Goal: Task Accomplishment & Management: Manage account settings

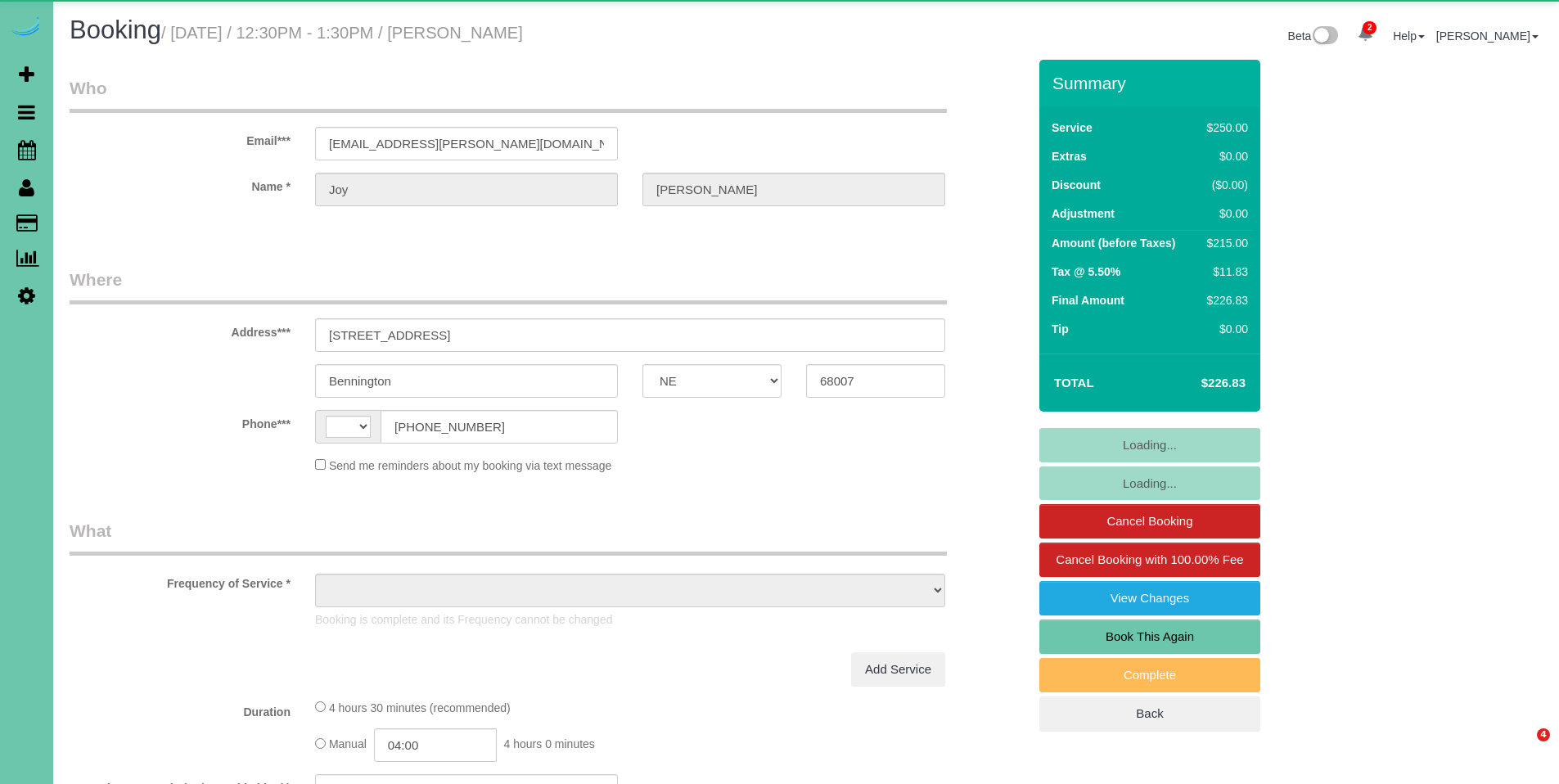
select select "NE"
select select "string:[GEOGRAPHIC_DATA]"
select select "object:679"
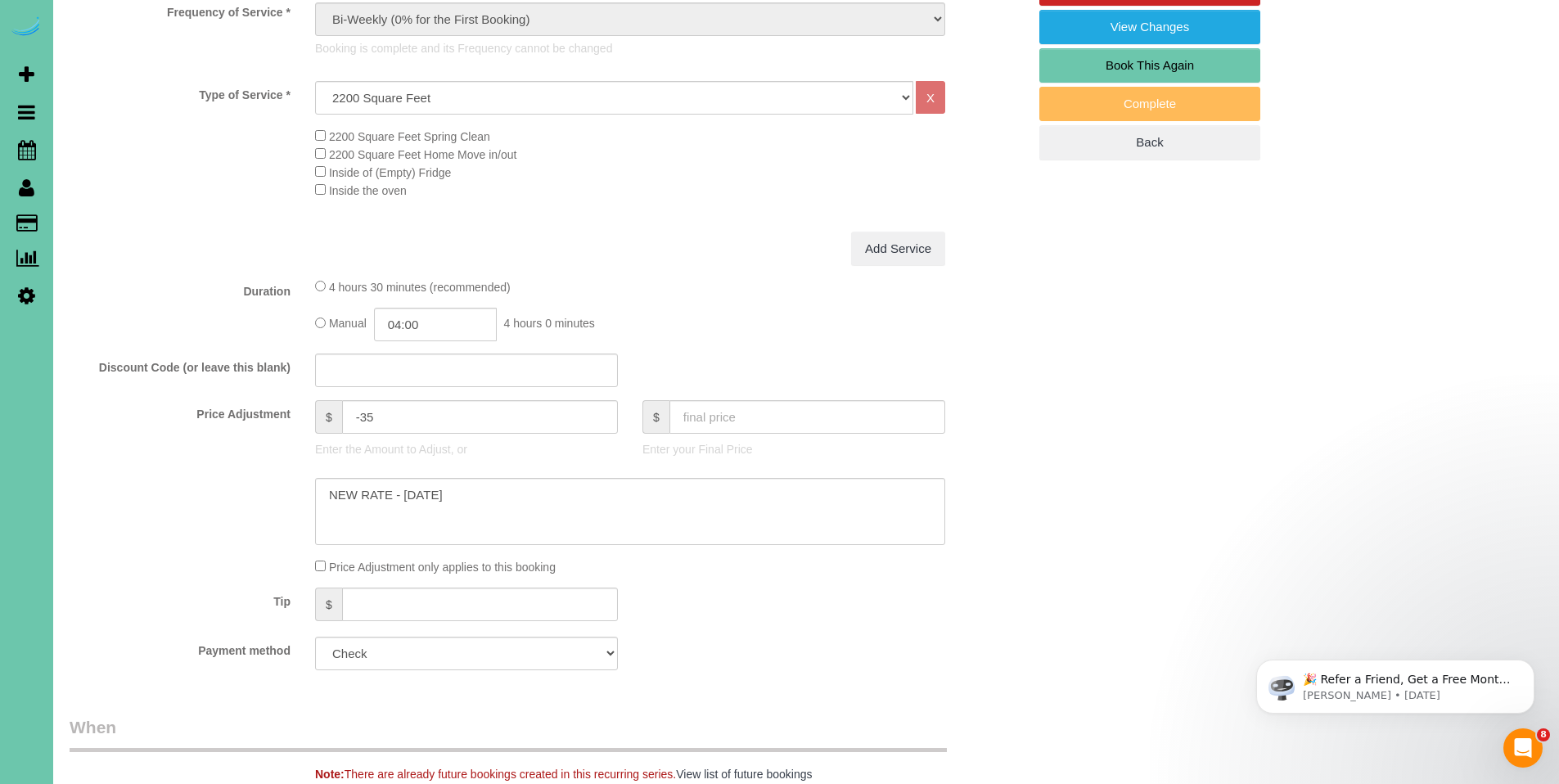
scroll to position [670, 0]
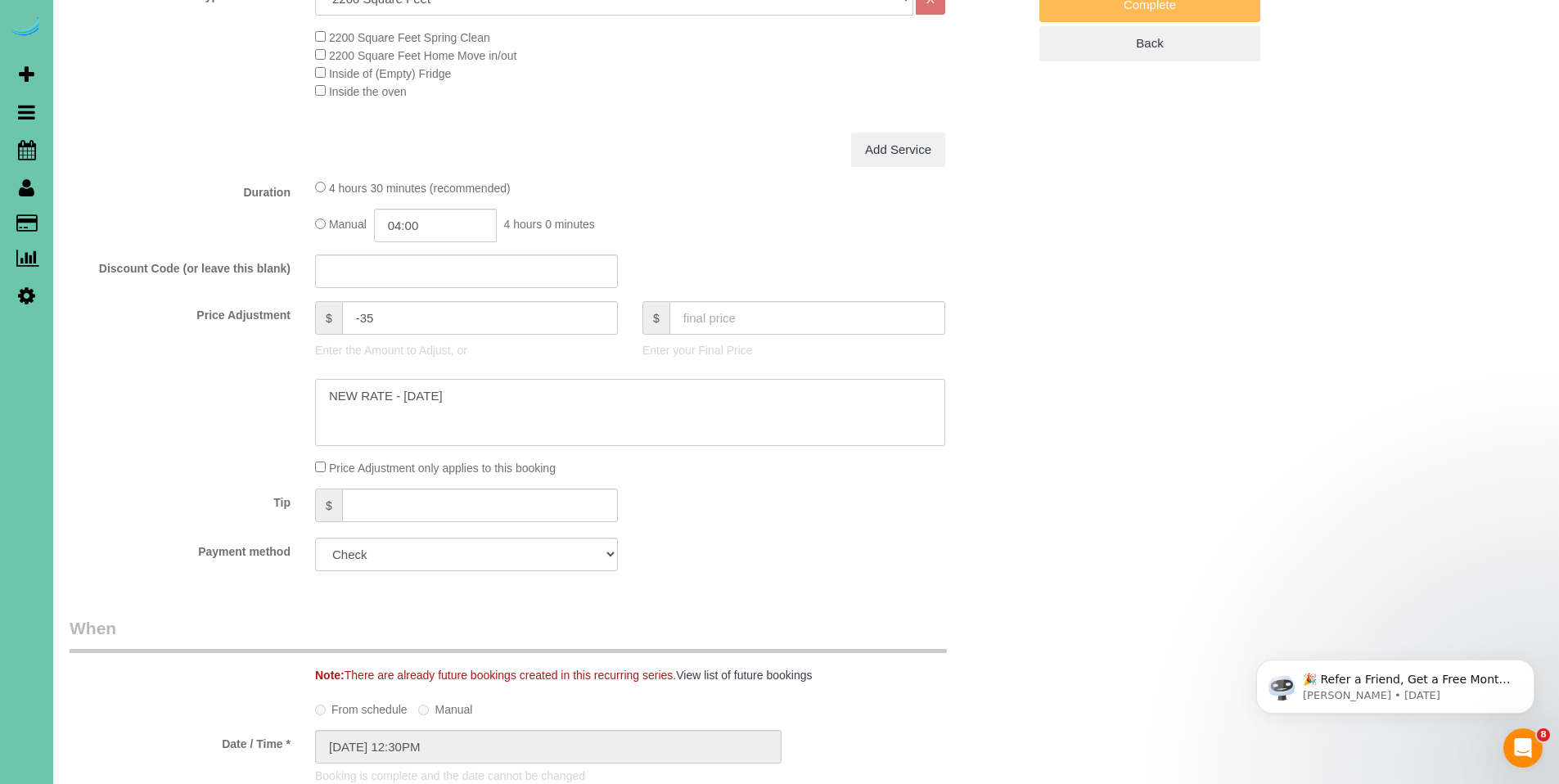
click at [469, 400] on textarea at bounding box center [630, 411] width 630 height 67
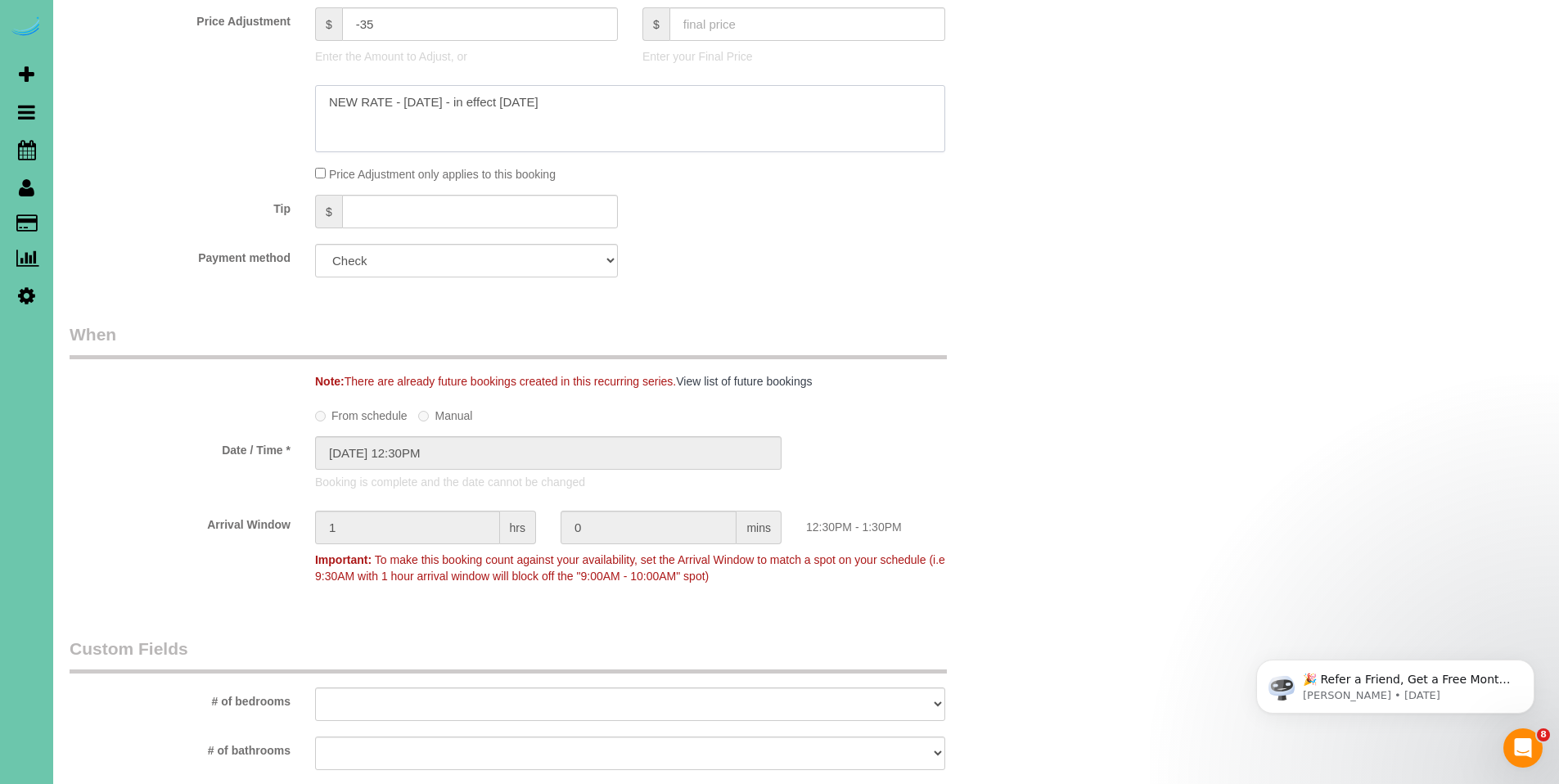
scroll to position [645, 0]
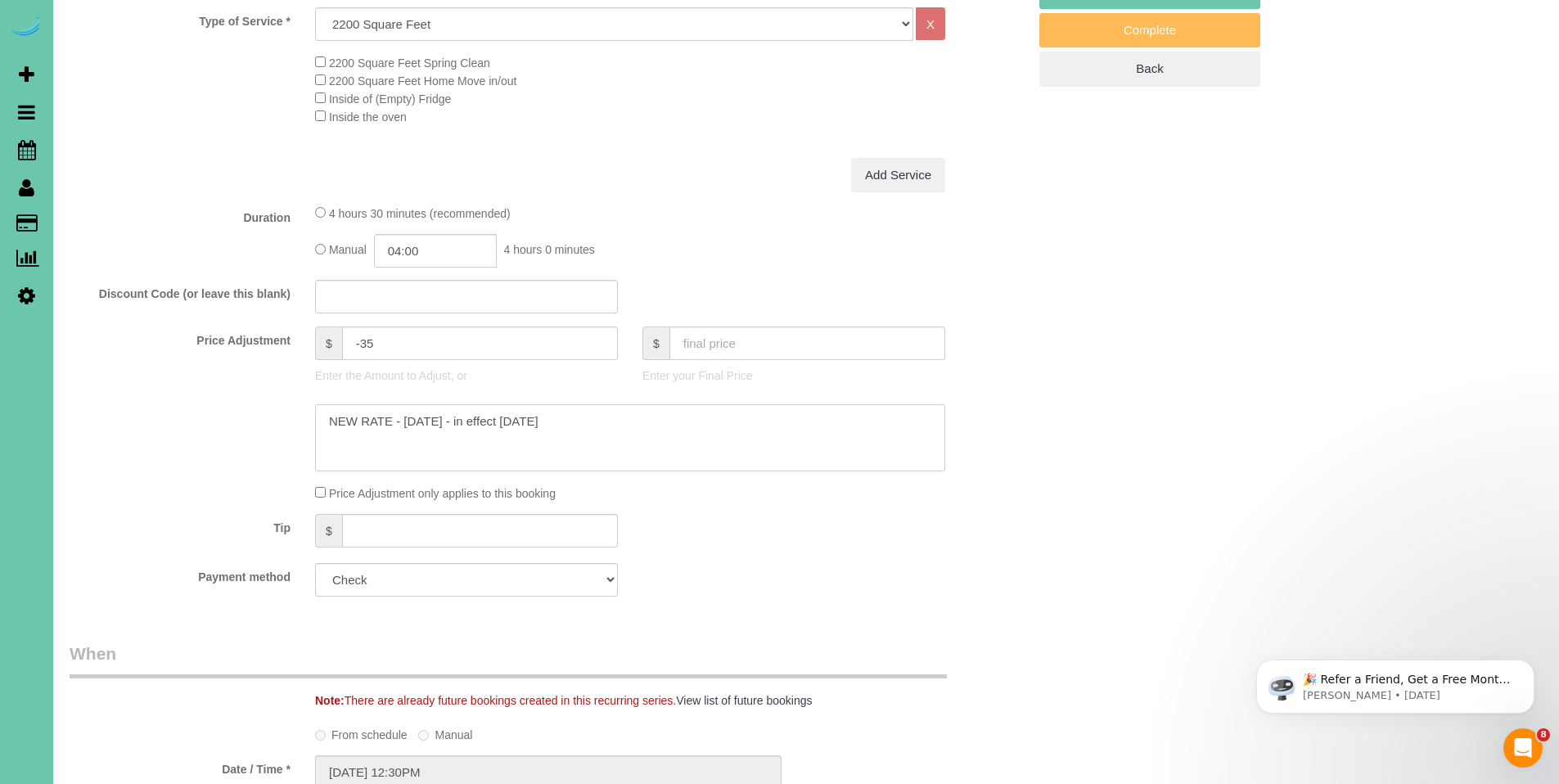
type textarea "NEW RATE - 9/18/25 - in effect 10/2/2025"
click at [802, 347] on input "text" at bounding box center [806, 343] width 275 height 34
type input "216.28"
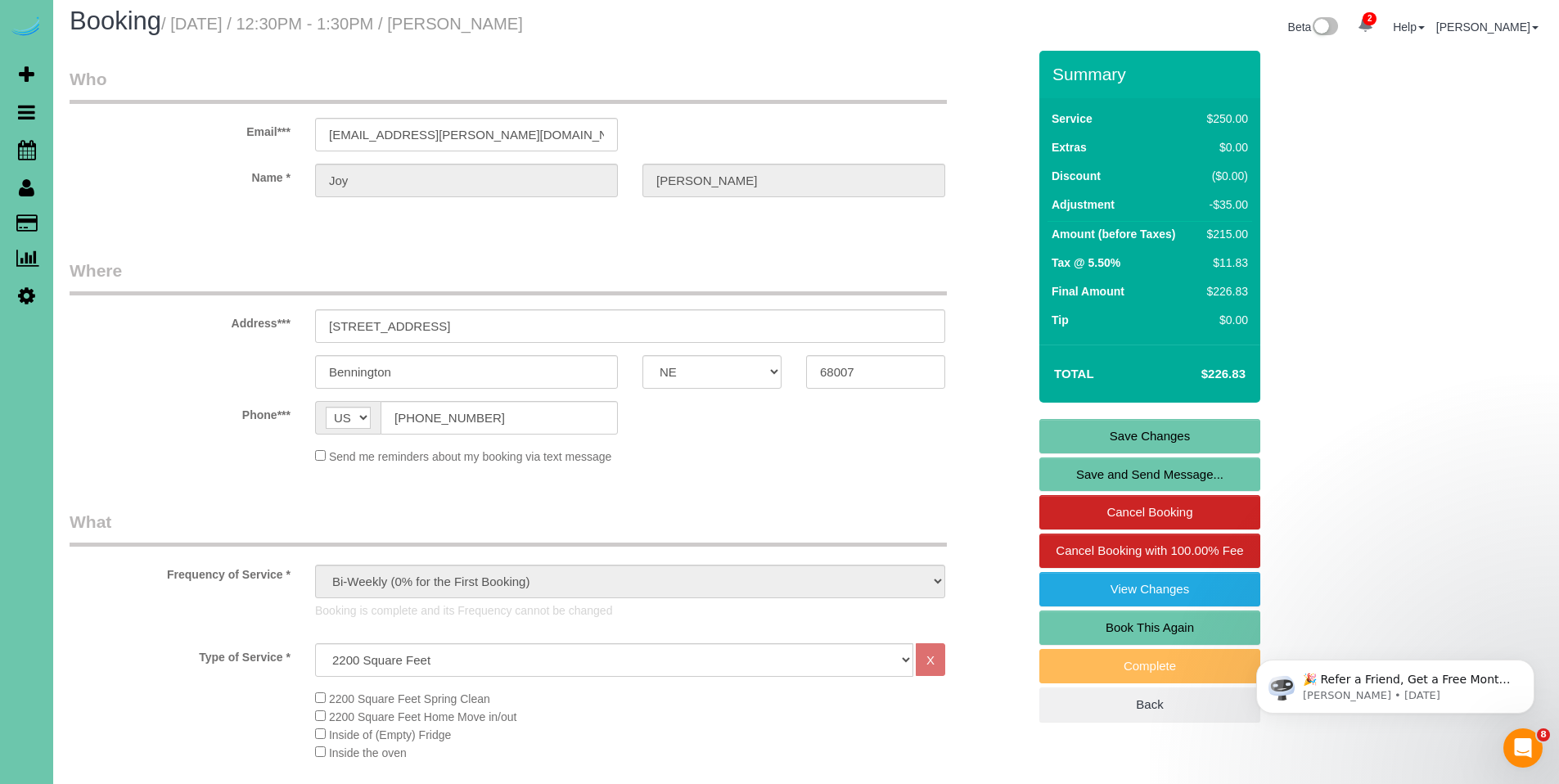
type input "-44.99"
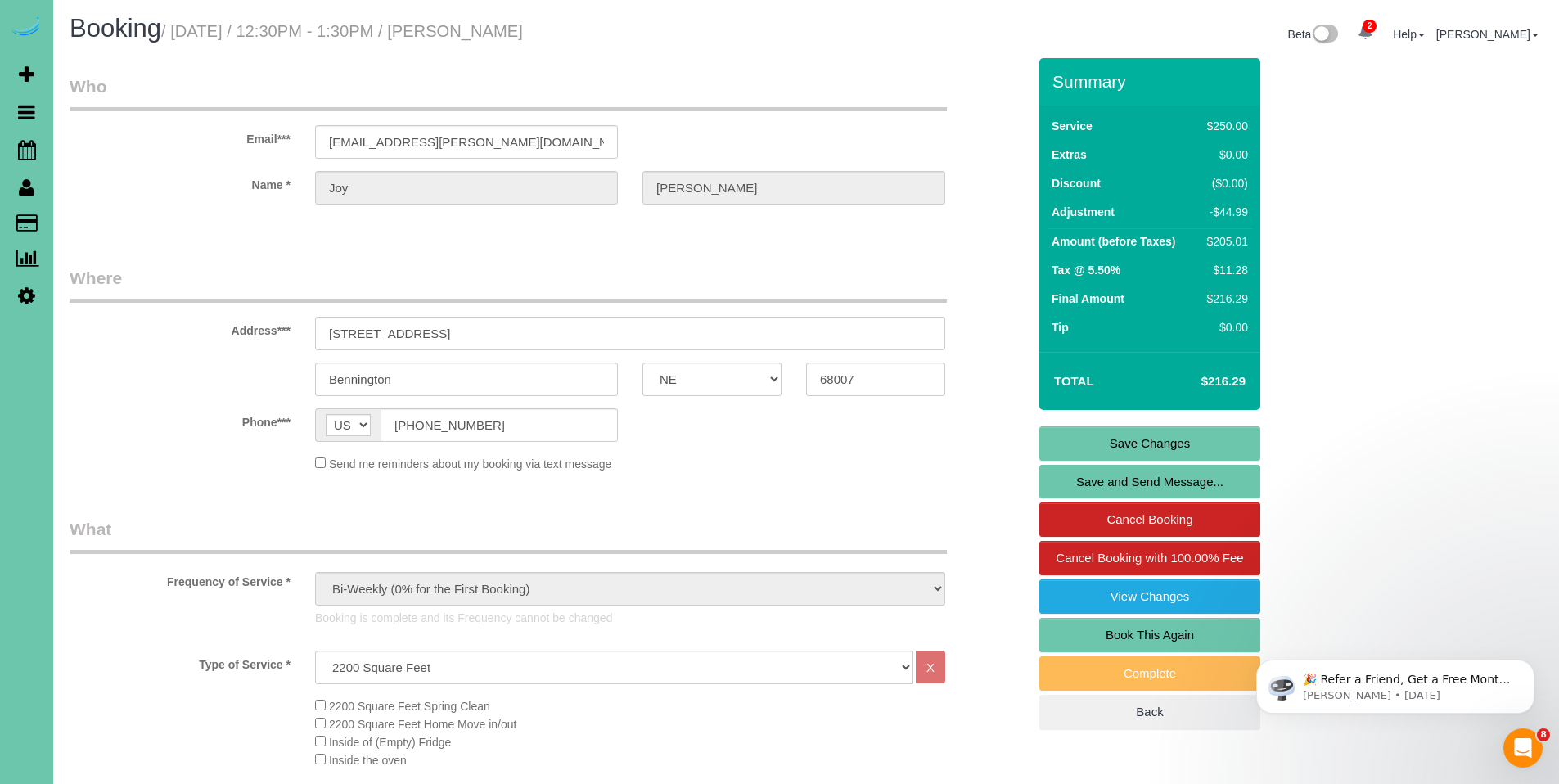
click at [1182, 440] on link "Save Changes" at bounding box center [1149, 443] width 221 height 35
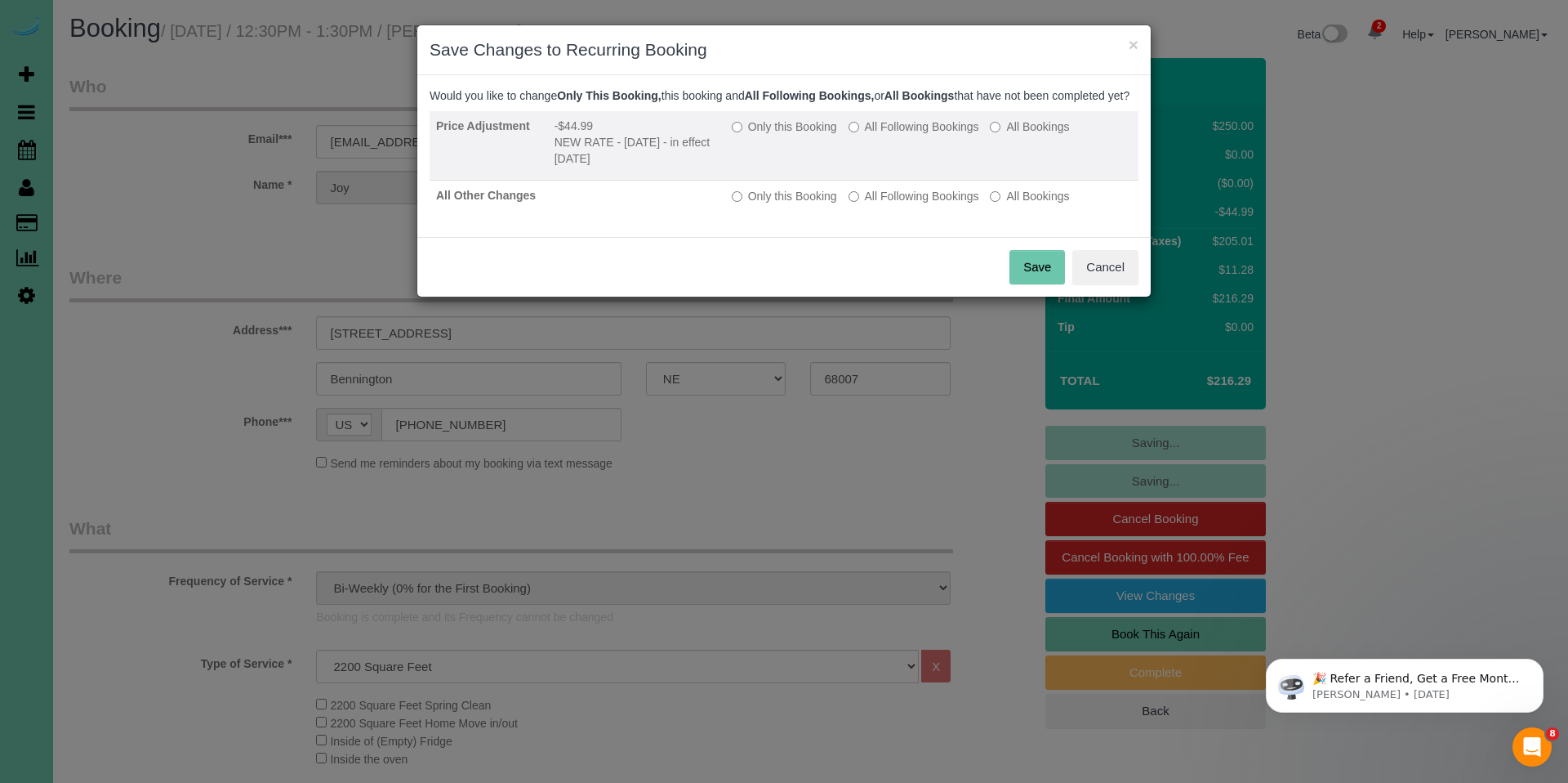
click at [787, 135] on label "Only this Booking" at bounding box center [785, 126] width 105 height 16
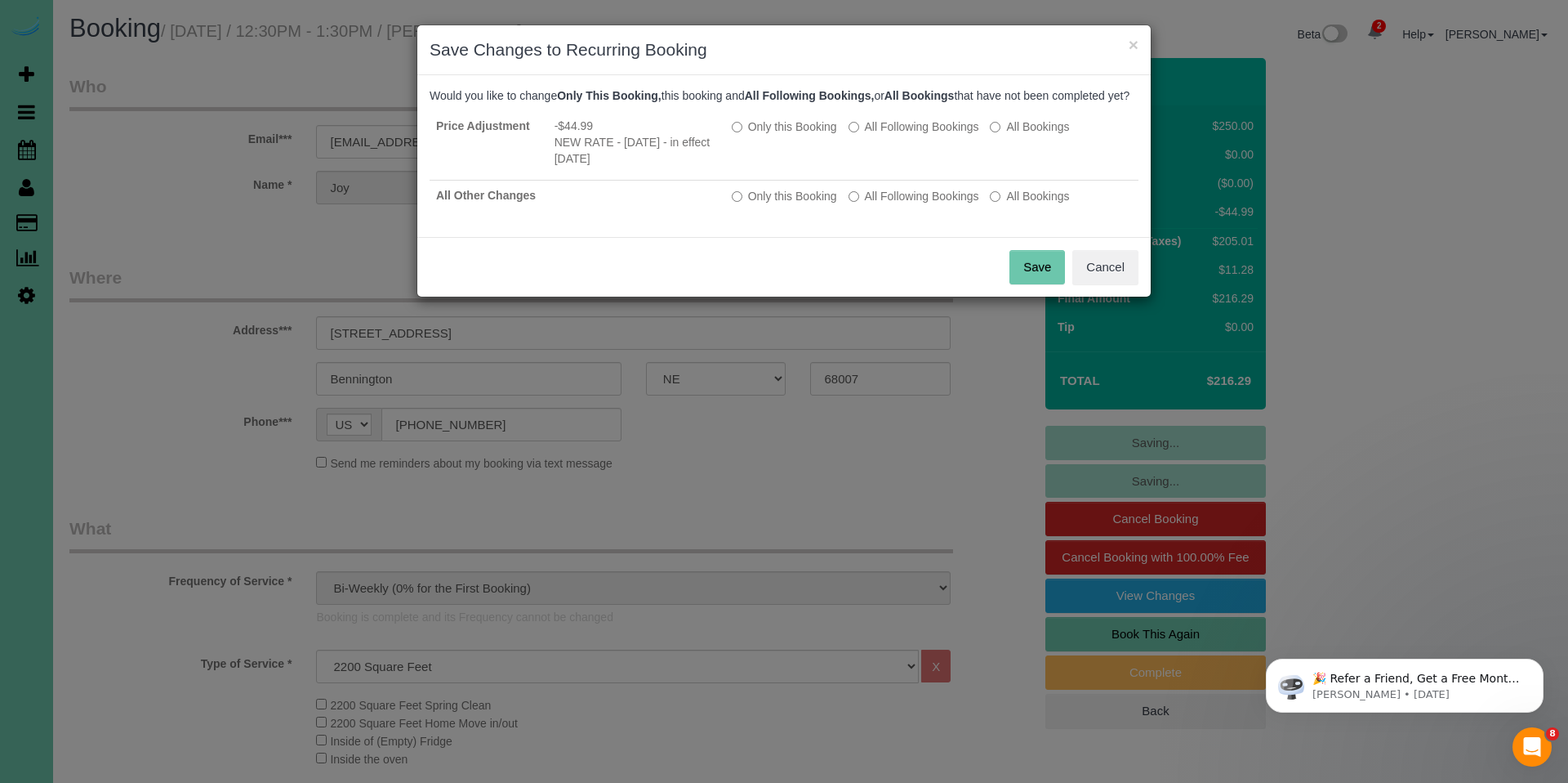
click at [1033, 284] on button "Save" at bounding box center [1037, 267] width 56 height 35
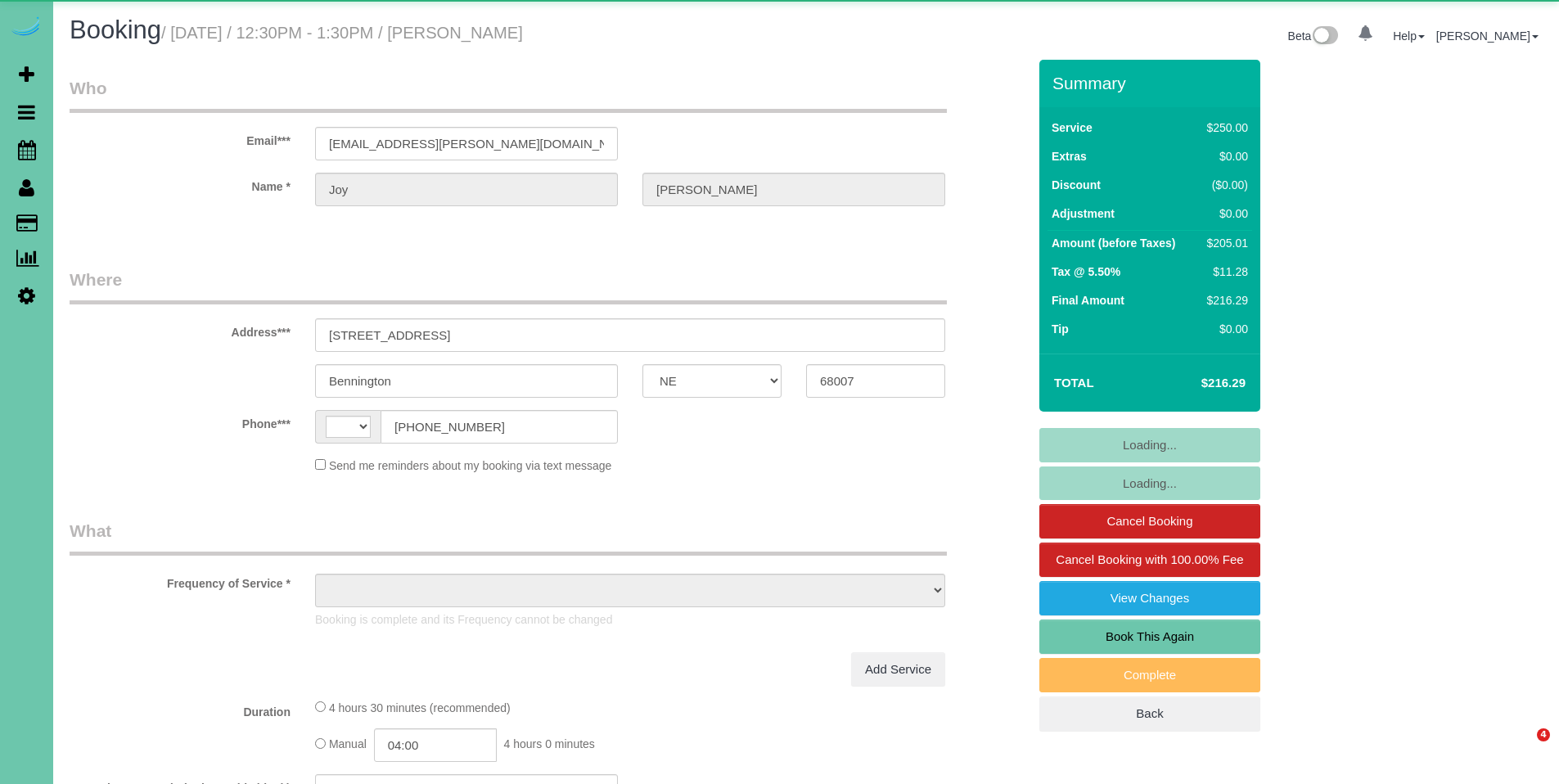
select select "NE"
select select "string:[GEOGRAPHIC_DATA]"
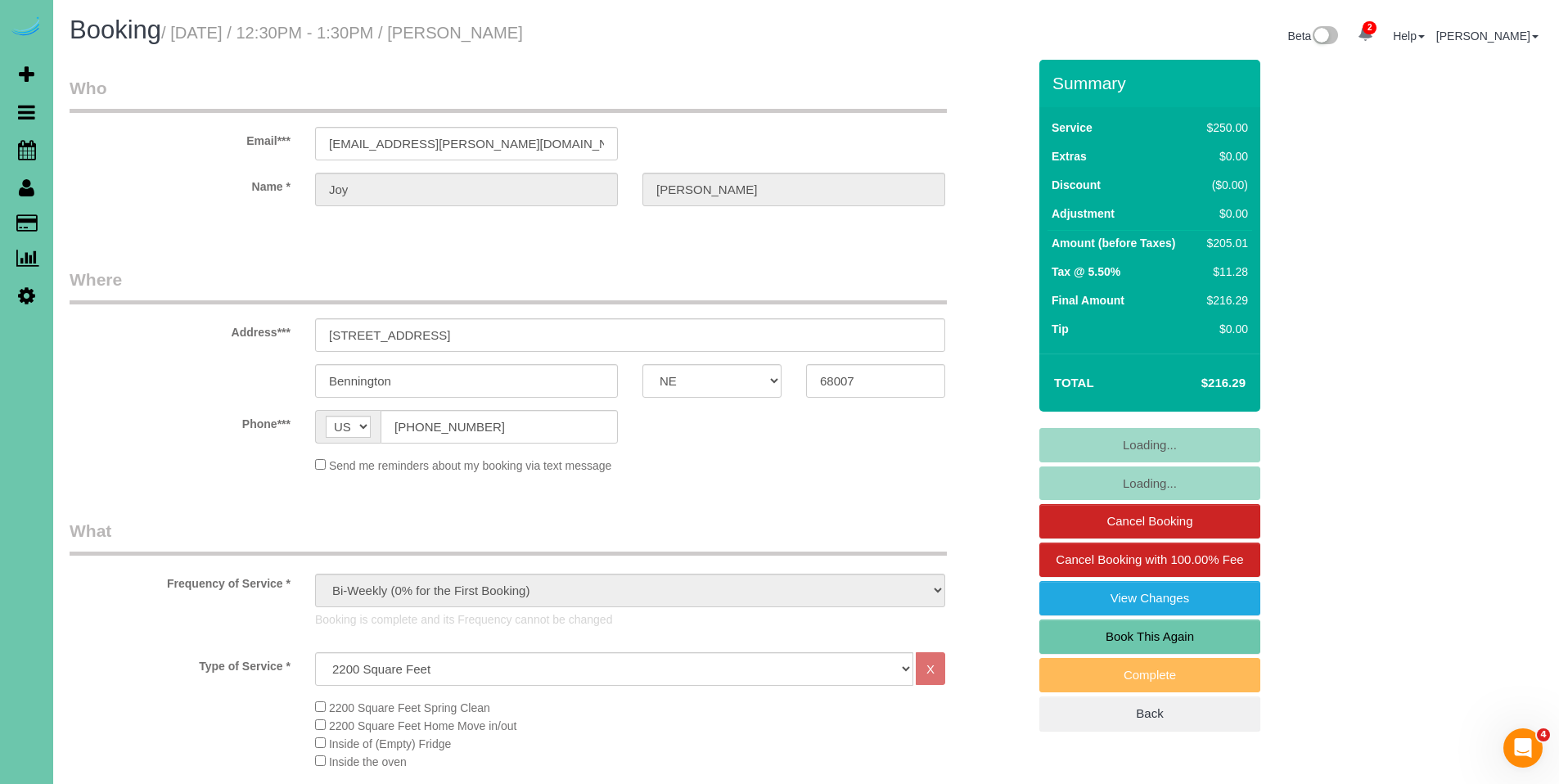
select select "object:900"
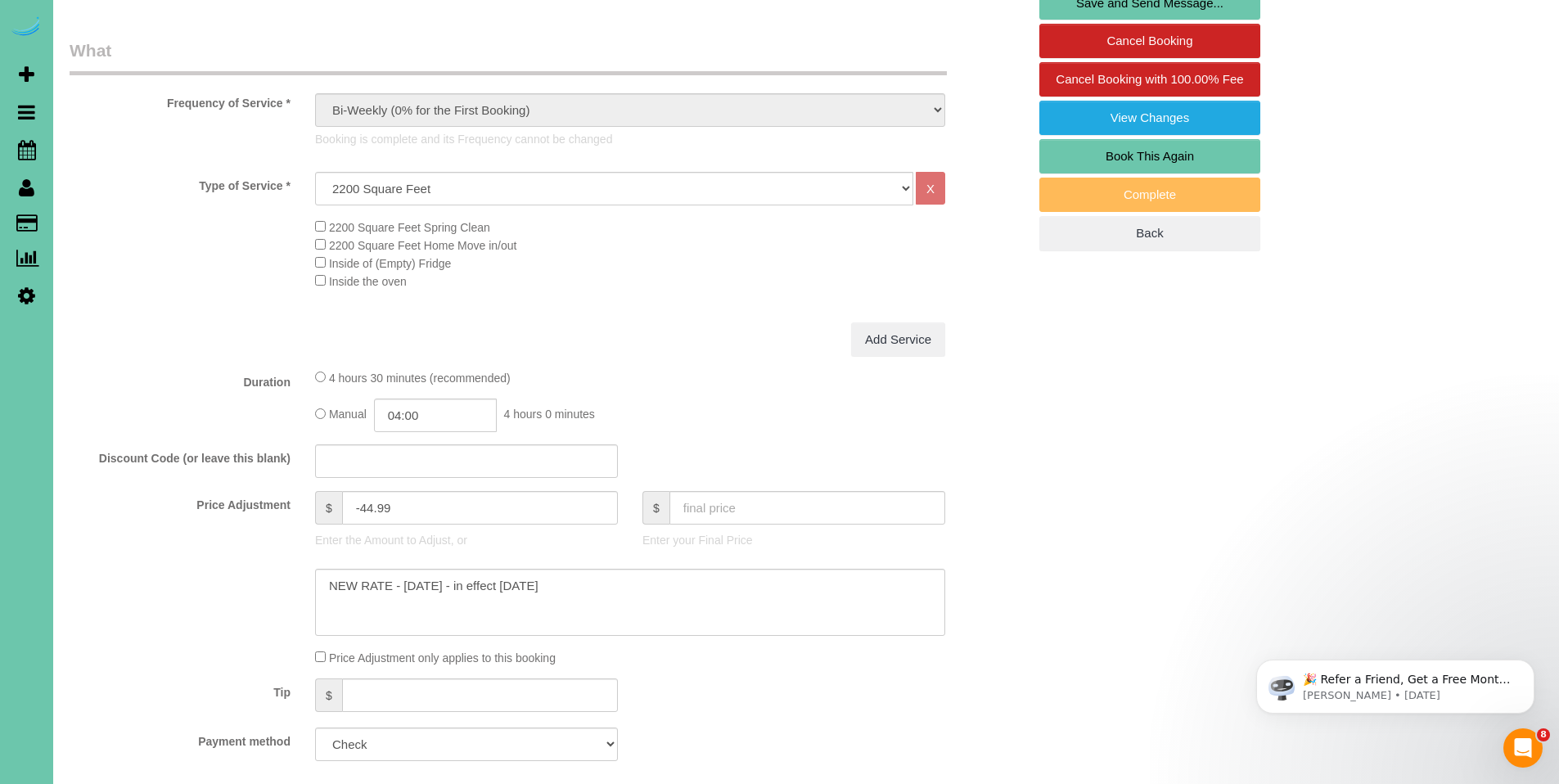
scroll to position [519, 0]
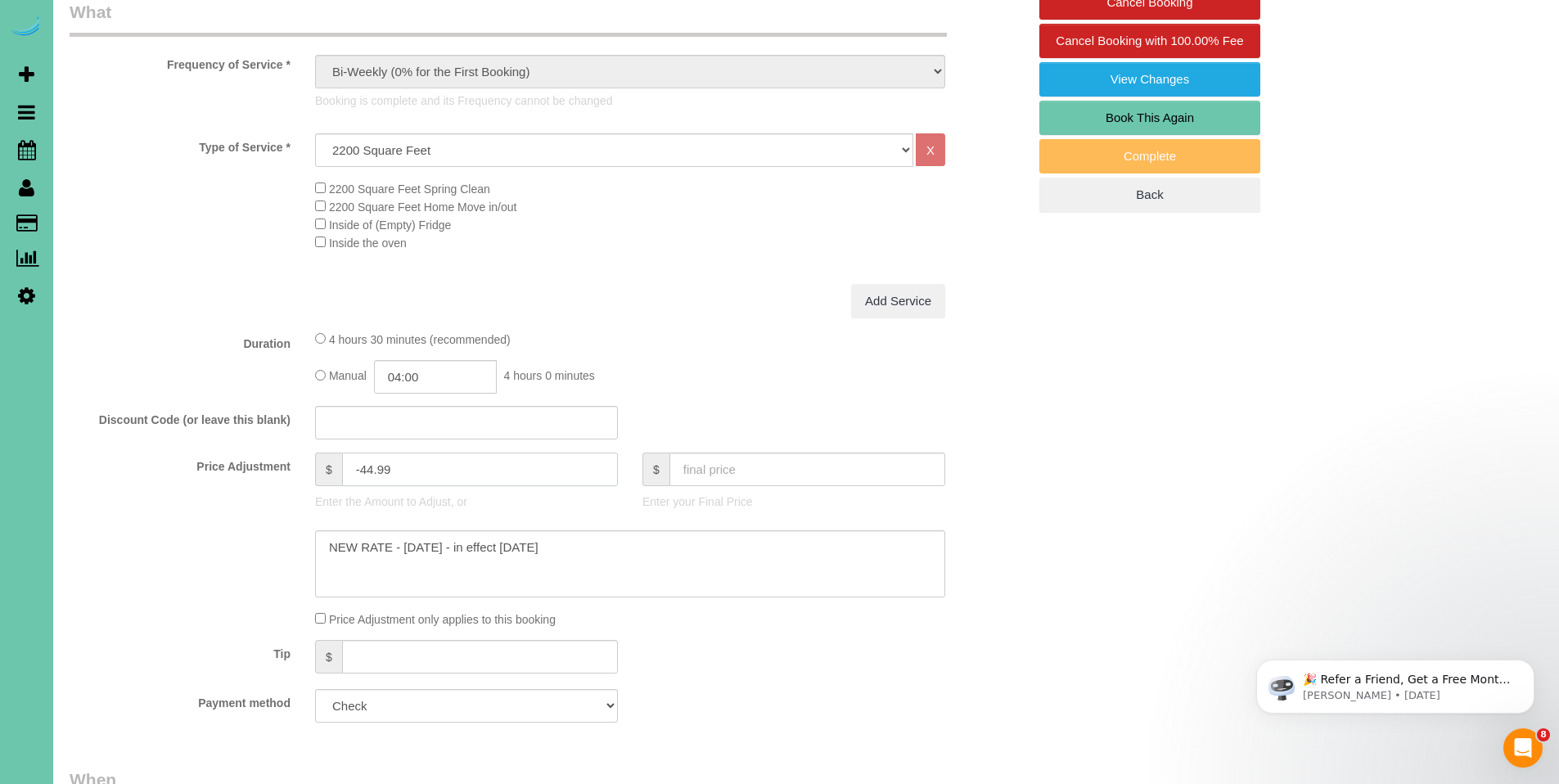
click at [457, 469] on input "-44.99" at bounding box center [479, 469] width 275 height 34
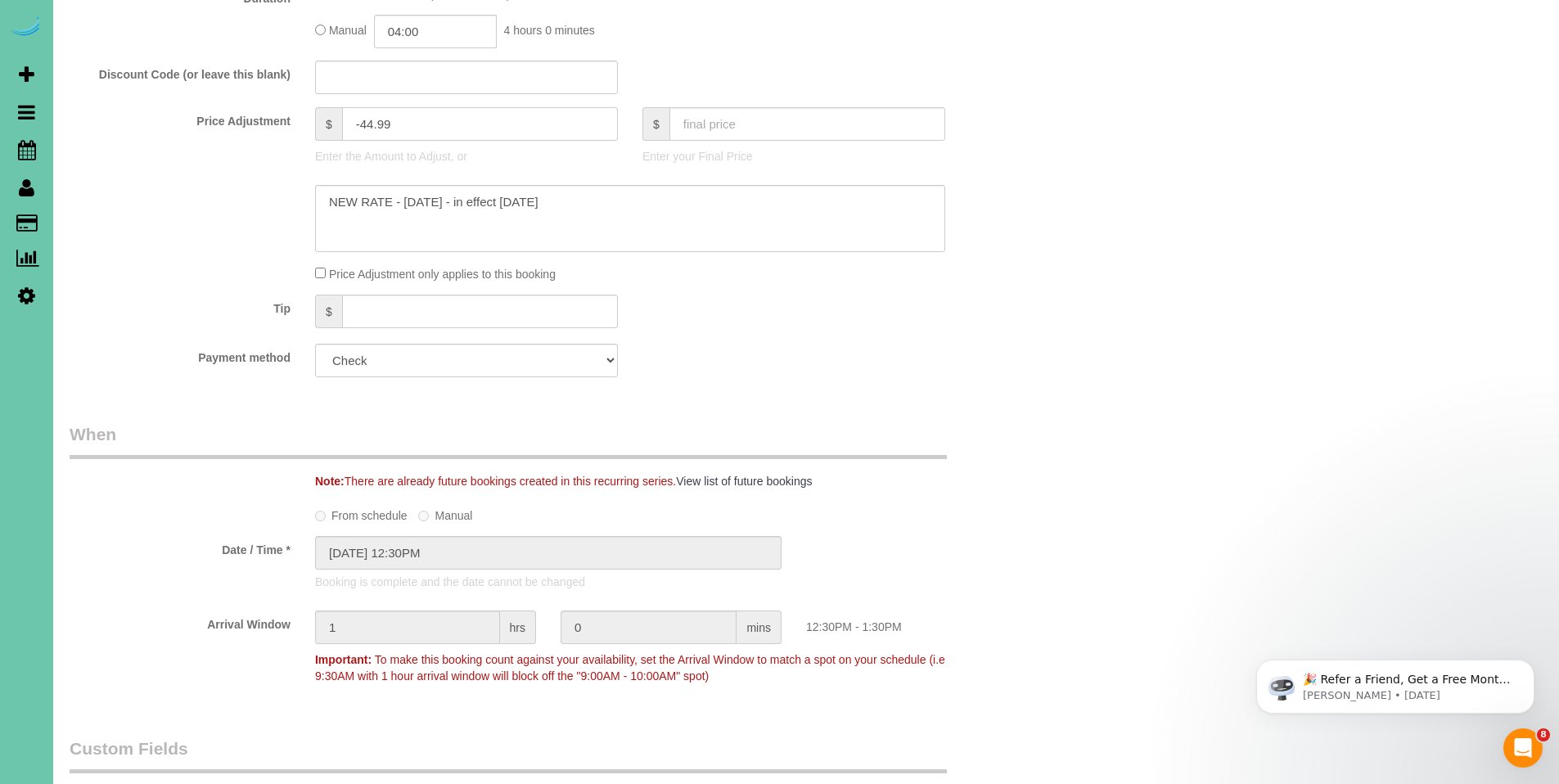
scroll to position [638, 0]
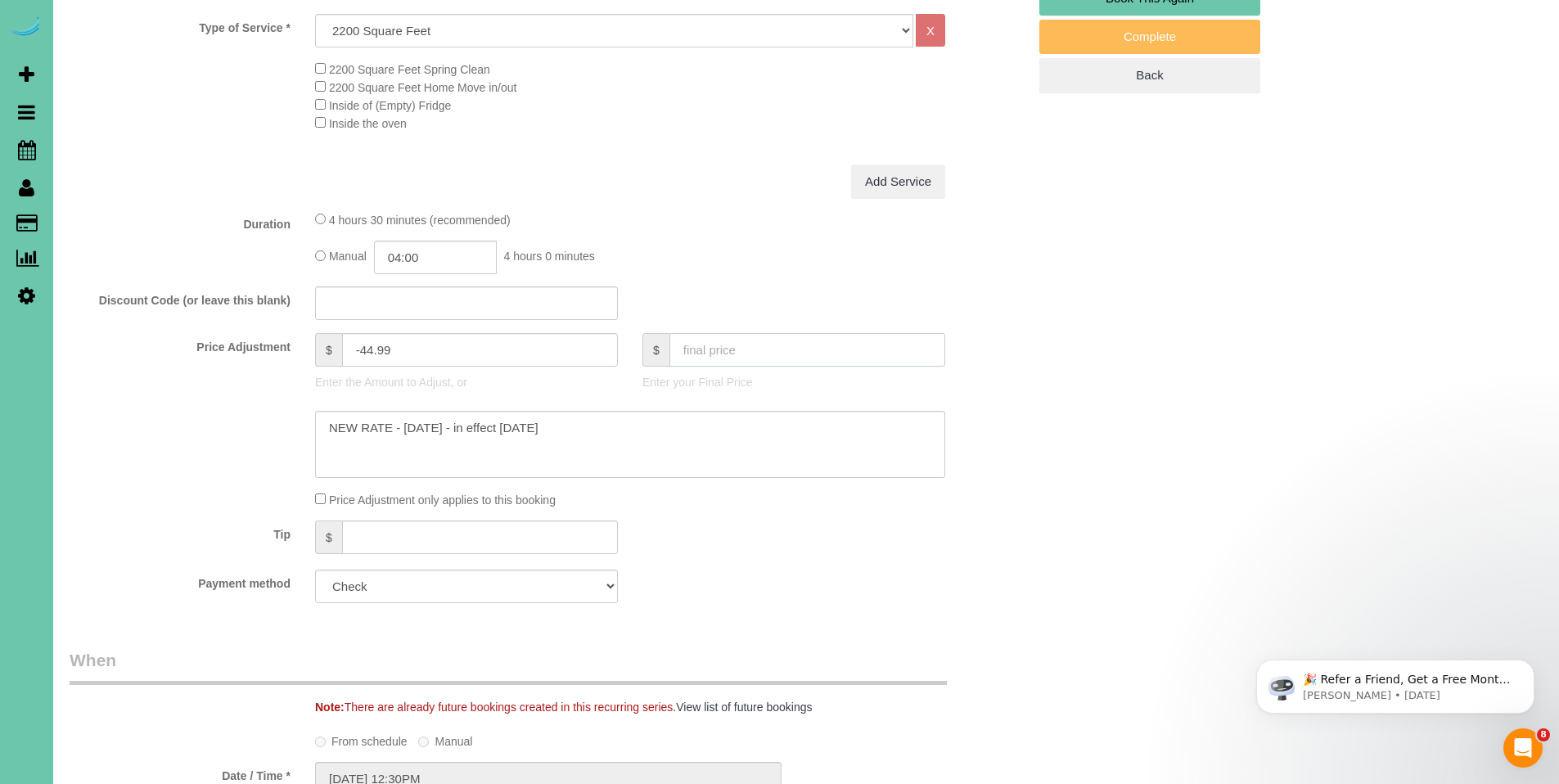
click at [733, 341] on input "text" at bounding box center [806, 350] width 275 height 34
type input "216.27"
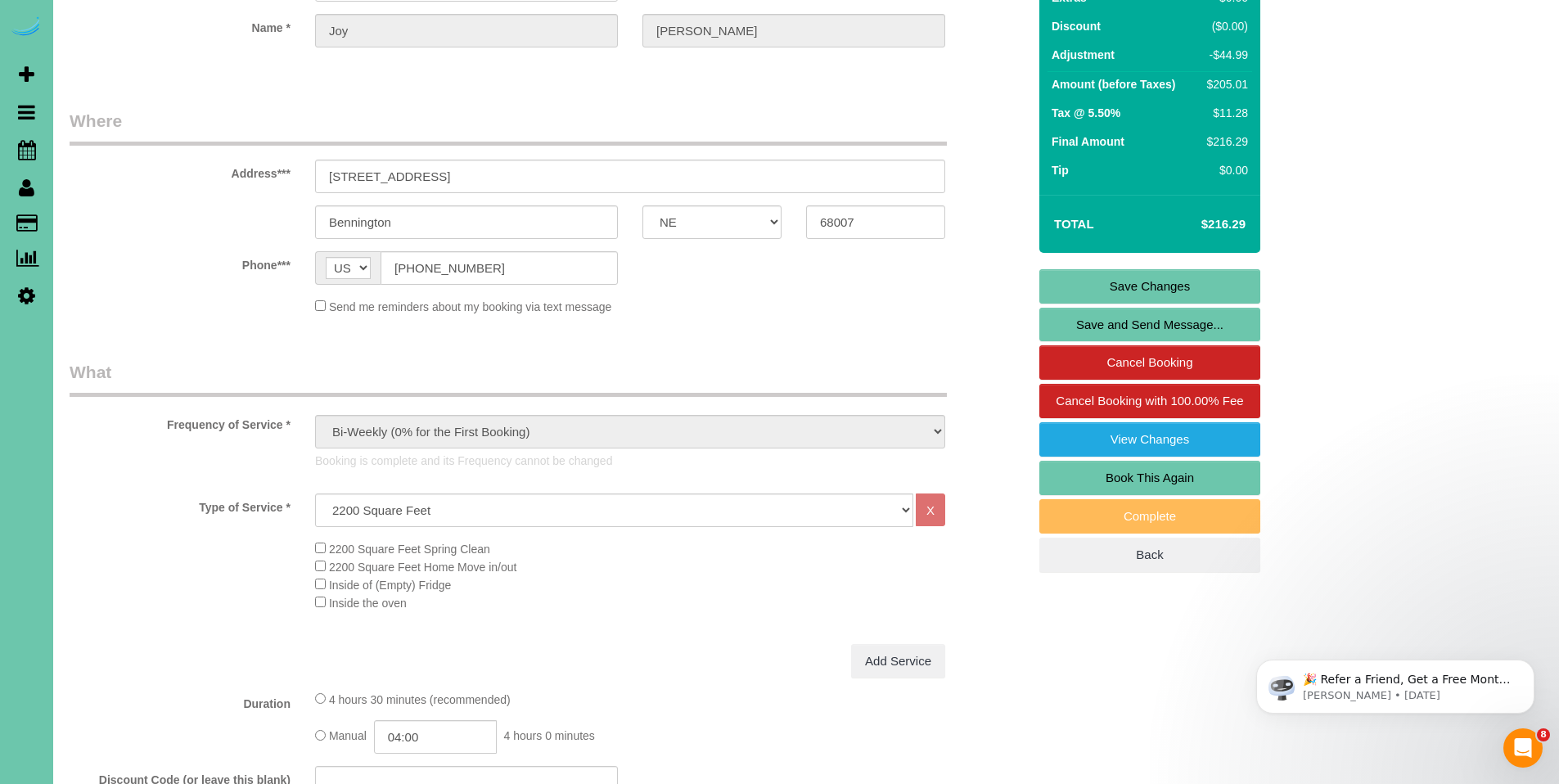
scroll to position [36, 0]
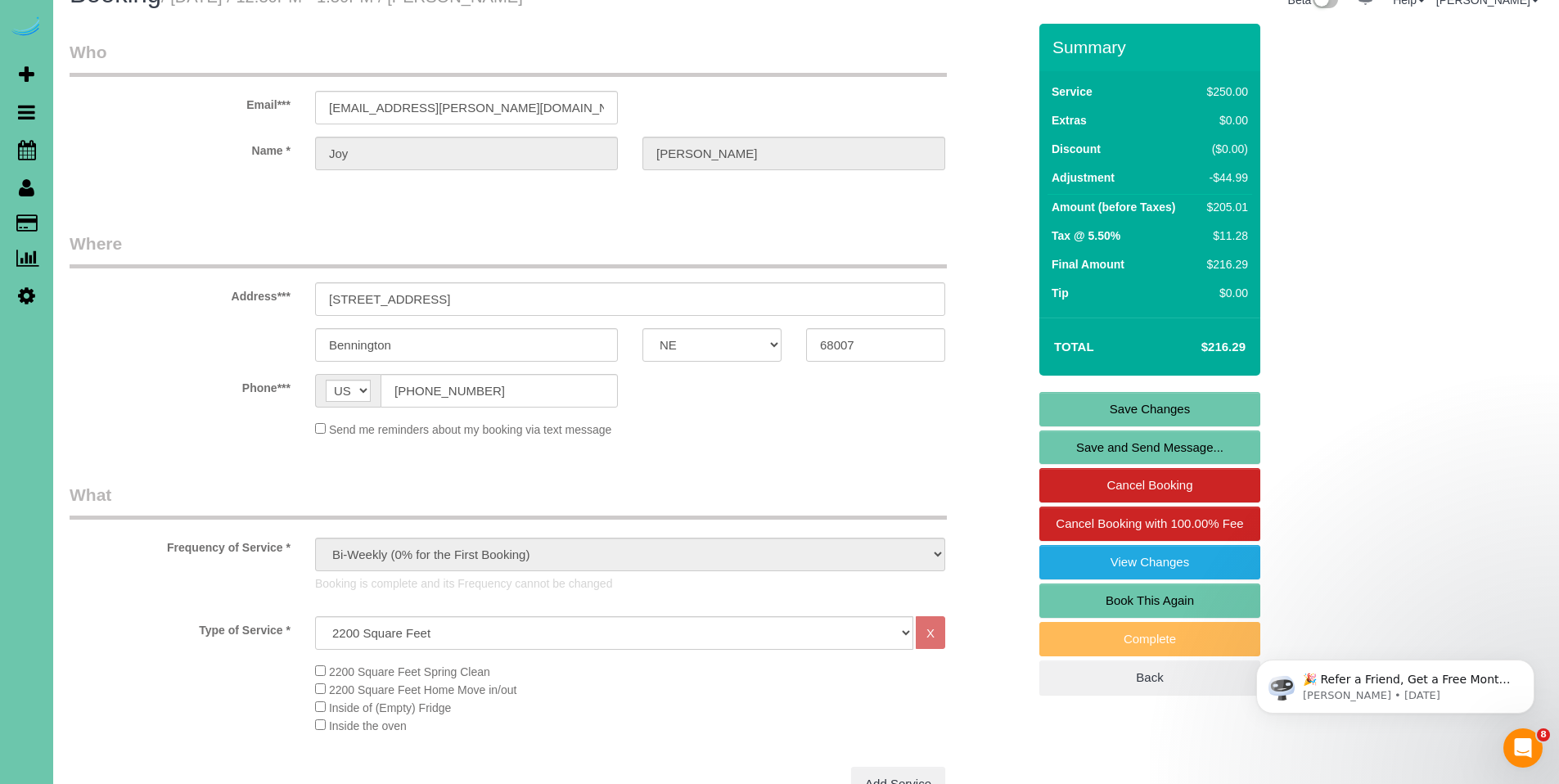
type input "-45"
click at [1123, 404] on link "Save Changes" at bounding box center [1149, 408] width 221 height 35
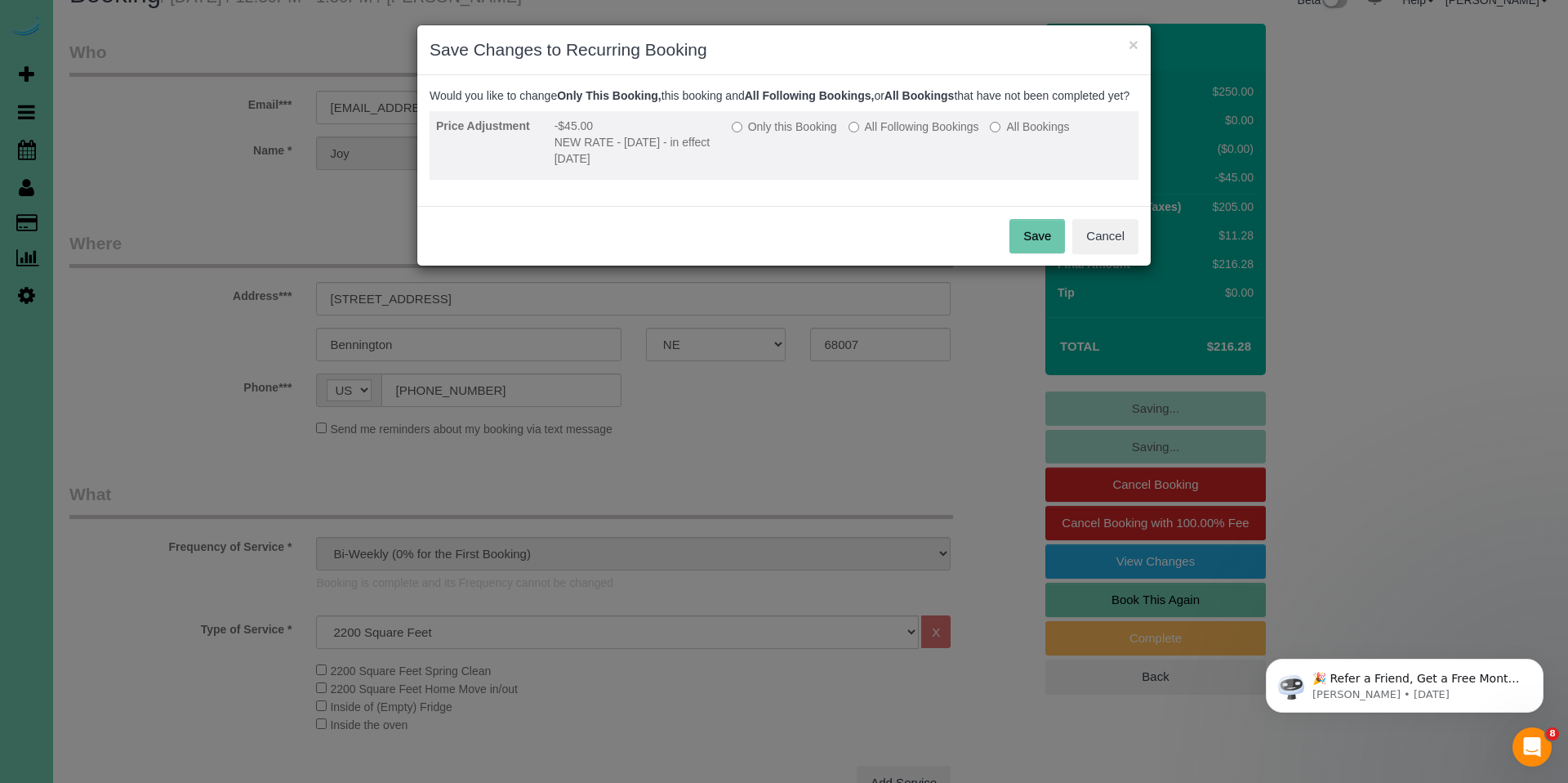
click at [755, 135] on label "Only this Booking" at bounding box center [785, 126] width 105 height 16
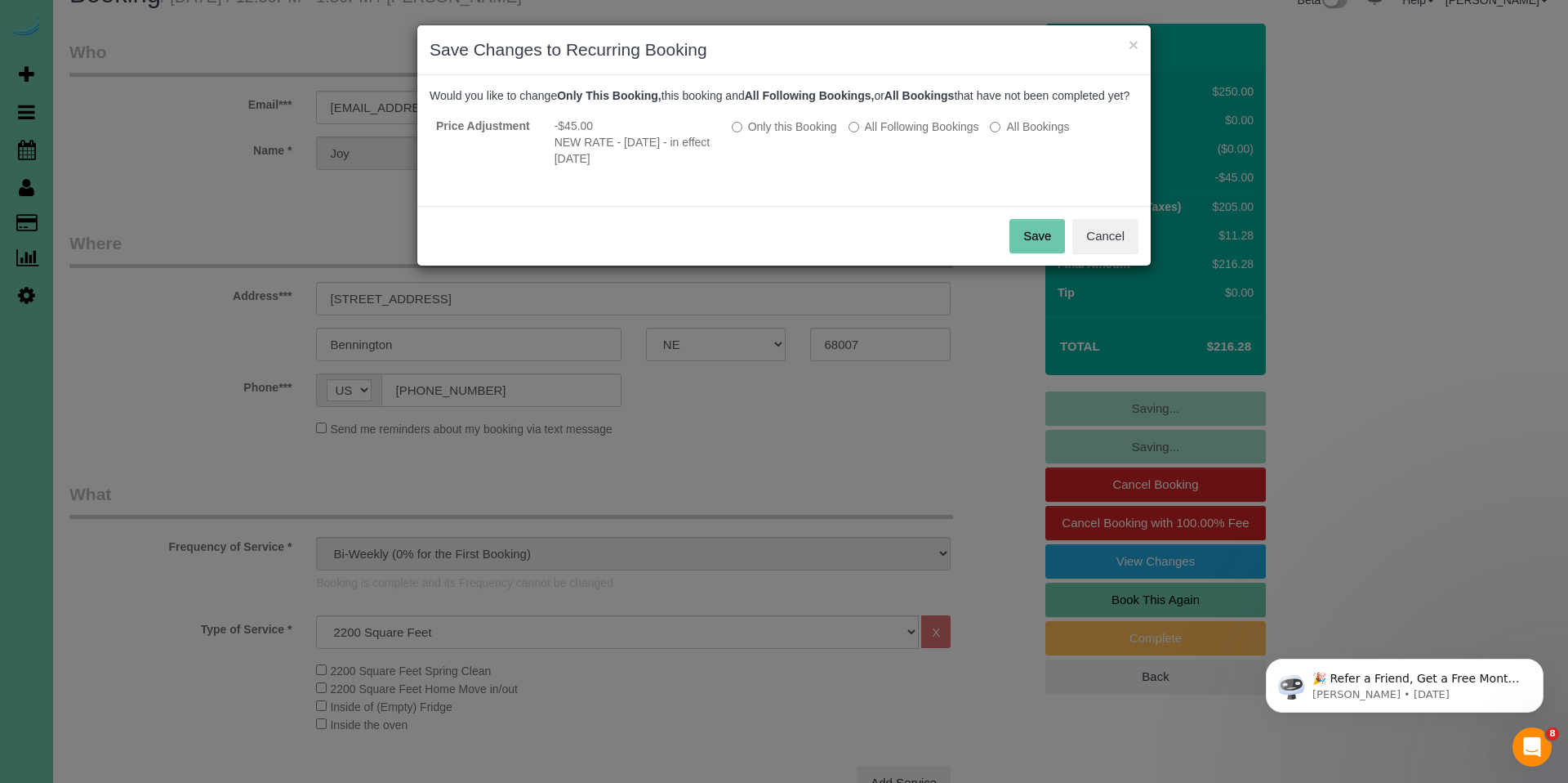
click at [1036, 247] on button "Save" at bounding box center [1037, 236] width 56 height 35
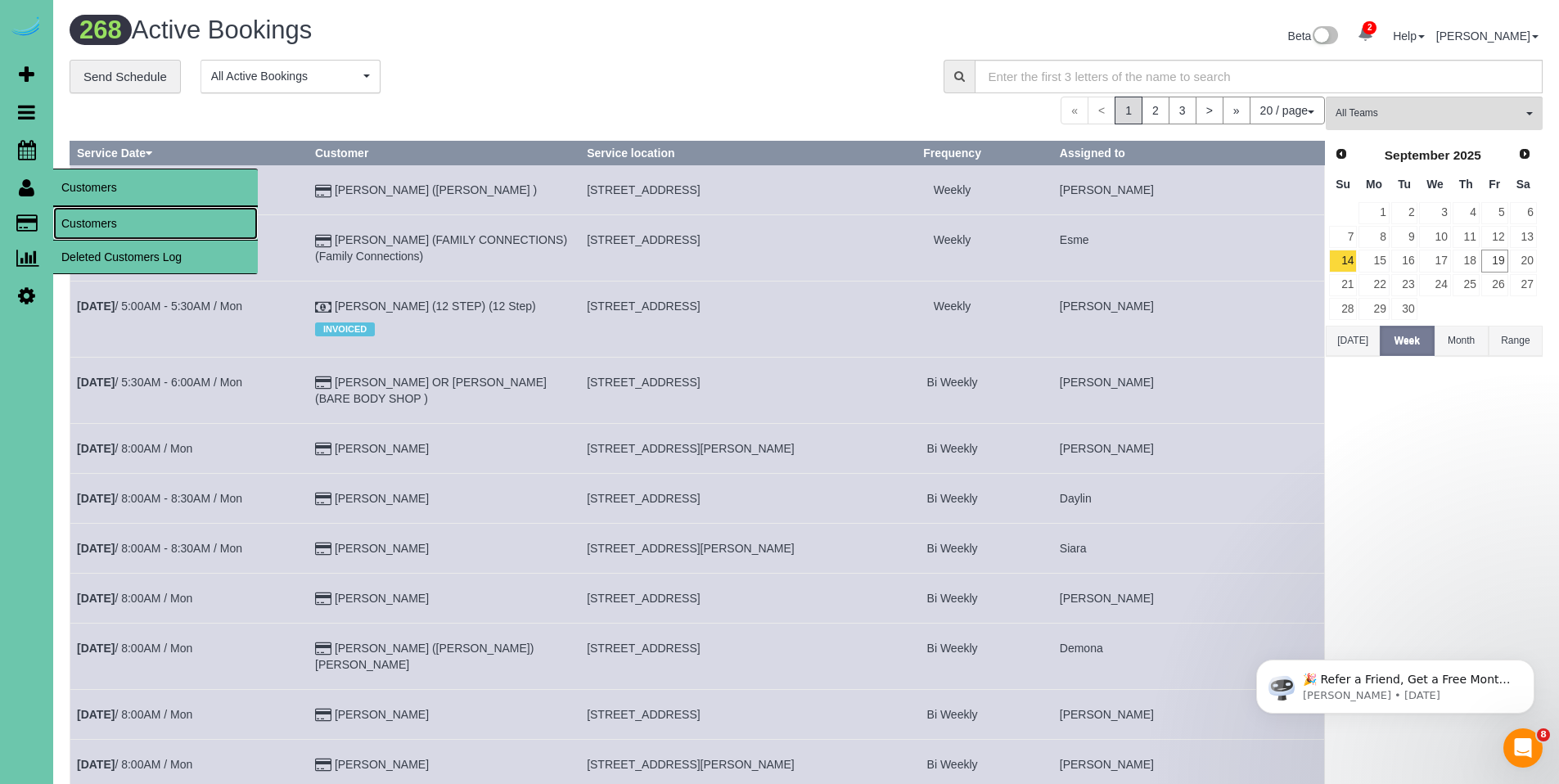
click at [81, 217] on link "Customers" at bounding box center [156, 223] width 205 height 33
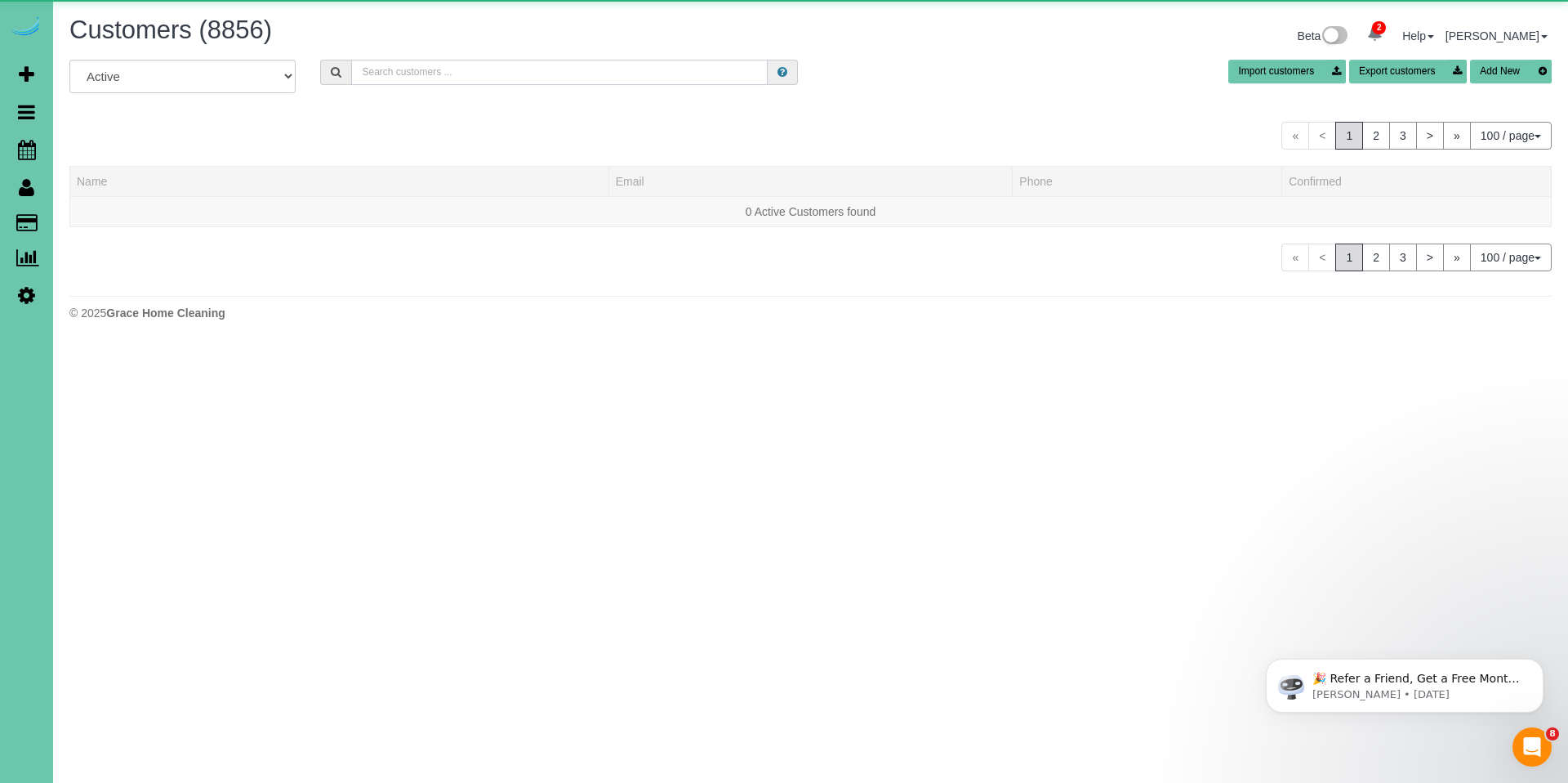
click at [537, 76] on input "text" at bounding box center [560, 72] width 417 height 26
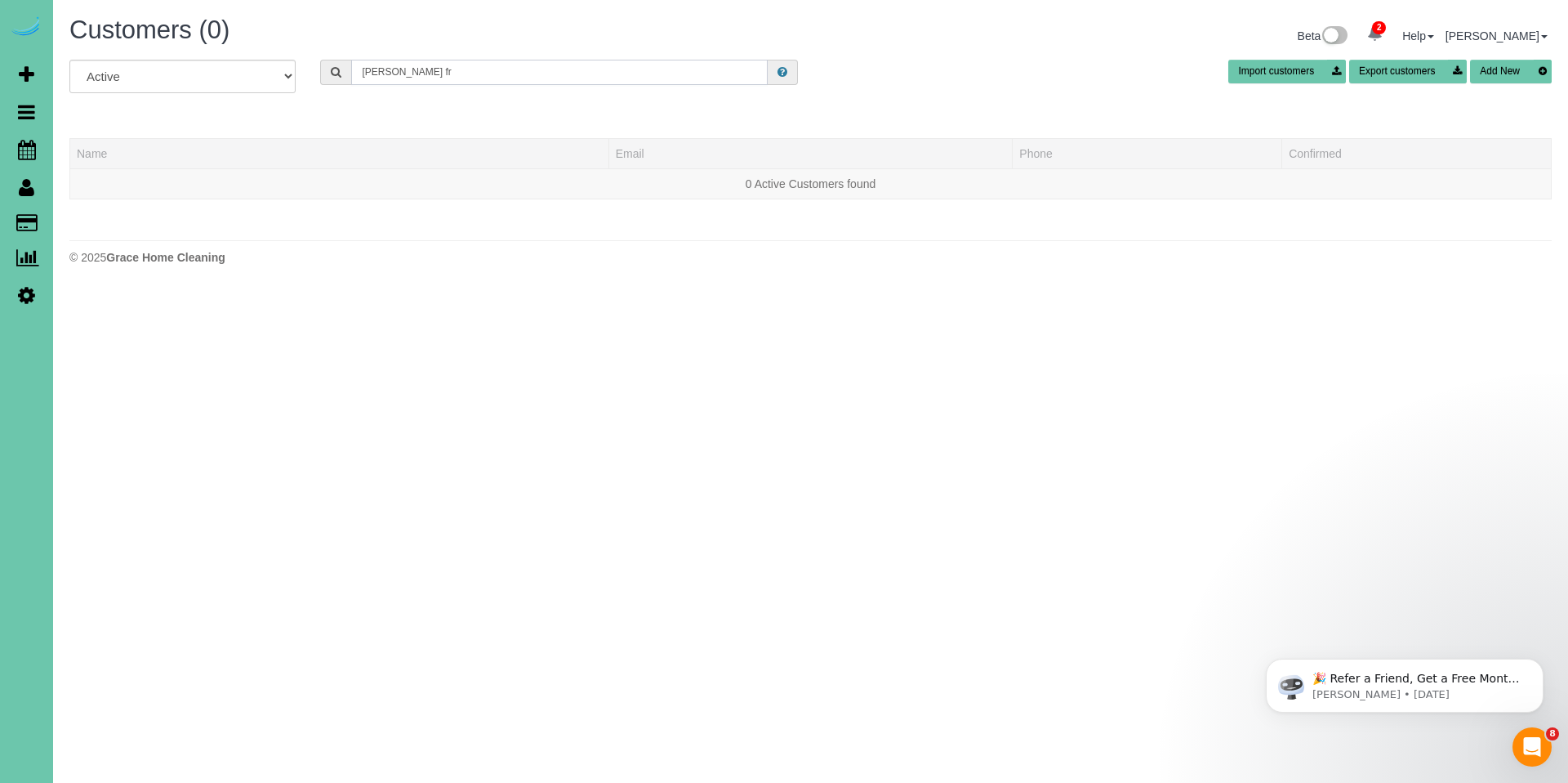
drag, startPoint x: 407, startPoint y: 66, endPoint x: 302, endPoint y: 66, distance: 105.0
click at [302, 66] on div "All Active Archived jordon fr Import customers Export customers Add New" at bounding box center [811, 82] width 1507 height 46
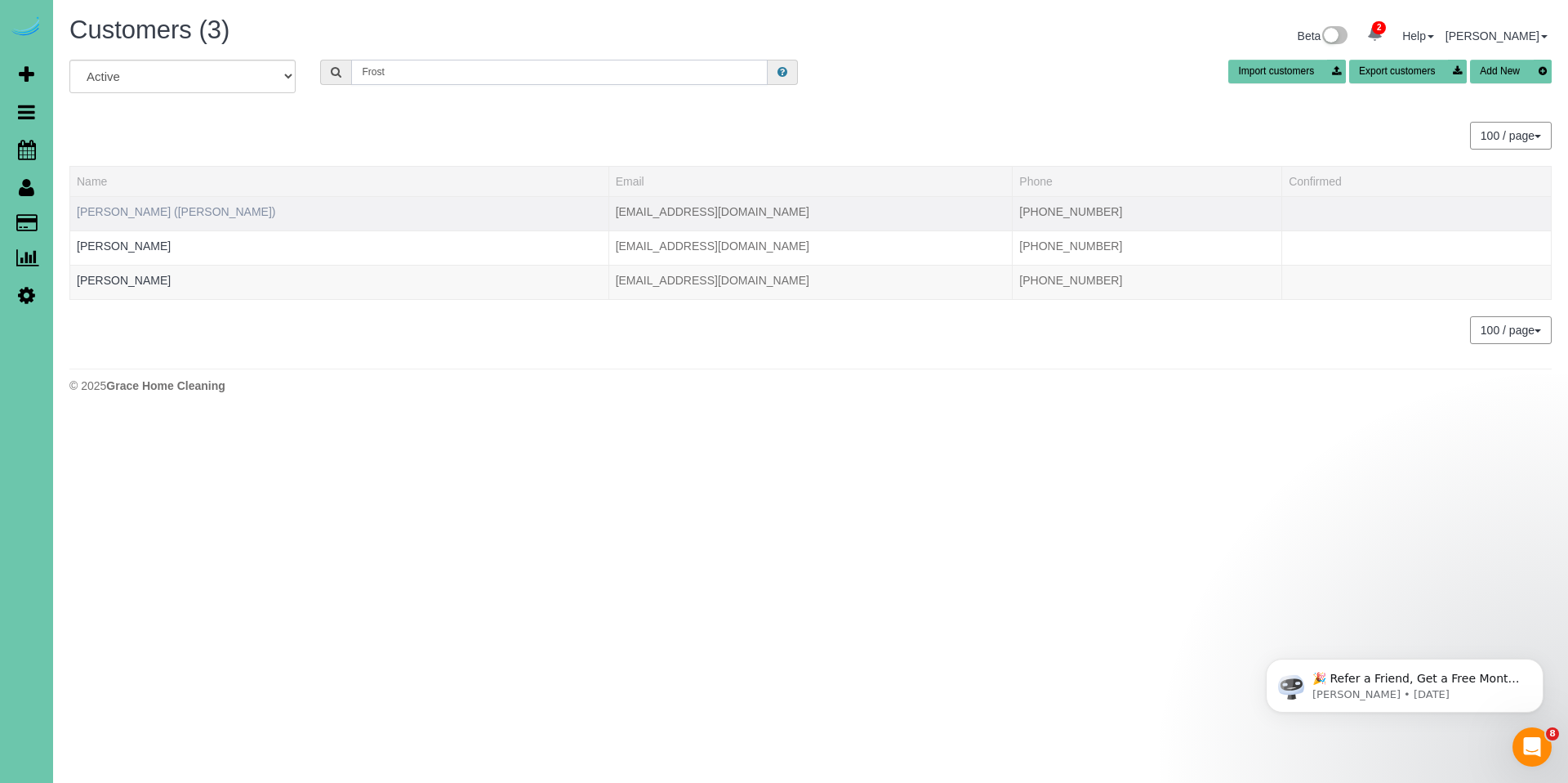
type input "Frost"
click at [170, 216] on link "Jordan Frost (Laura Krueger)" at bounding box center [176, 211] width 199 height 13
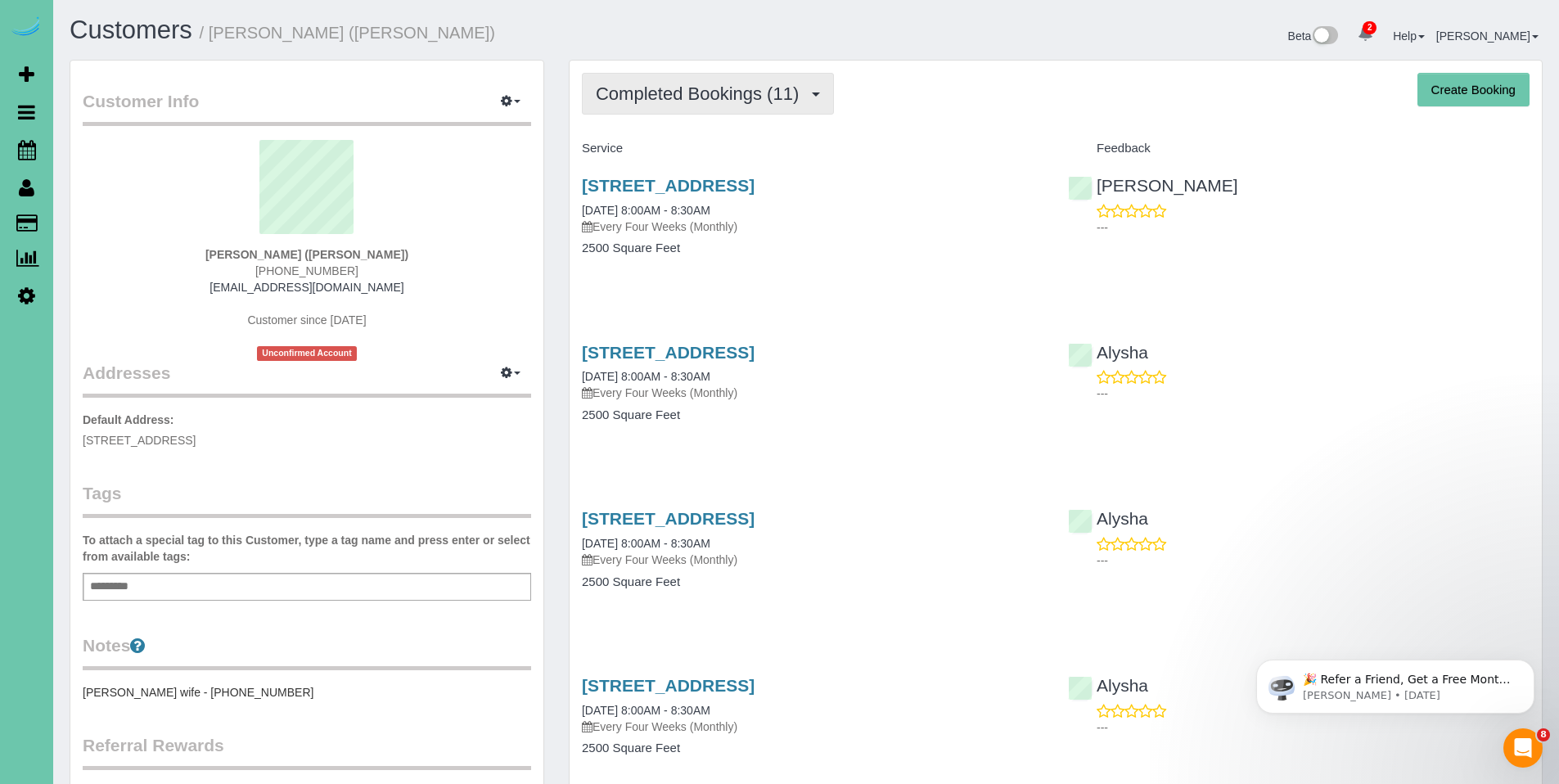
click at [664, 79] on button "Completed Bookings (11)" at bounding box center [708, 93] width 253 height 42
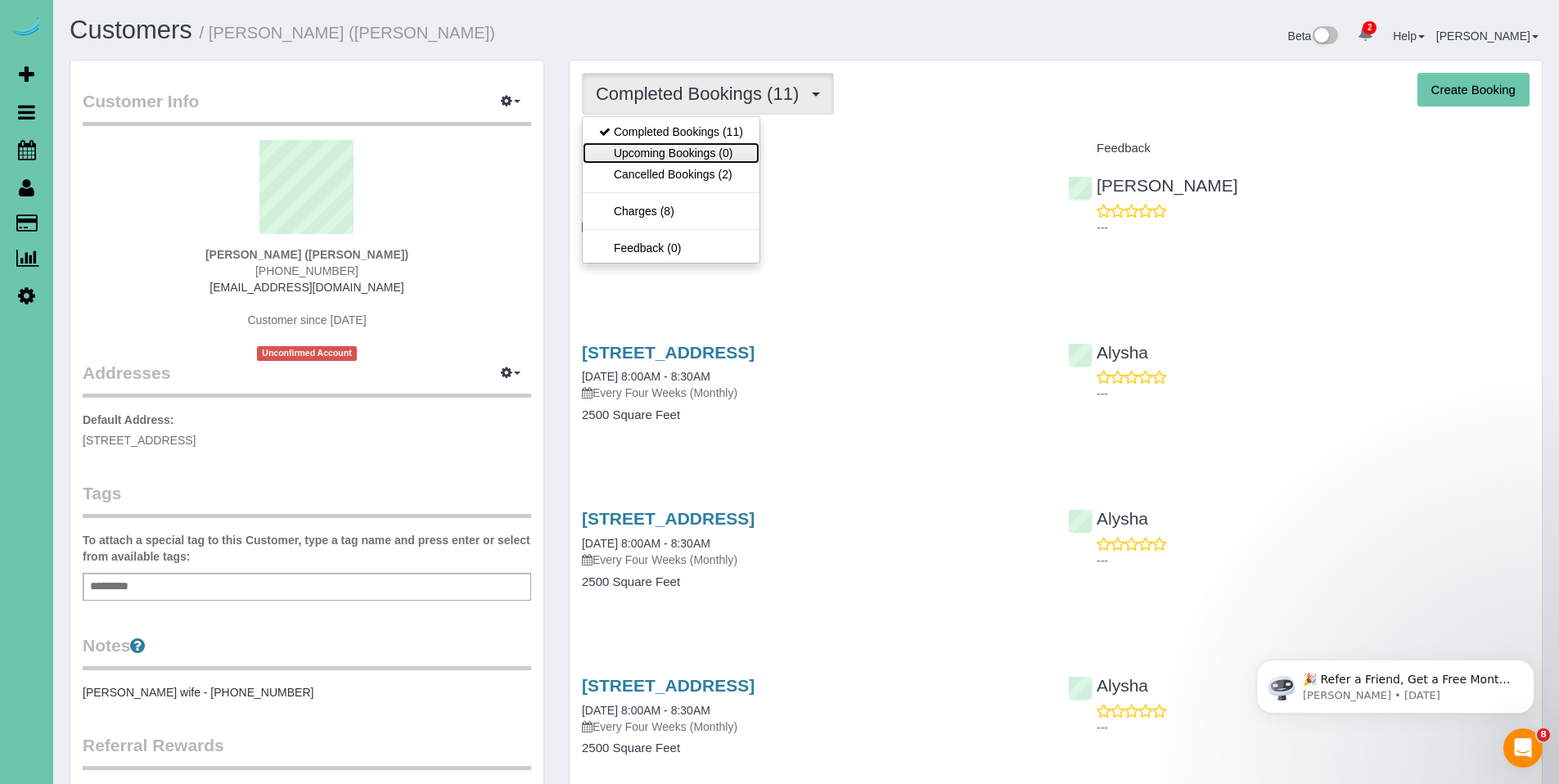
click at [657, 153] on link "Upcoming Bookings (0)" at bounding box center [671, 152] width 177 height 21
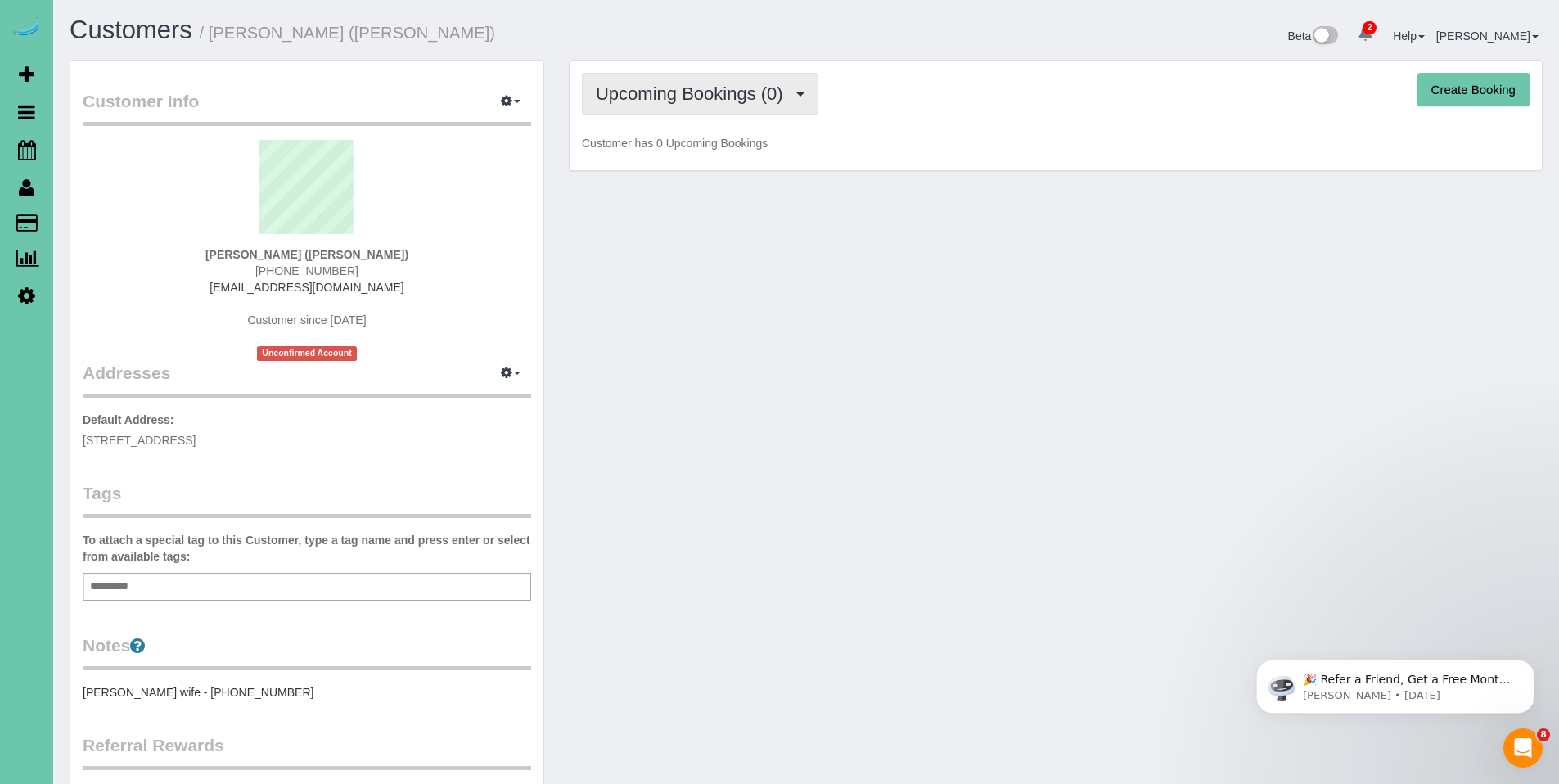
click at [714, 104] on button "Upcoming Bookings (0)" at bounding box center [700, 93] width 237 height 42
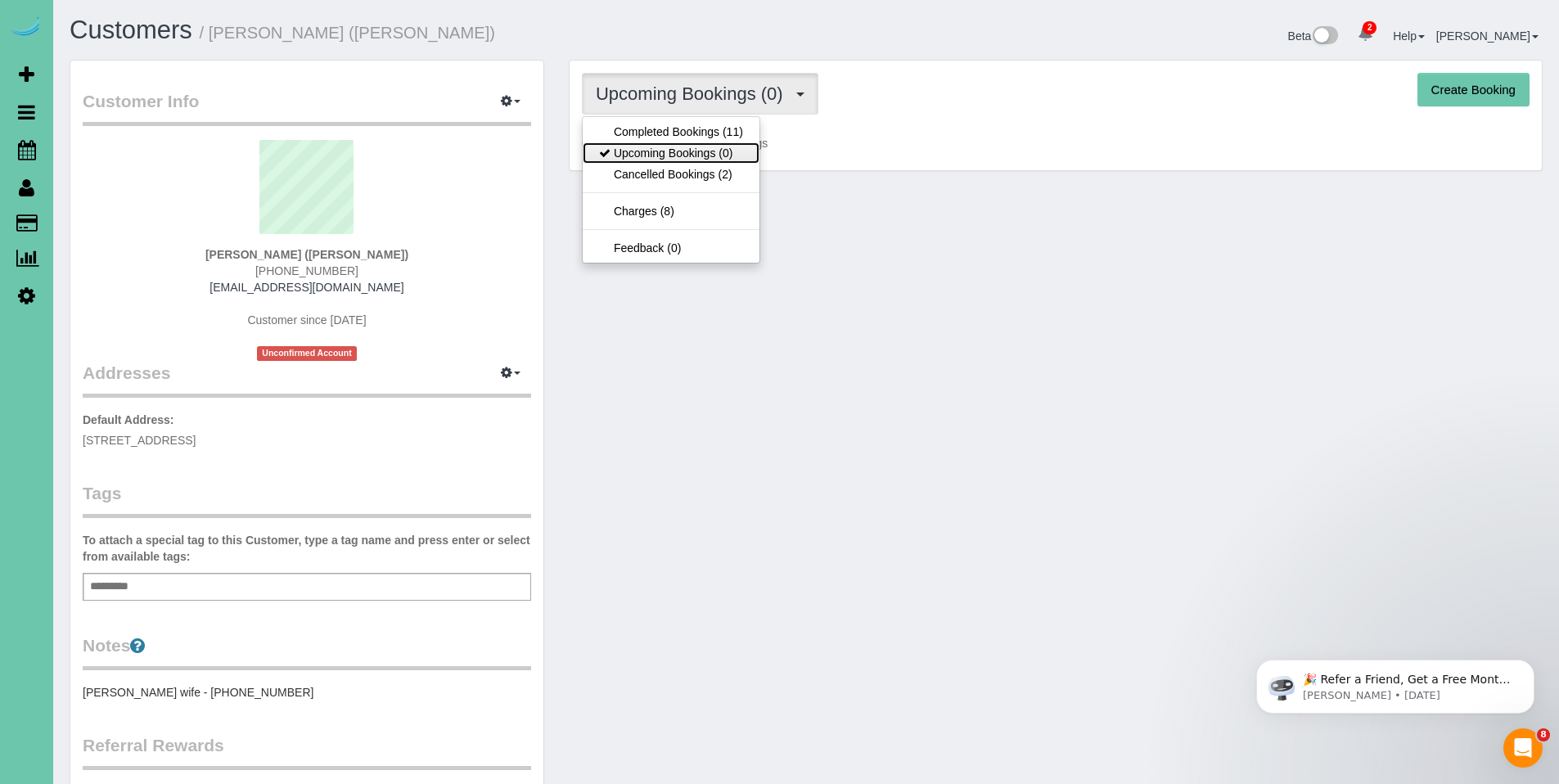
click at [697, 153] on link "Upcoming Bookings (0)" at bounding box center [671, 152] width 177 height 21
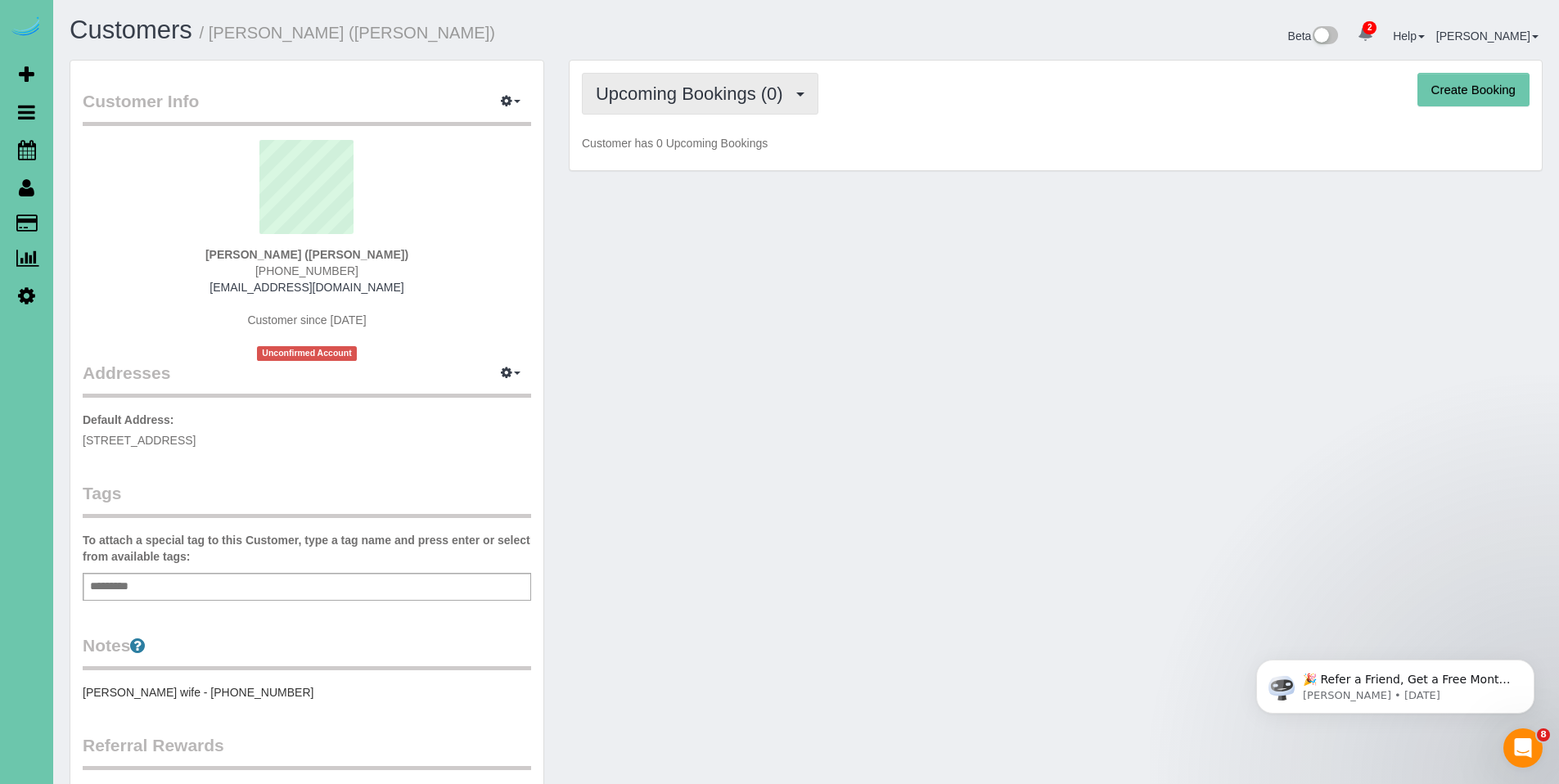
click at [698, 100] on span "Upcoming Bookings (0)" at bounding box center [693, 93] width 196 height 21
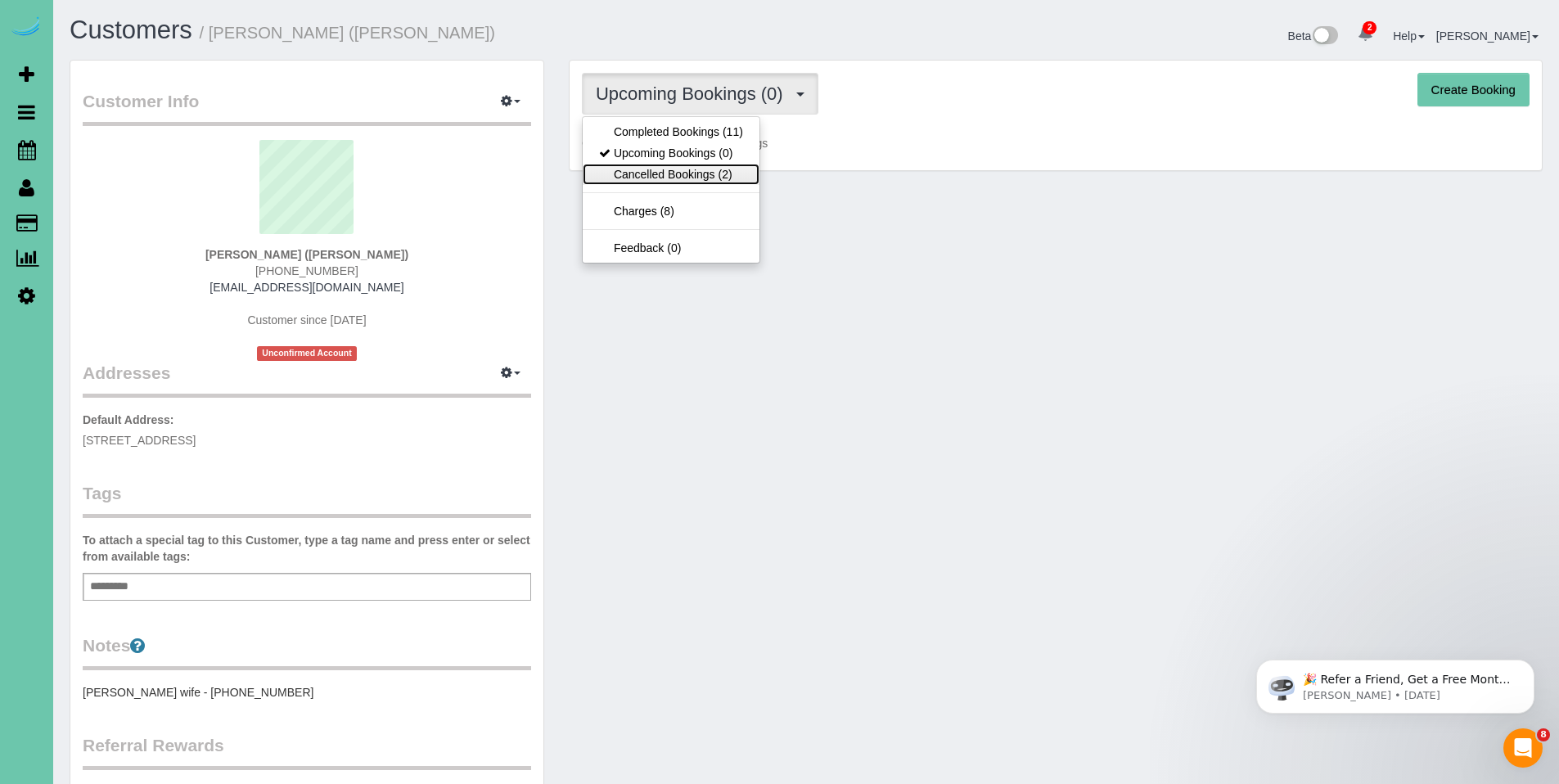
click at [697, 174] on link "Cancelled Bookings (2)" at bounding box center [671, 174] width 177 height 21
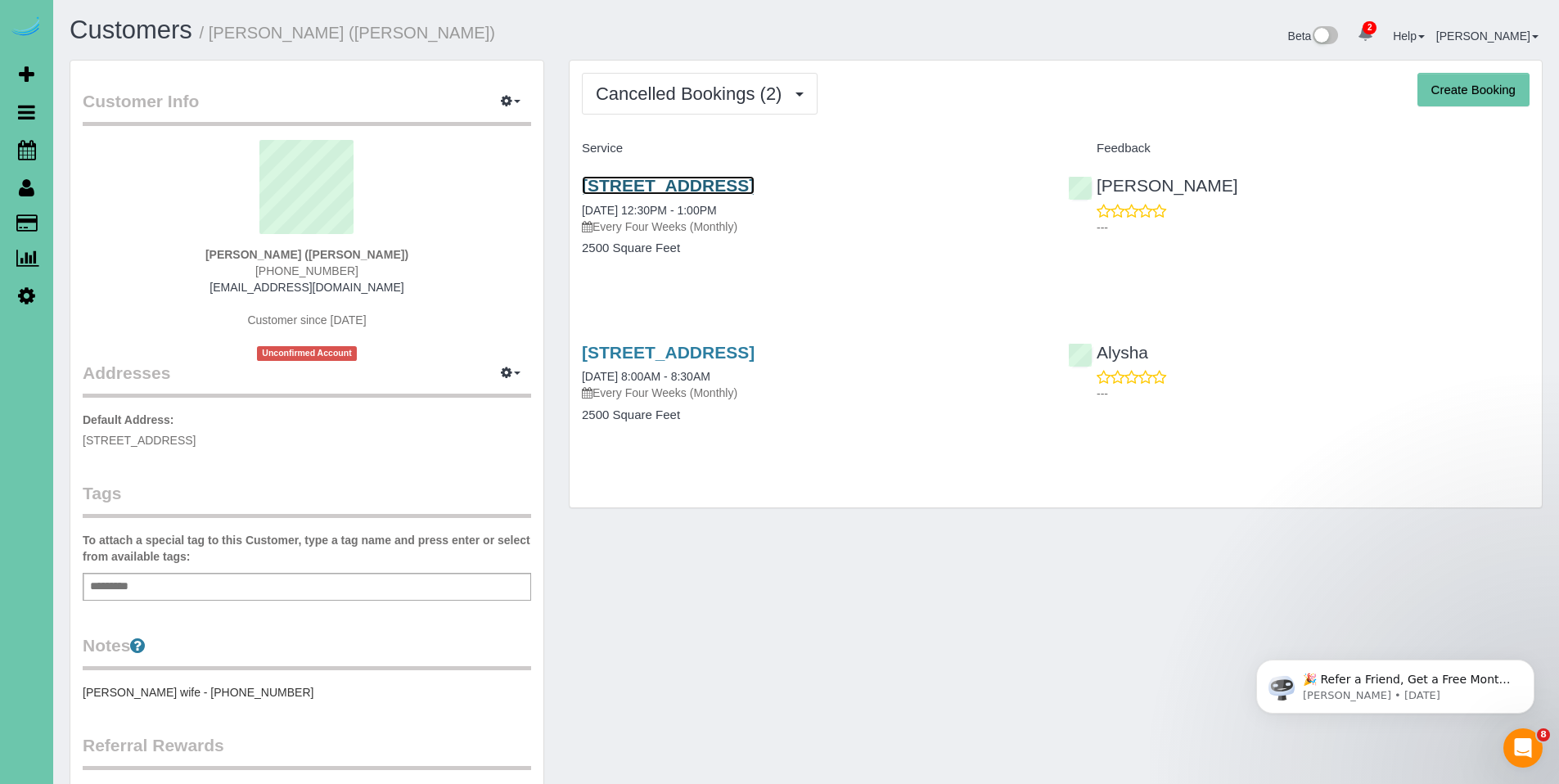
click at [704, 183] on link "1213 N 131 St, Omaha, NE 68154" at bounding box center [668, 185] width 173 height 19
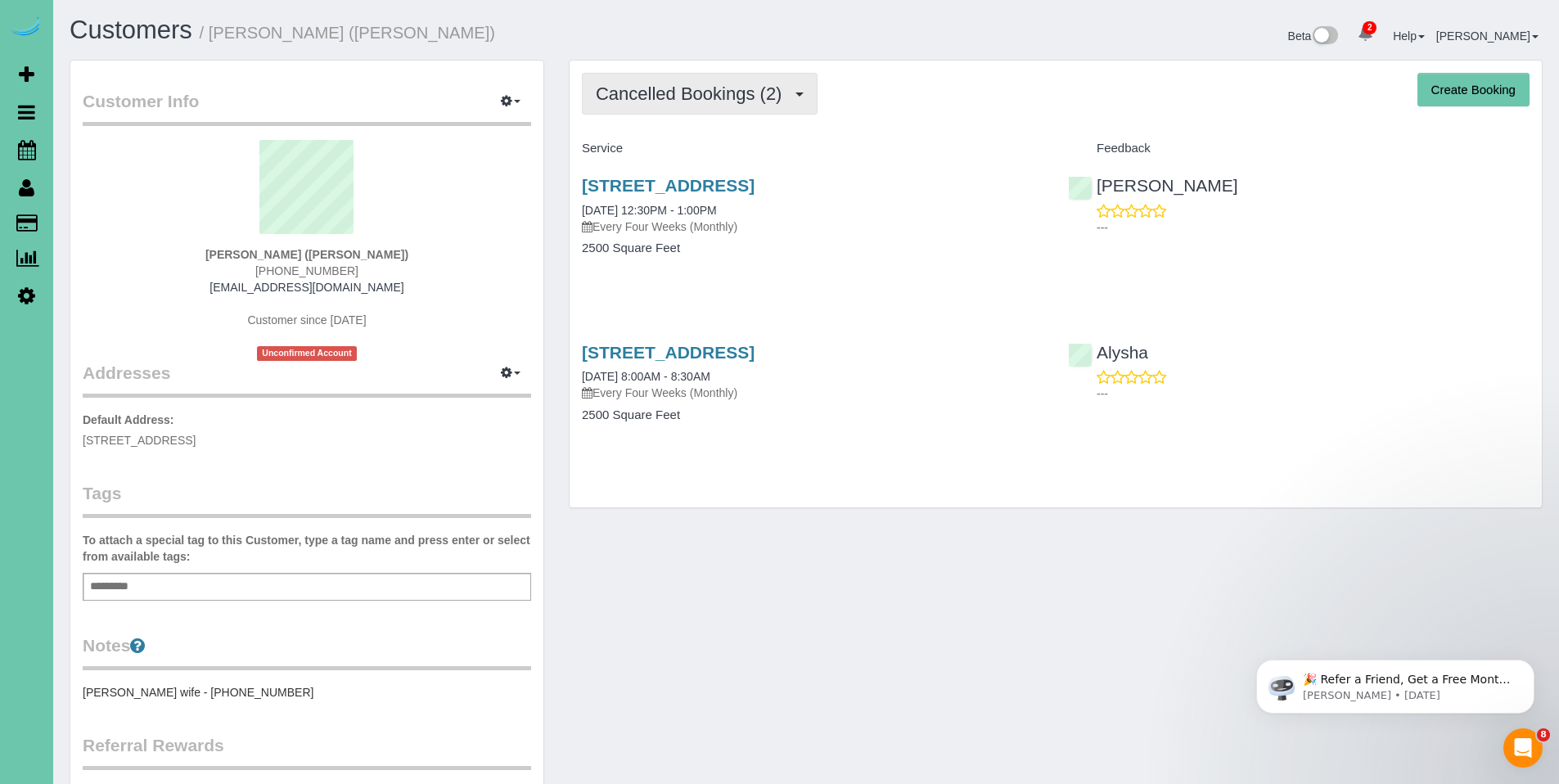
click at [670, 104] on button "Cancelled Bookings (2)" at bounding box center [699, 93] width 236 height 42
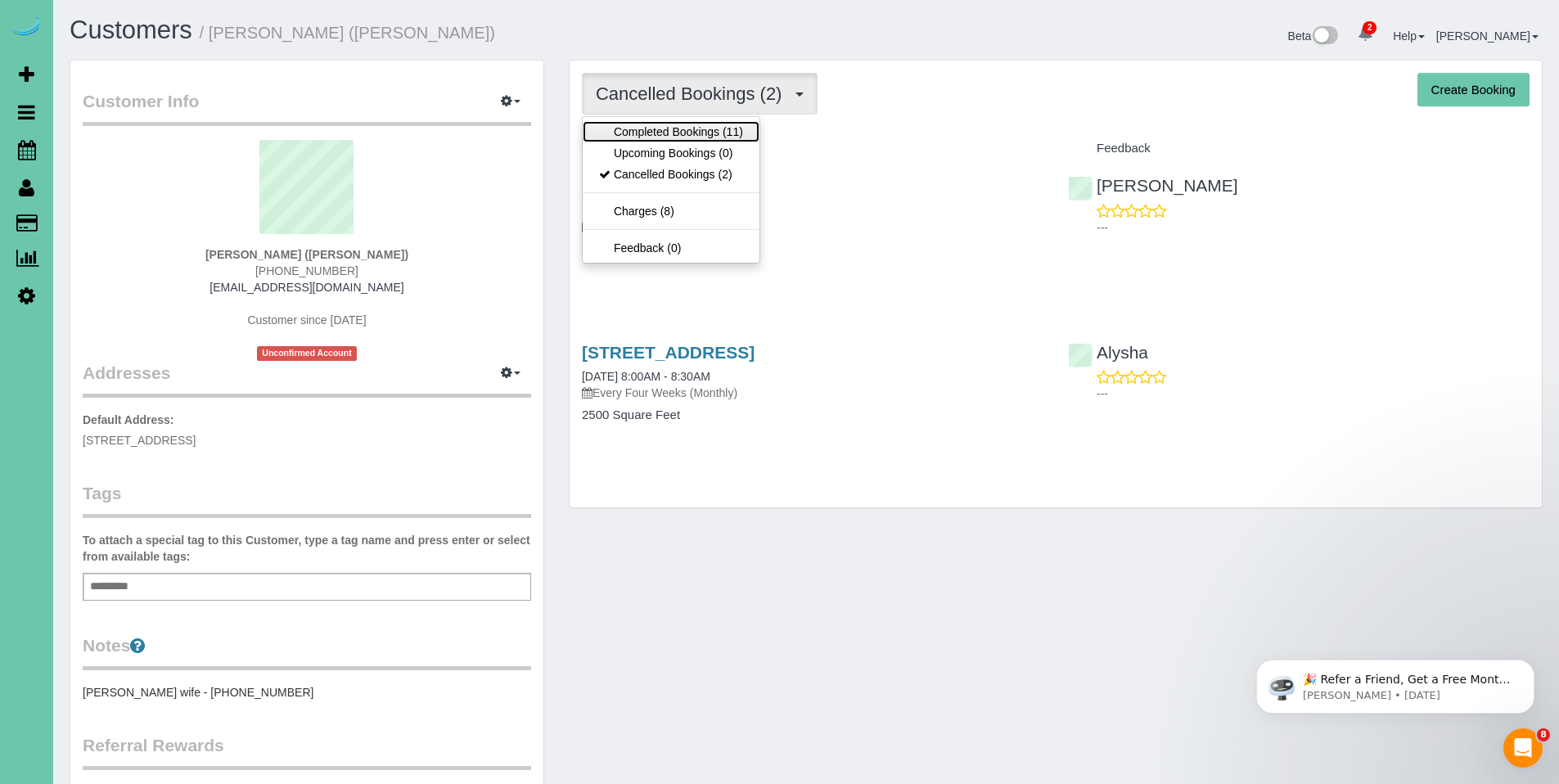
click at [683, 133] on link "Completed Bookings (11)" at bounding box center [671, 131] width 177 height 21
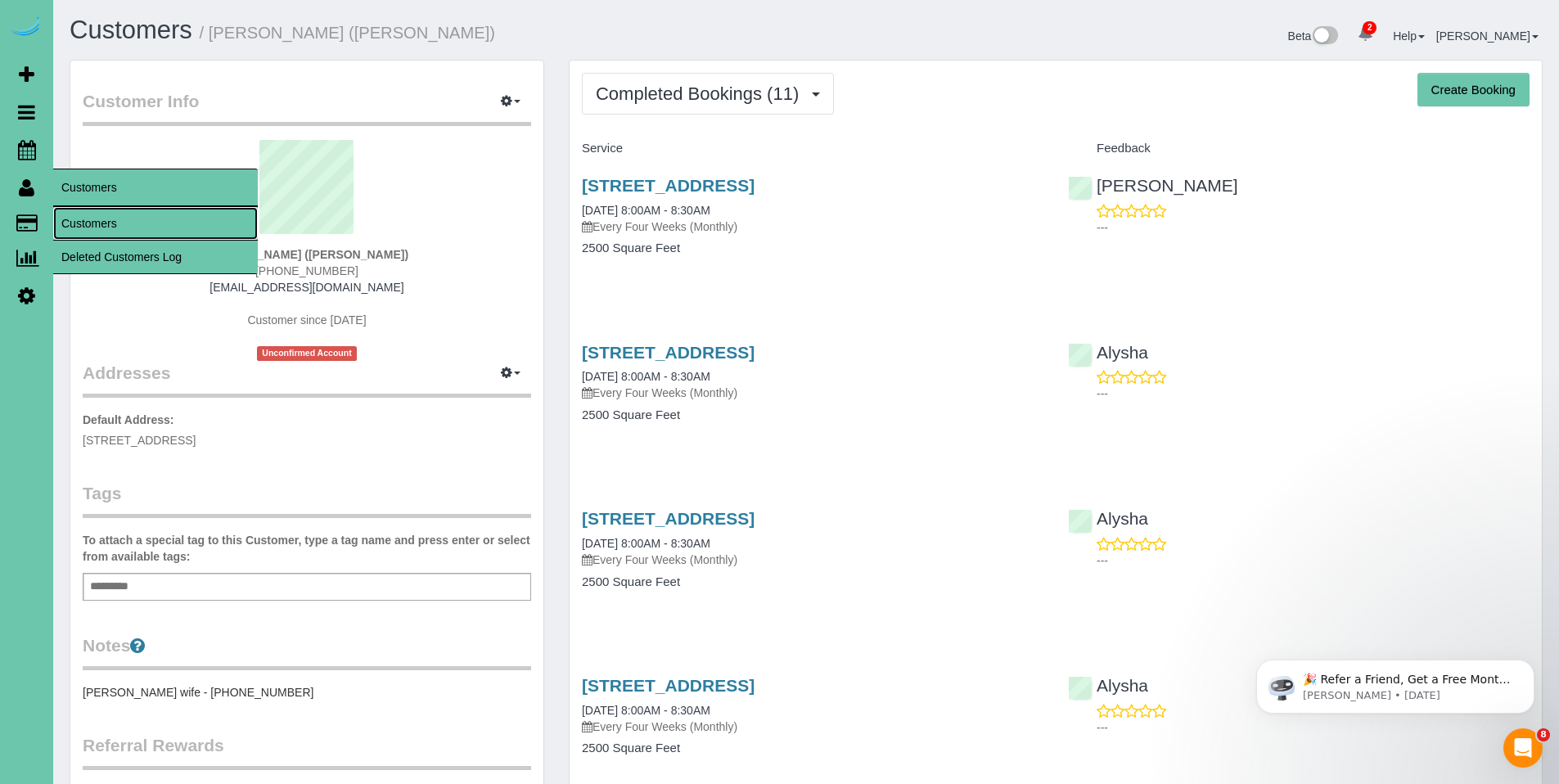
click at [81, 218] on link "Customers" at bounding box center [156, 223] width 205 height 33
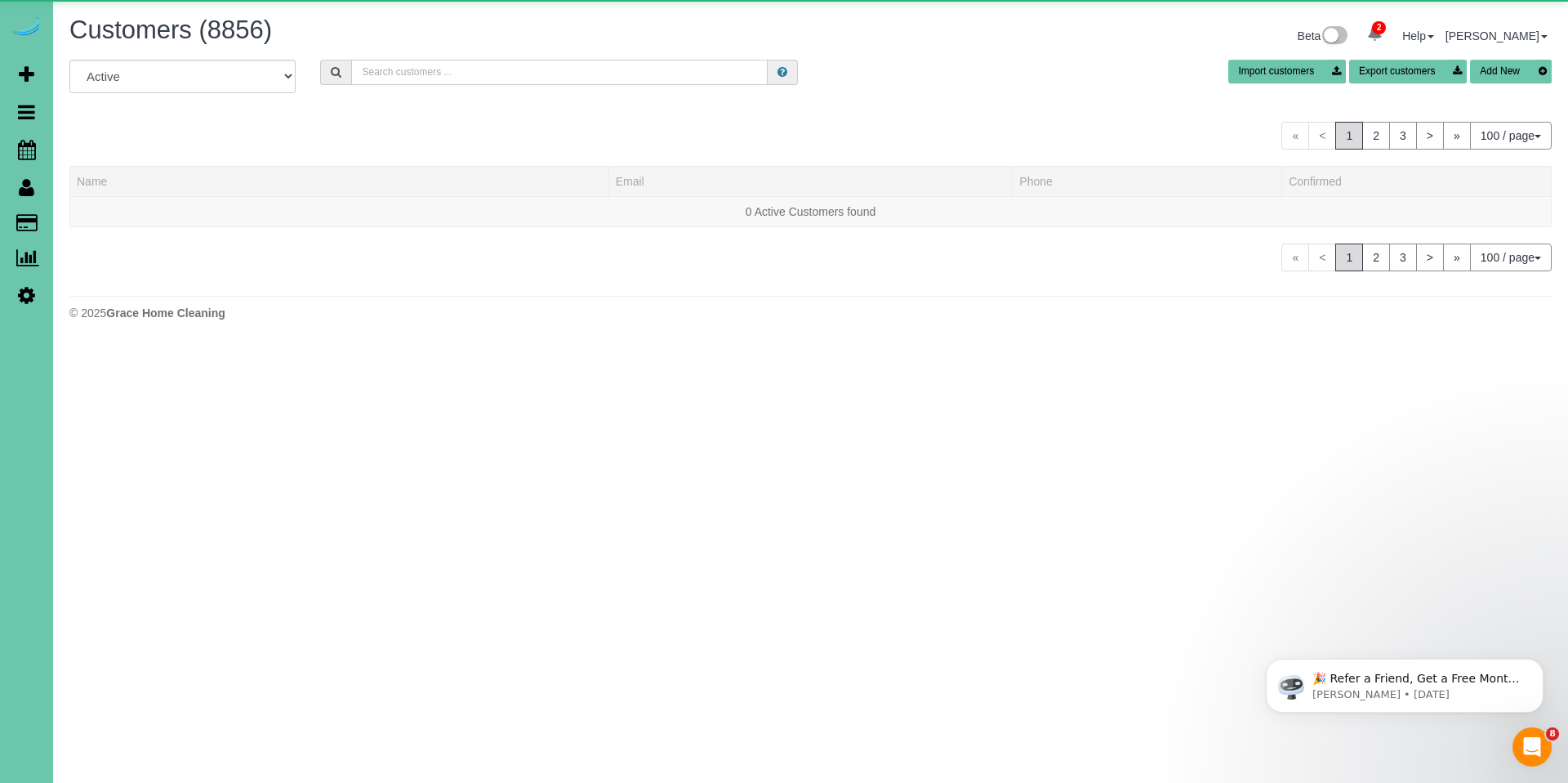
click at [425, 61] on input "text" at bounding box center [560, 72] width 417 height 26
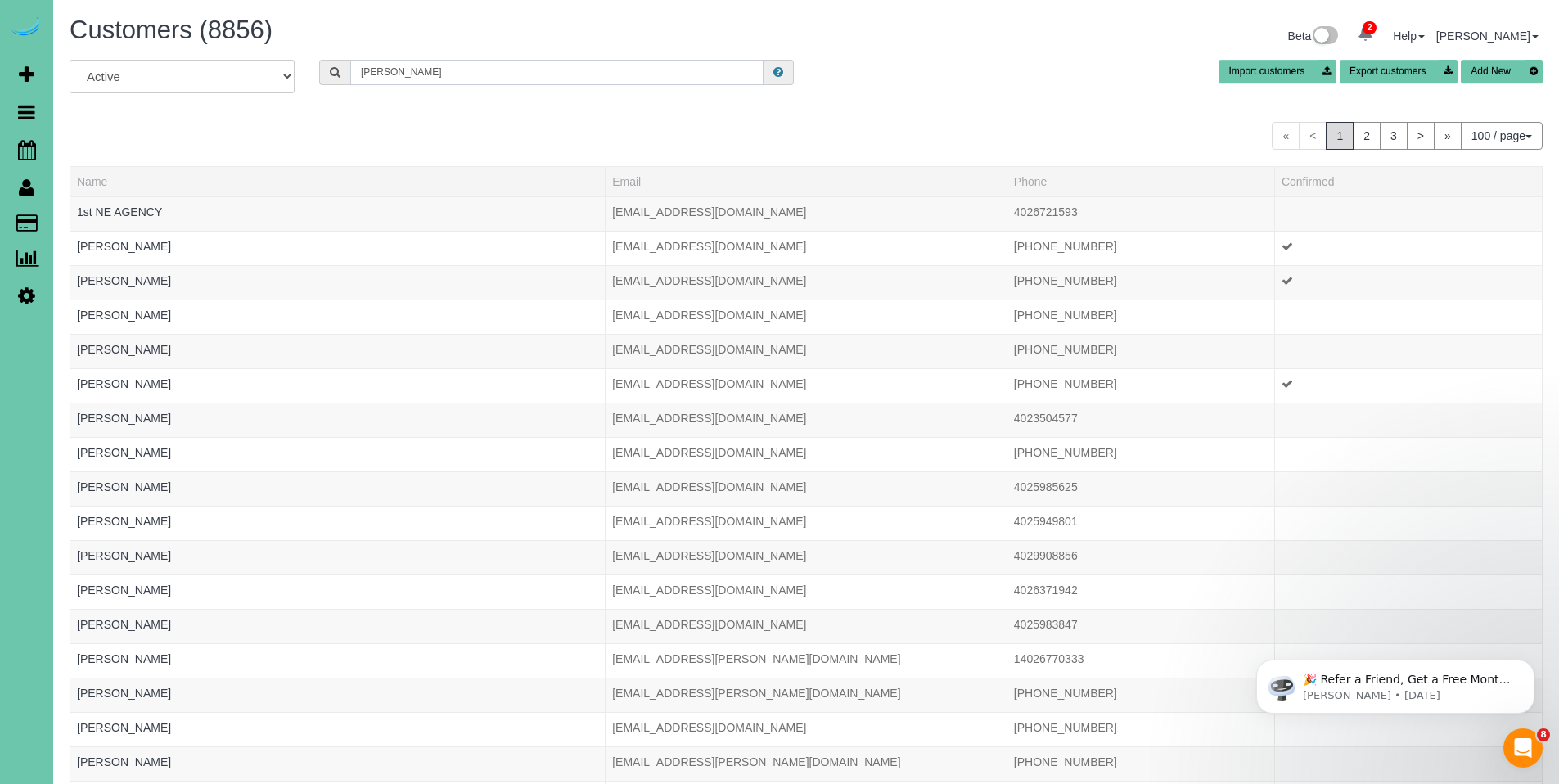
type input "maryl sattler"
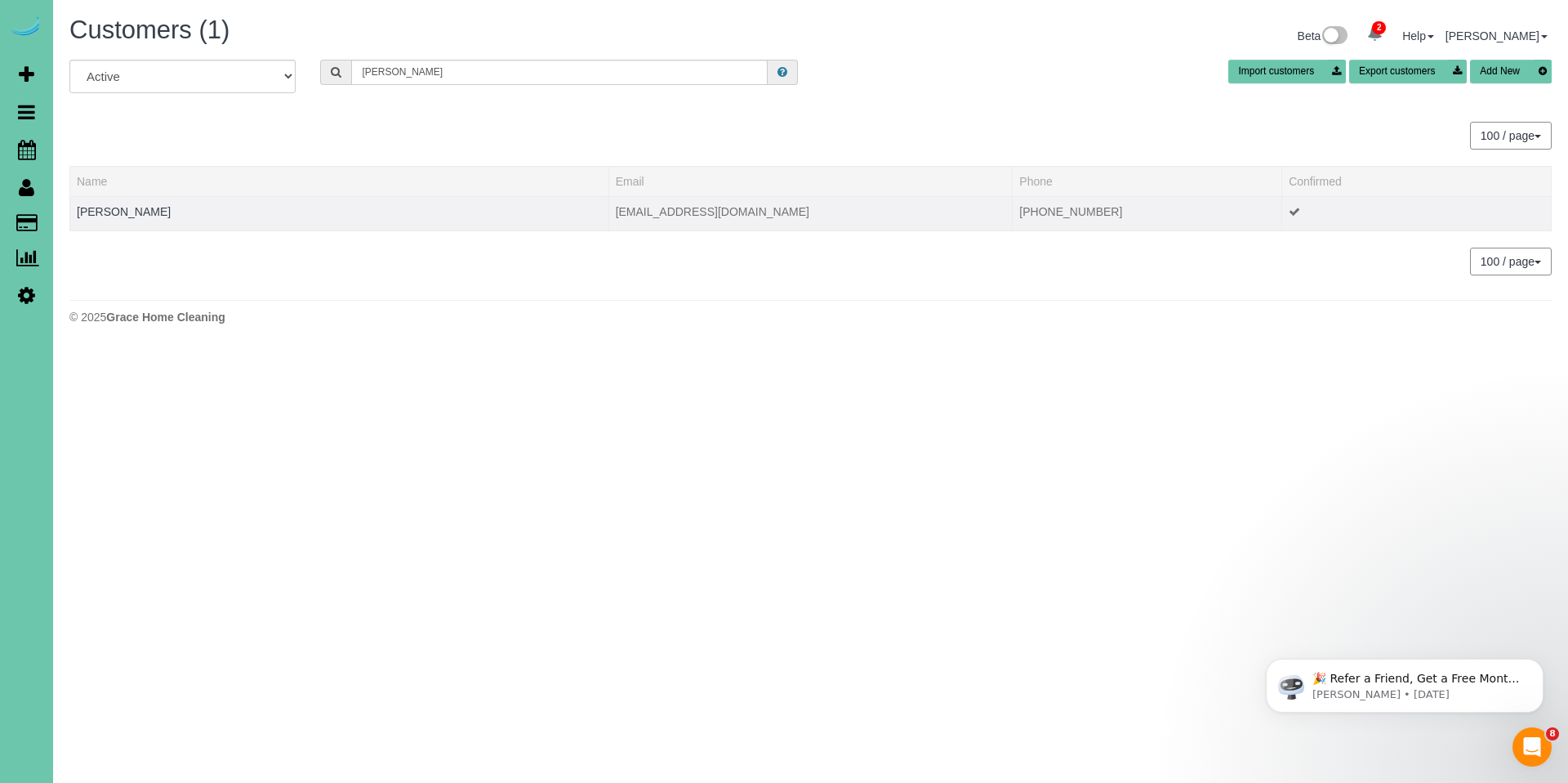
click at [143, 210] on td "Maryl Sattler" at bounding box center [339, 213] width 539 height 35
click at [136, 210] on link "Maryl Sattler" at bounding box center [123, 211] width 94 height 13
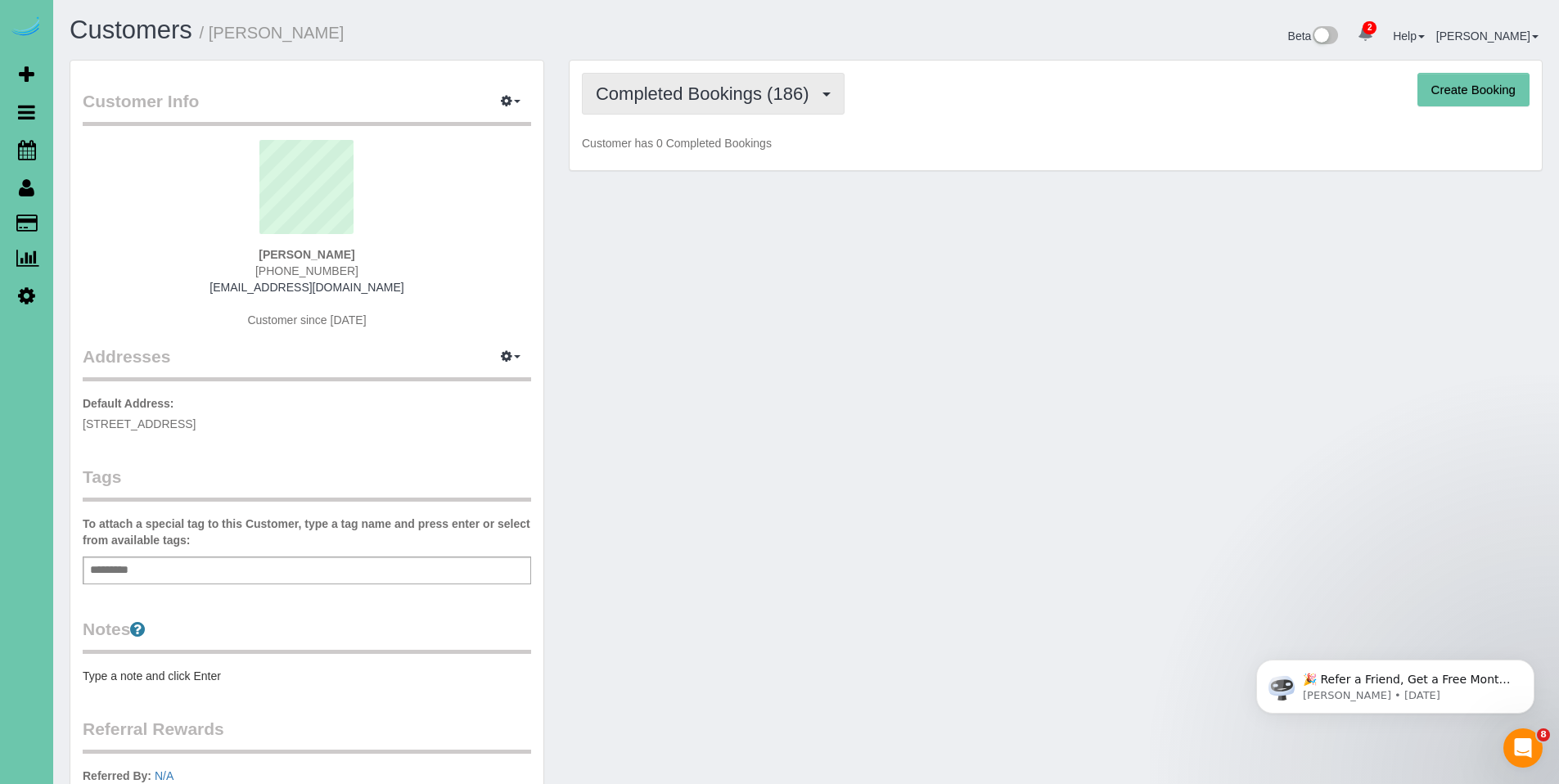
click at [731, 99] on span "Completed Bookings (186)" at bounding box center [706, 93] width 221 height 21
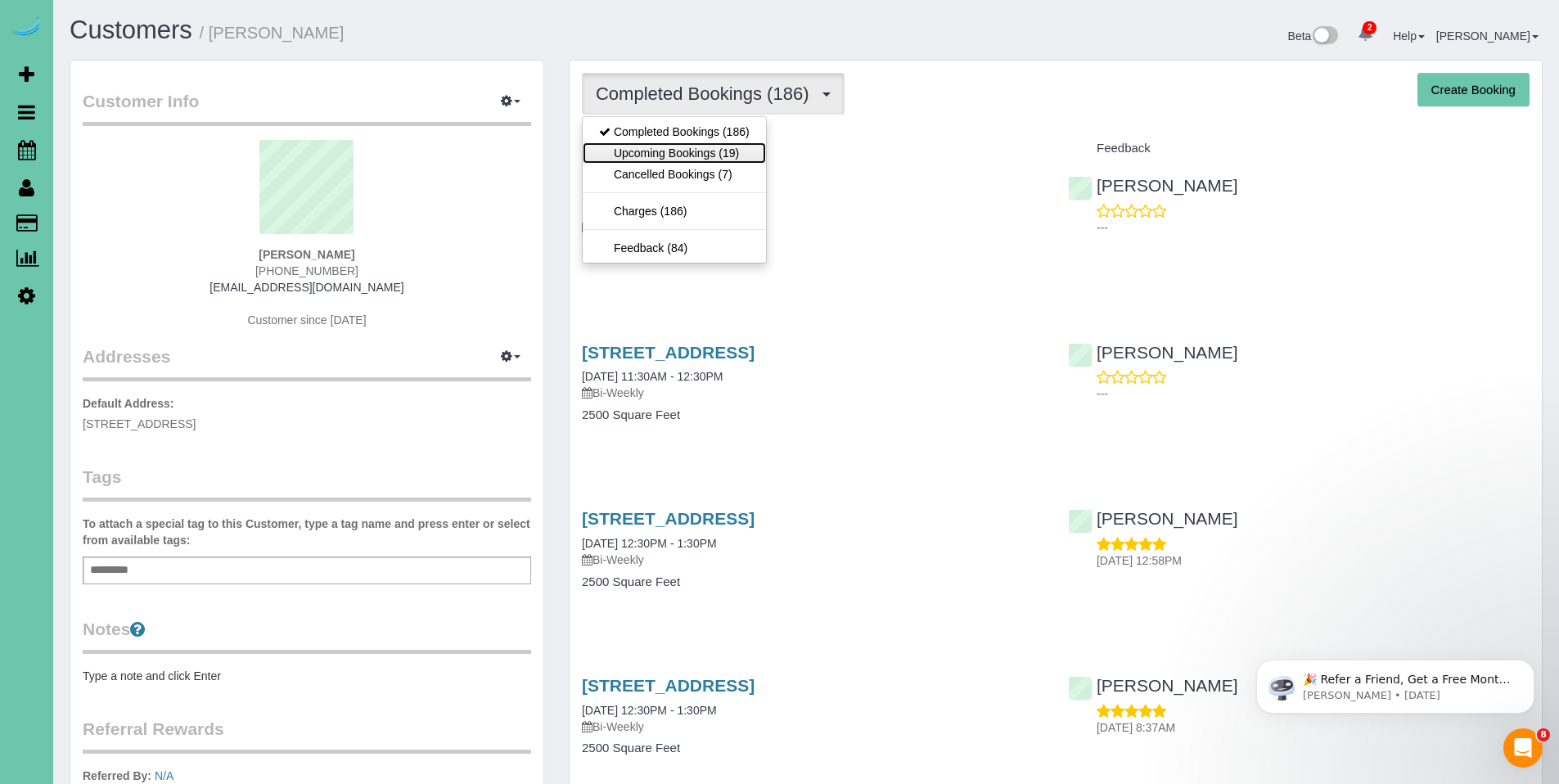
click at [710, 146] on link "Upcoming Bookings (19)" at bounding box center [674, 152] width 183 height 21
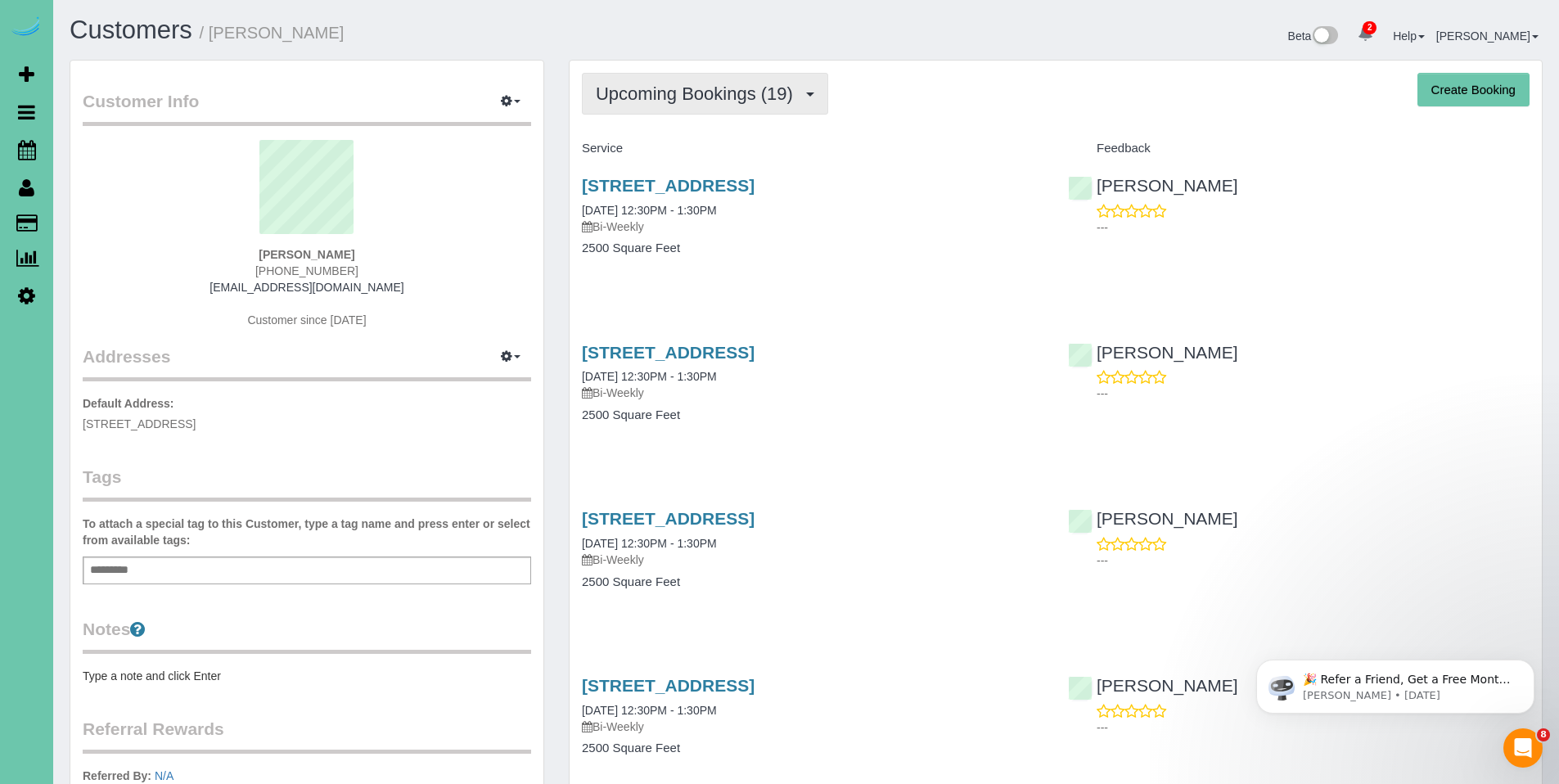
click at [696, 99] on span "Upcoming Bookings (19)" at bounding box center [698, 93] width 206 height 21
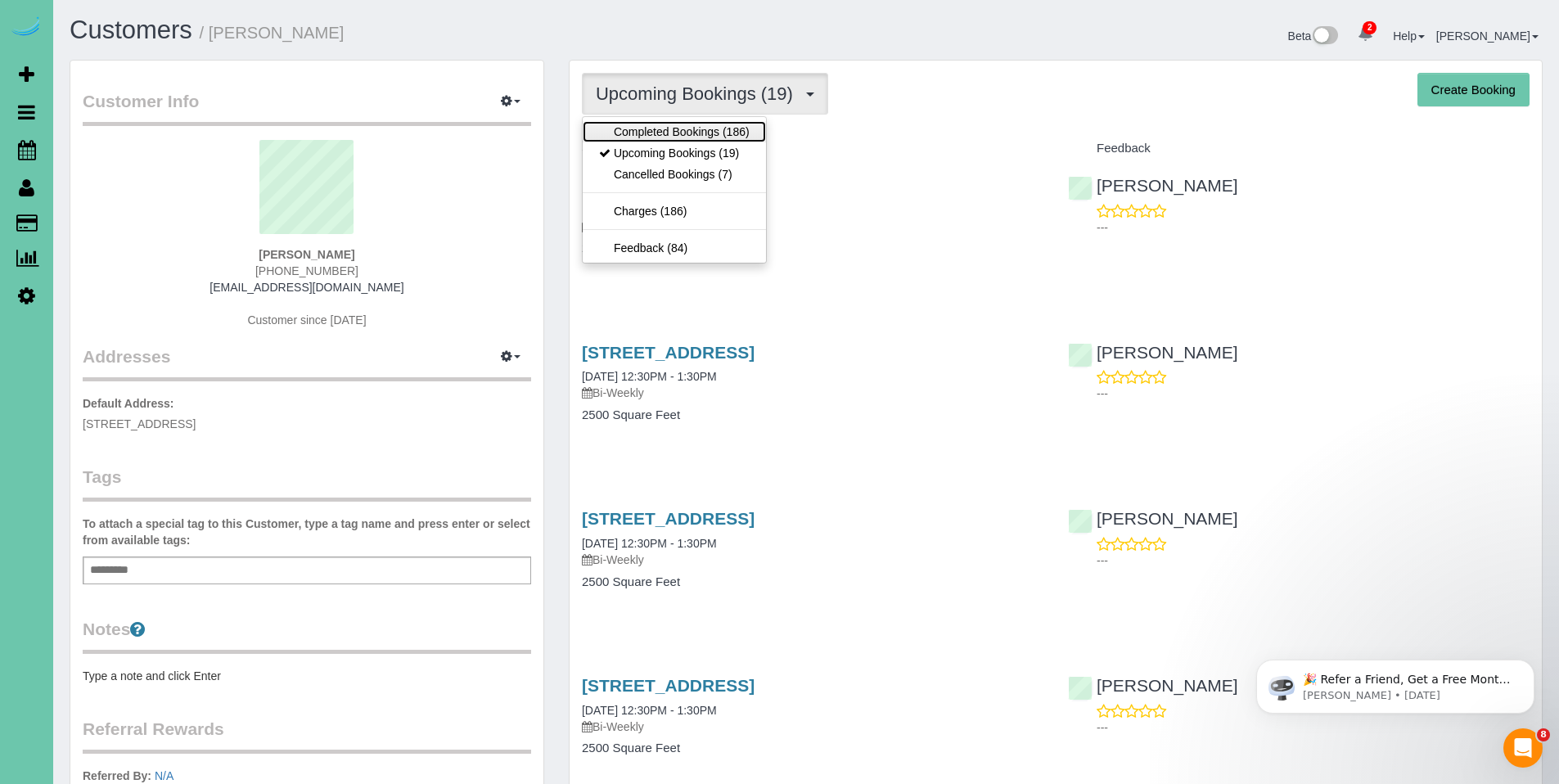
click at [680, 126] on link "Completed Bookings (186)" at bounding box center [674, 131] width 183 height 21
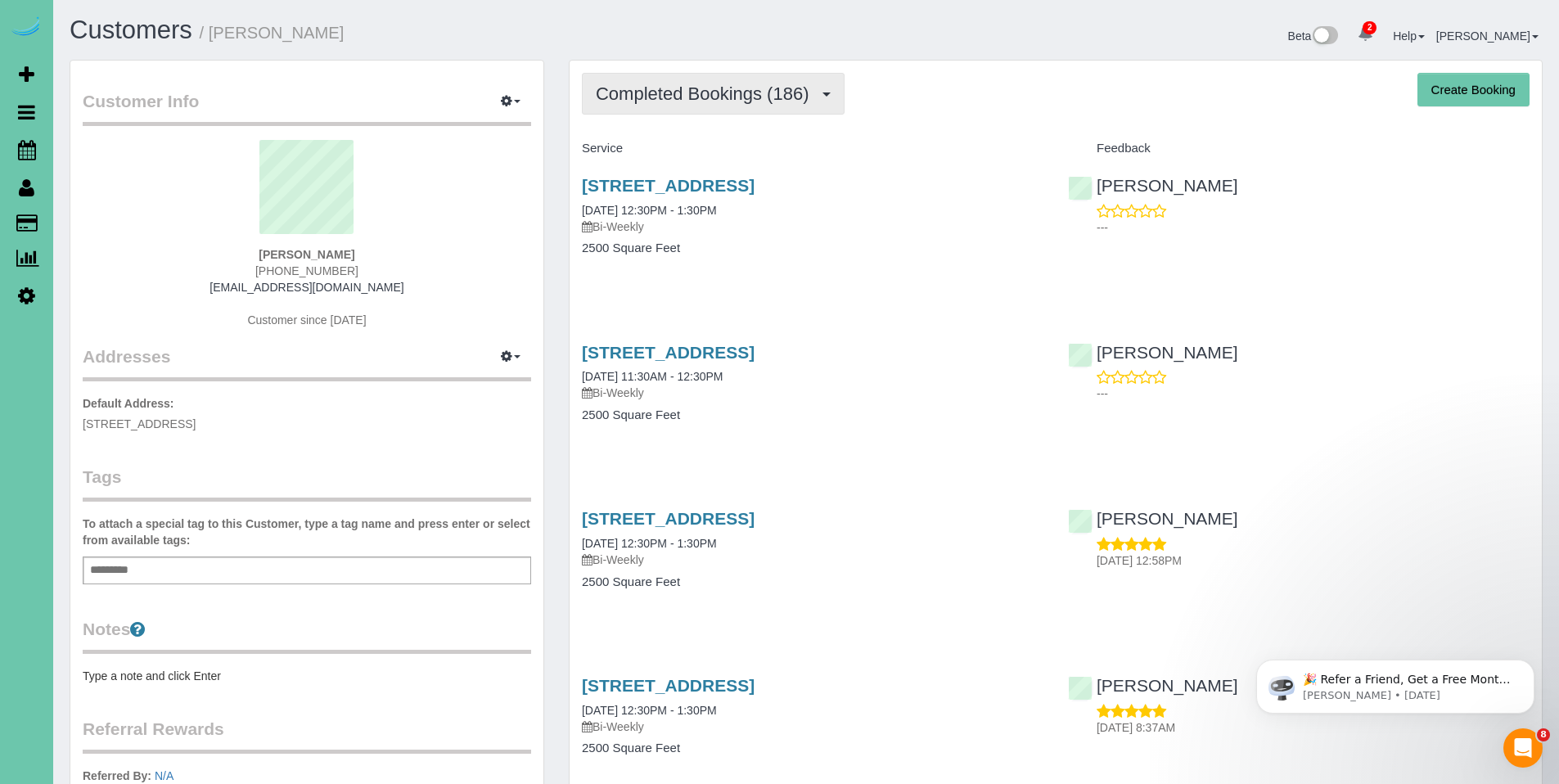
click at [686, 98] on span "Completed Bookings (186)" at bounding box center [706, 93] width 221 height 21
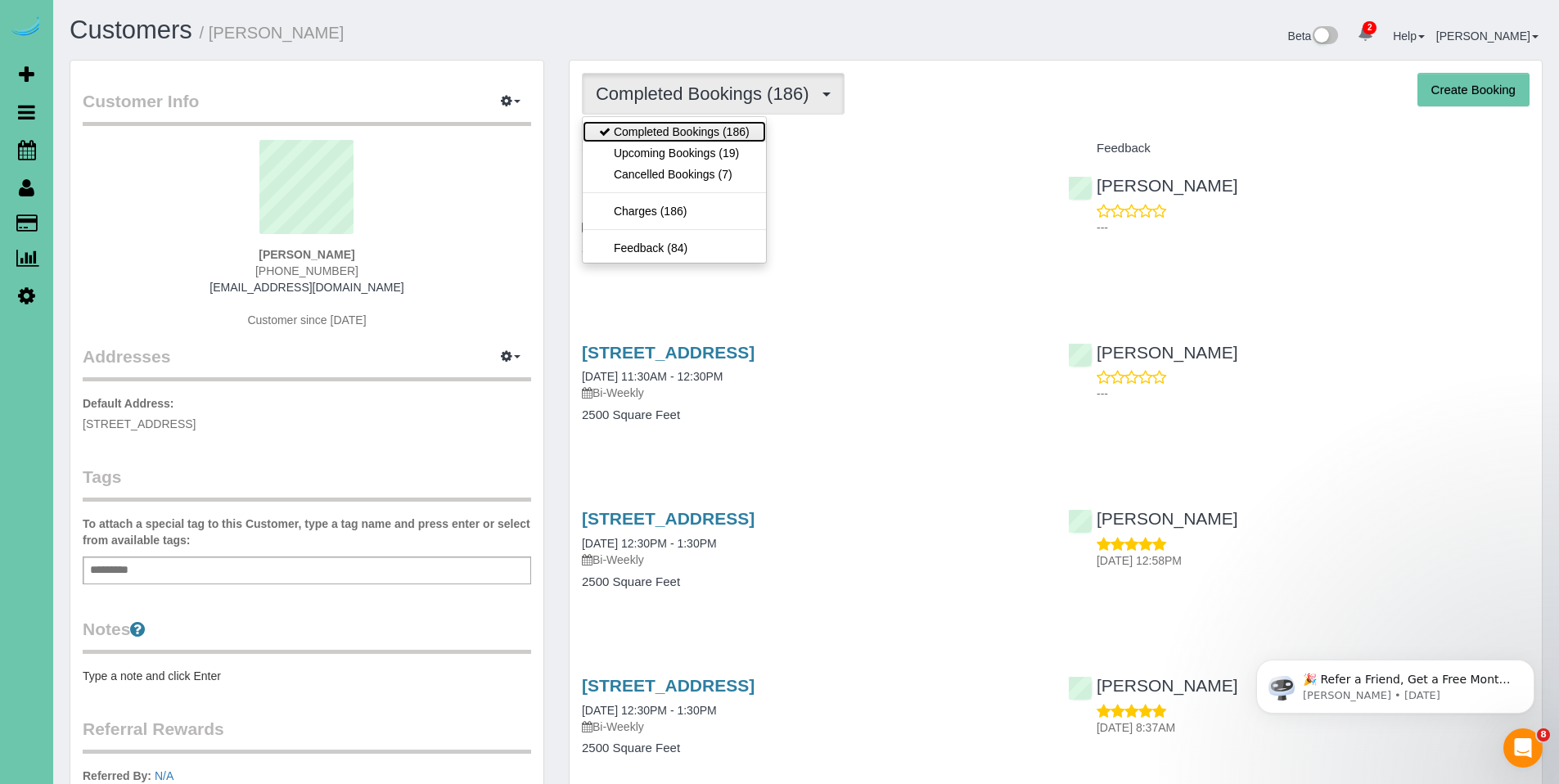
click at [685, 129] on link "Completed Bookings (186)" at bounding box center [674, 131] width 183 height 21
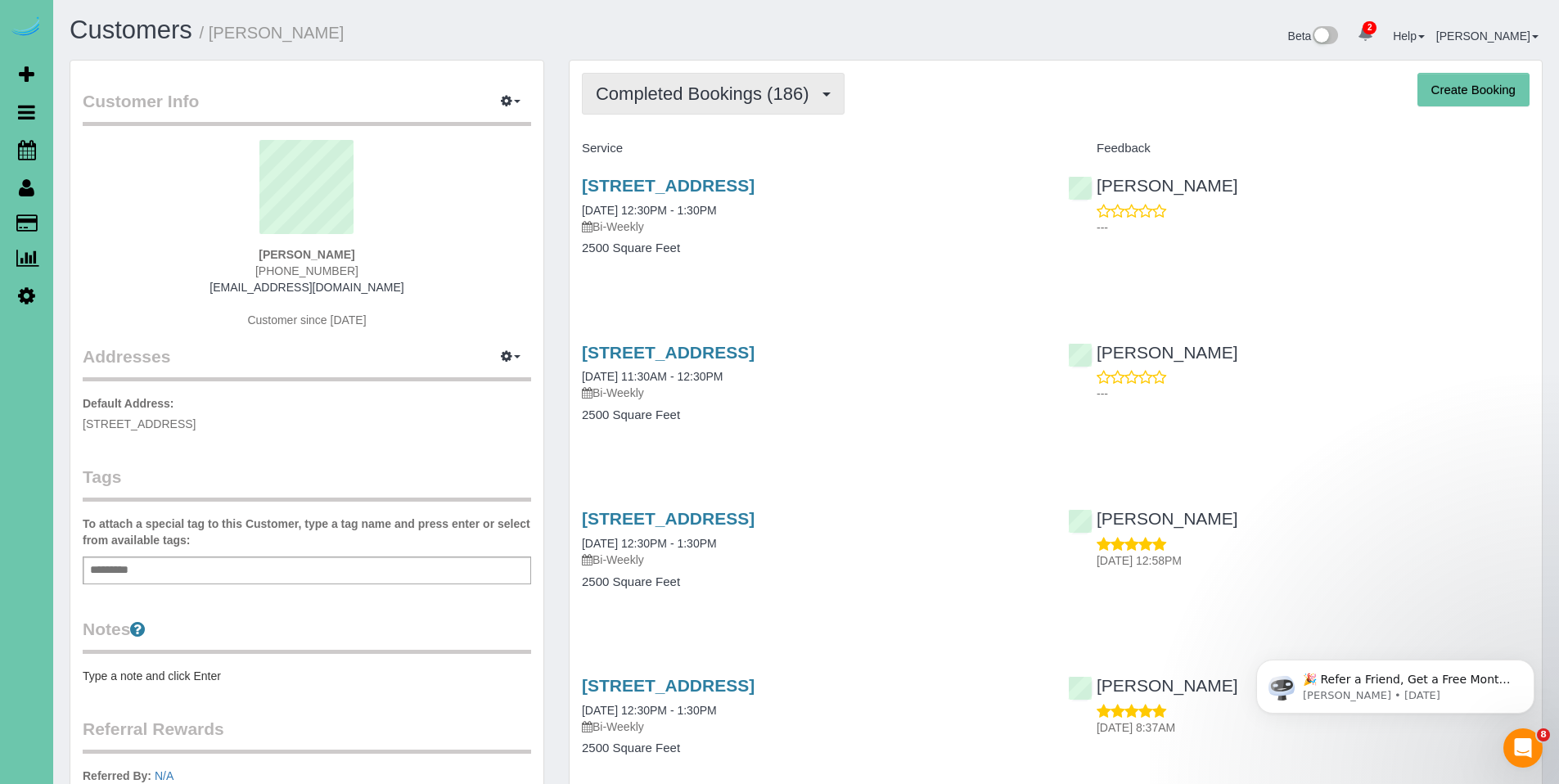
click at [667, 104] on button "Completed Bookings (186)" at bounding box center [713, 93] width 262 height 42
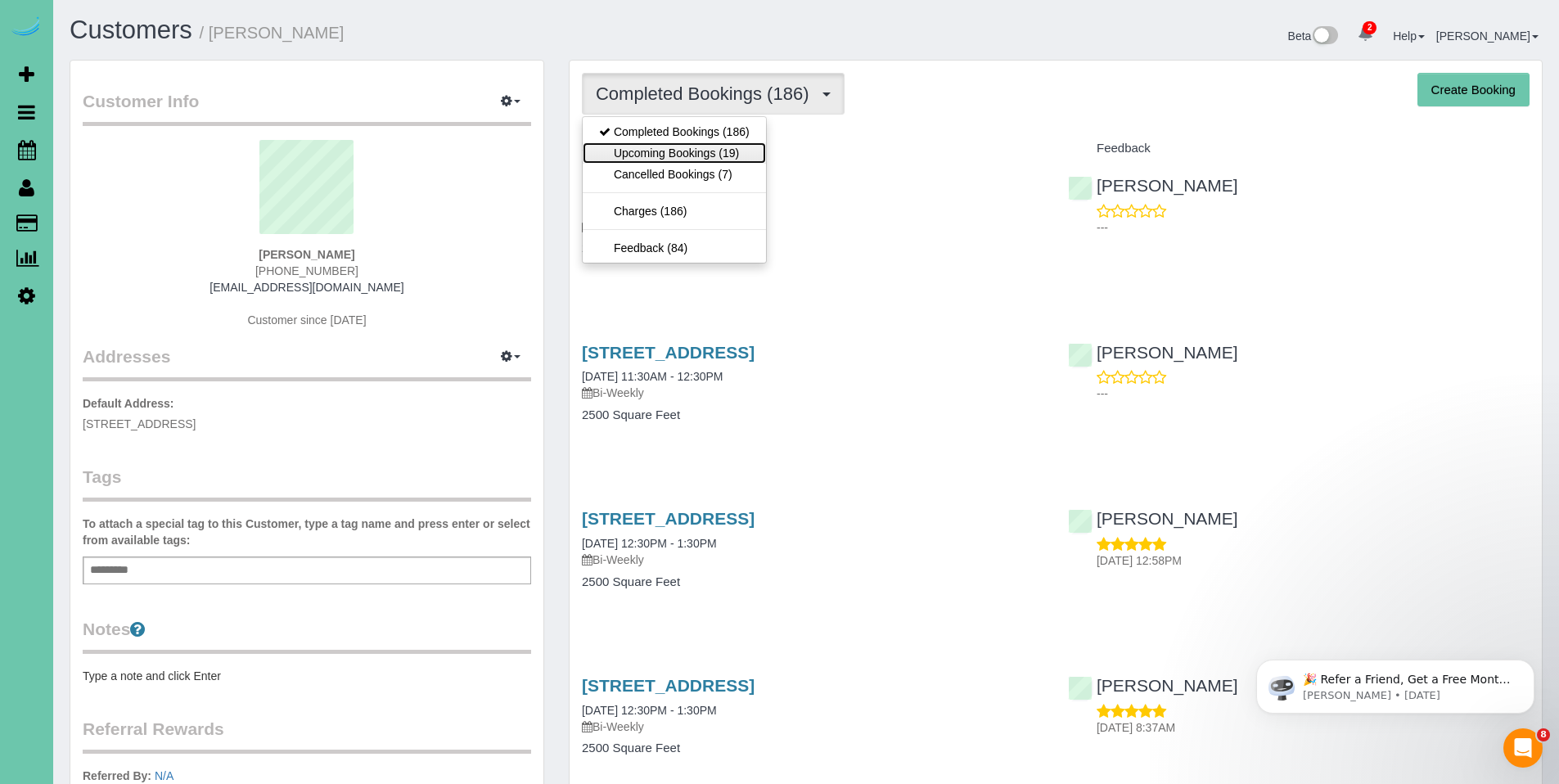
click at [671, 147] on link "Upcoming Bookings (19)" at bounding box center [674, 152] width 183 height 21
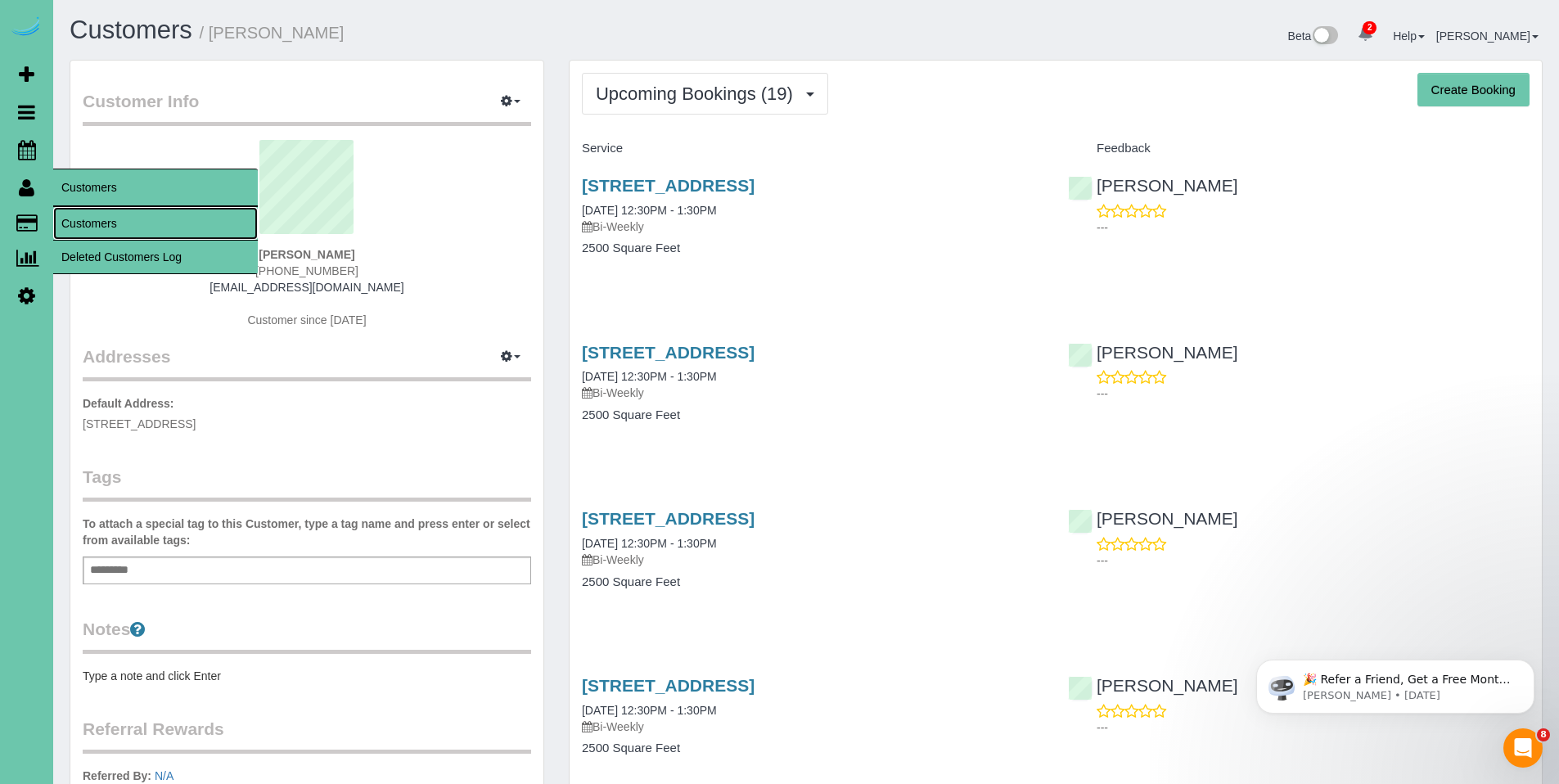
click at [102, 220] on link "Customers" at bounding box center [156, 223] width 205 height 33
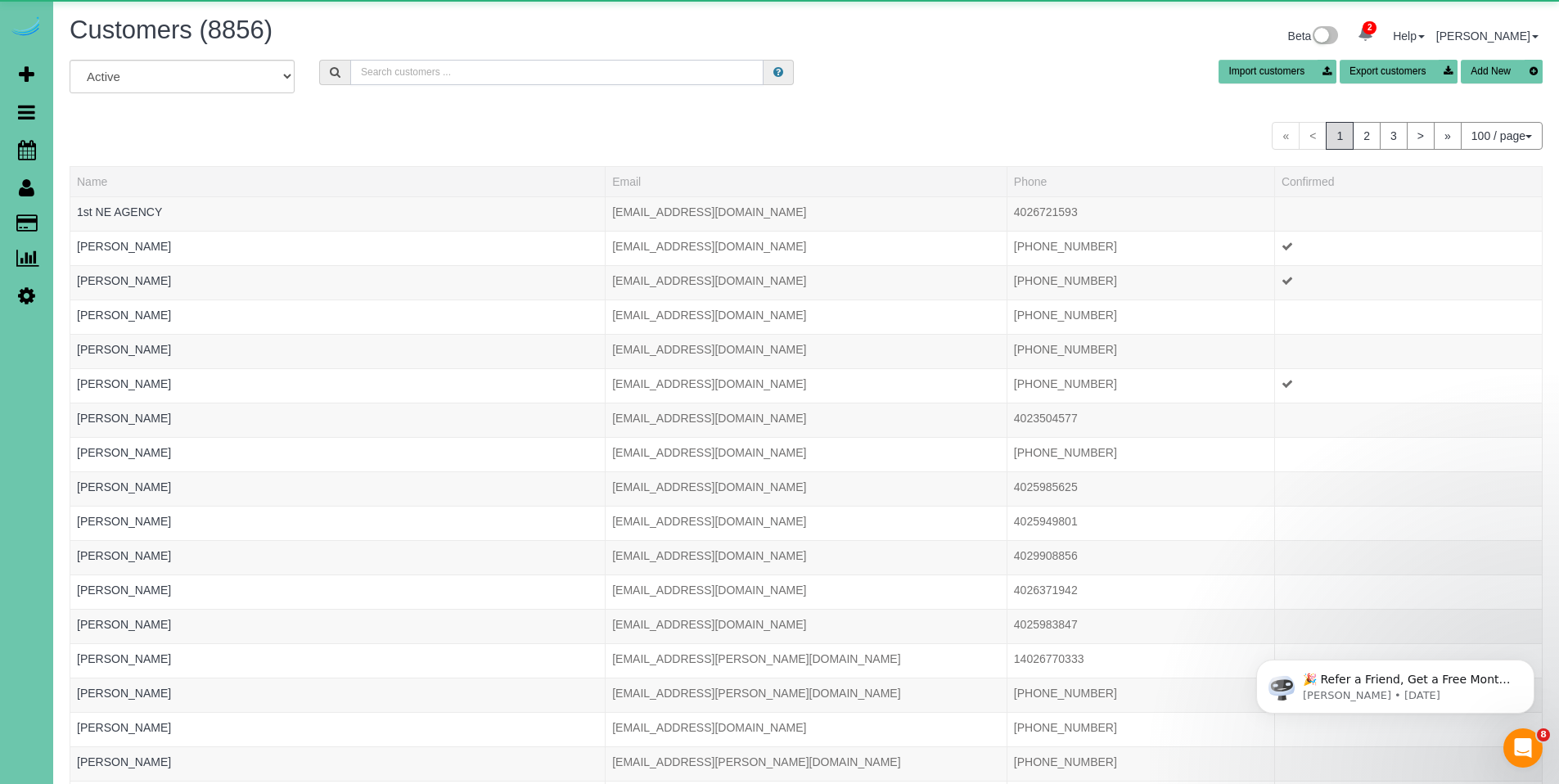
click at [483, 67] on input "text" at bounding box center [557, 73] width 414 height 26
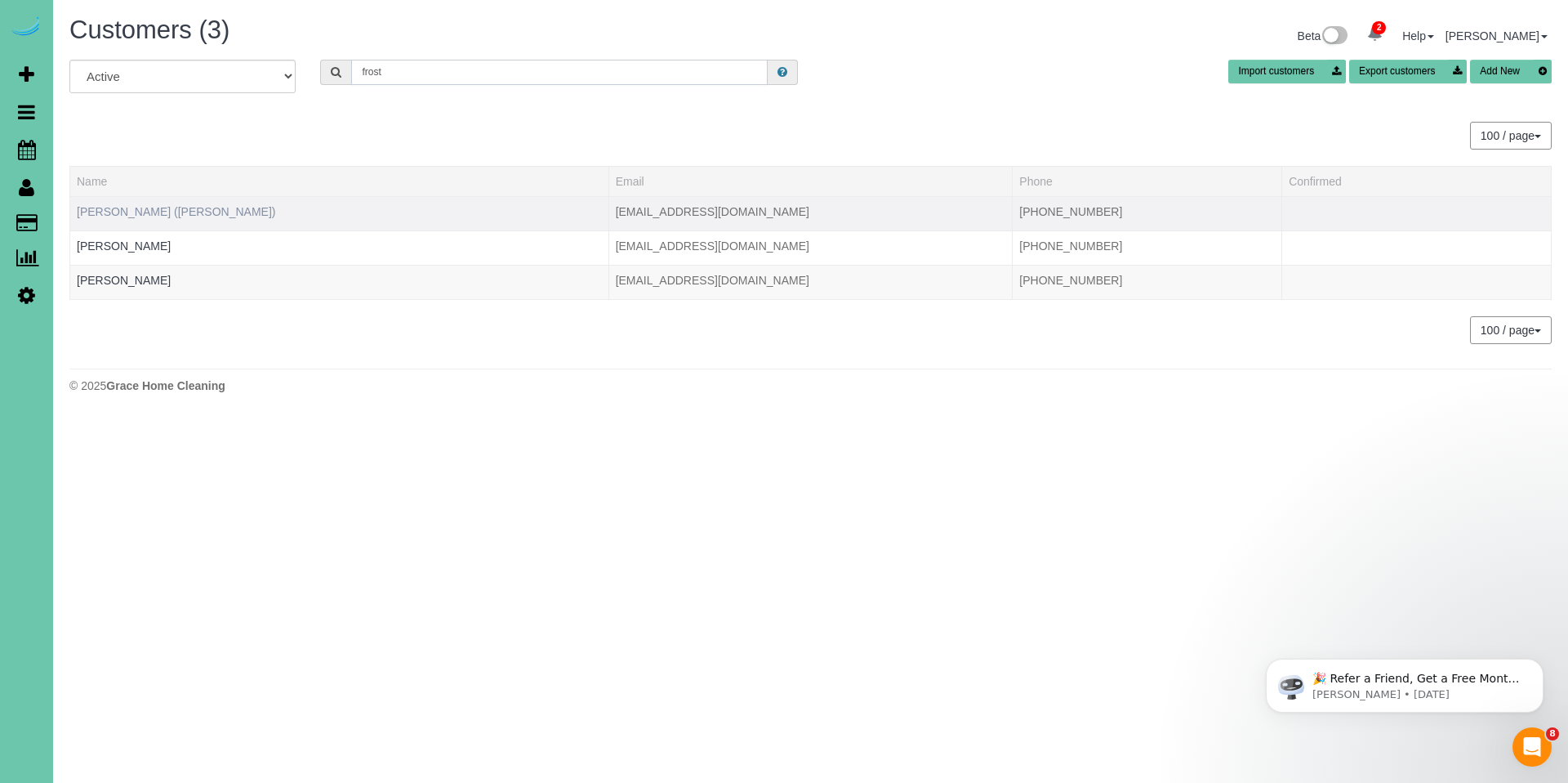
type input "frost"
click at [141, 213] on link "Jordan Frost (Laura Krueger)" at bounding box center [176, 211] width 199 height 13
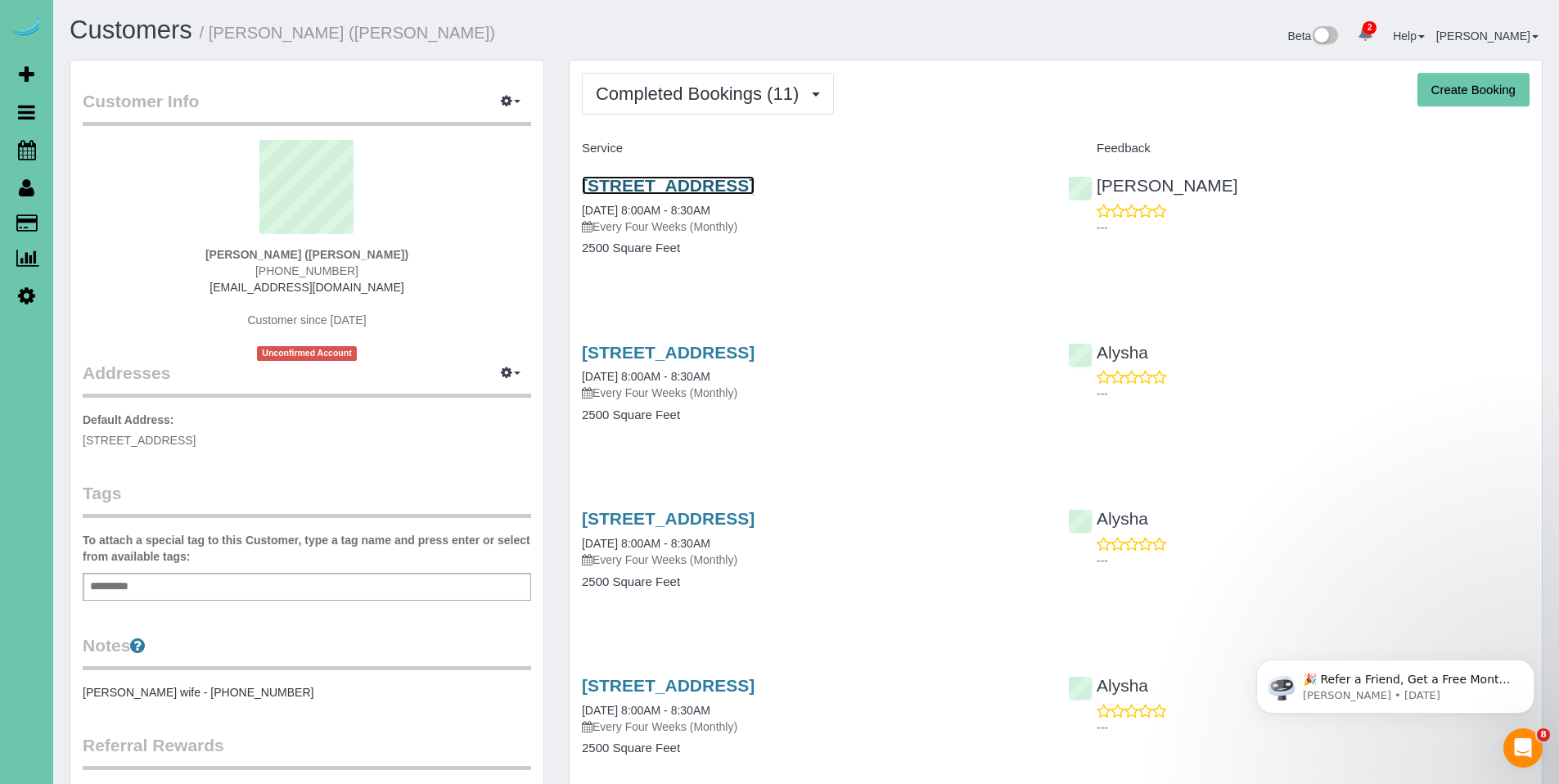
click at [726, 191] on link "1213 N 131 St, Omaha, NE 68154" at bounding box center [668, 185] width 173 height 19
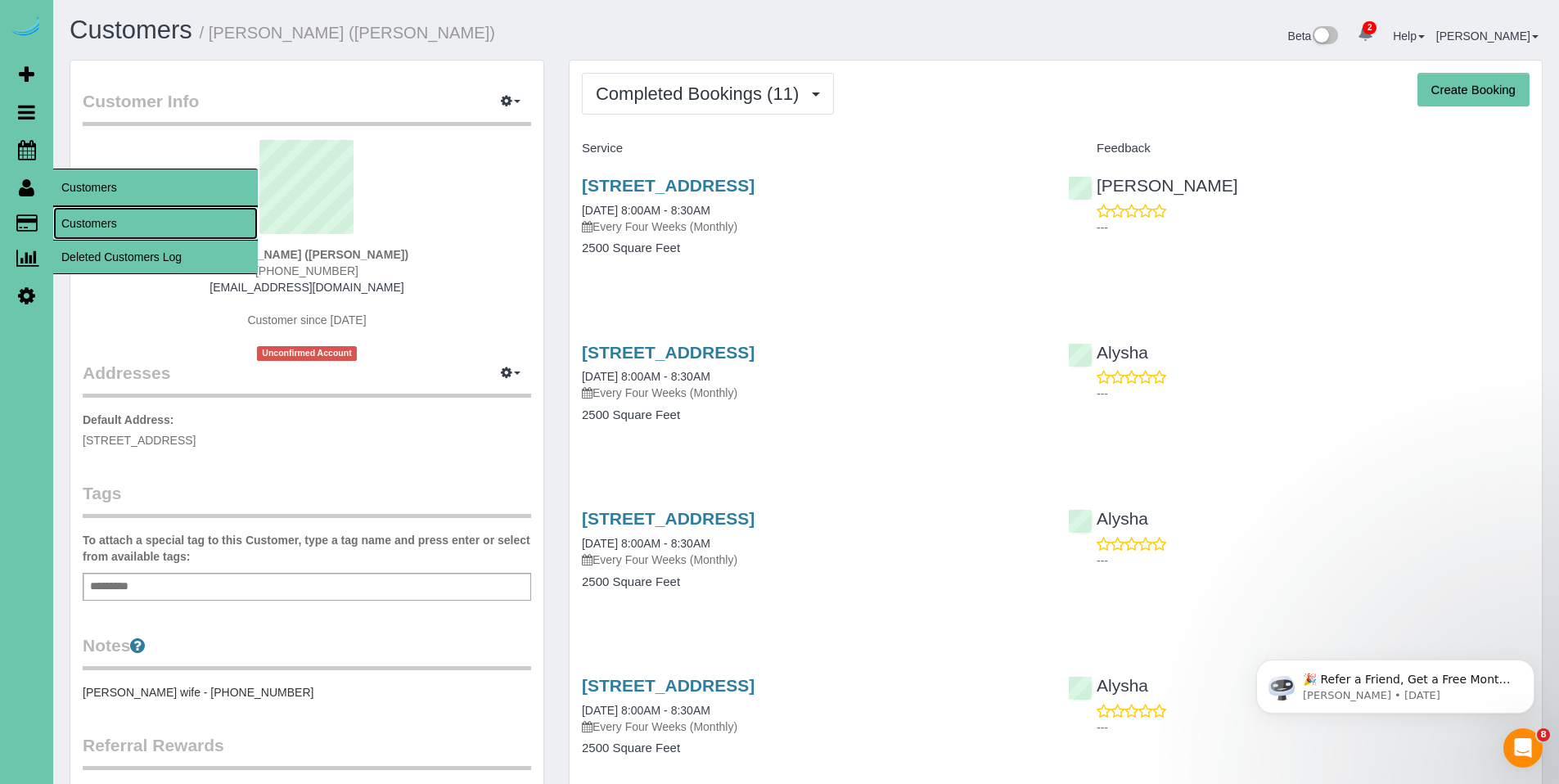
click at [85, 219] on link "Customers" at bounding box center [156, 223] width 205 height 33
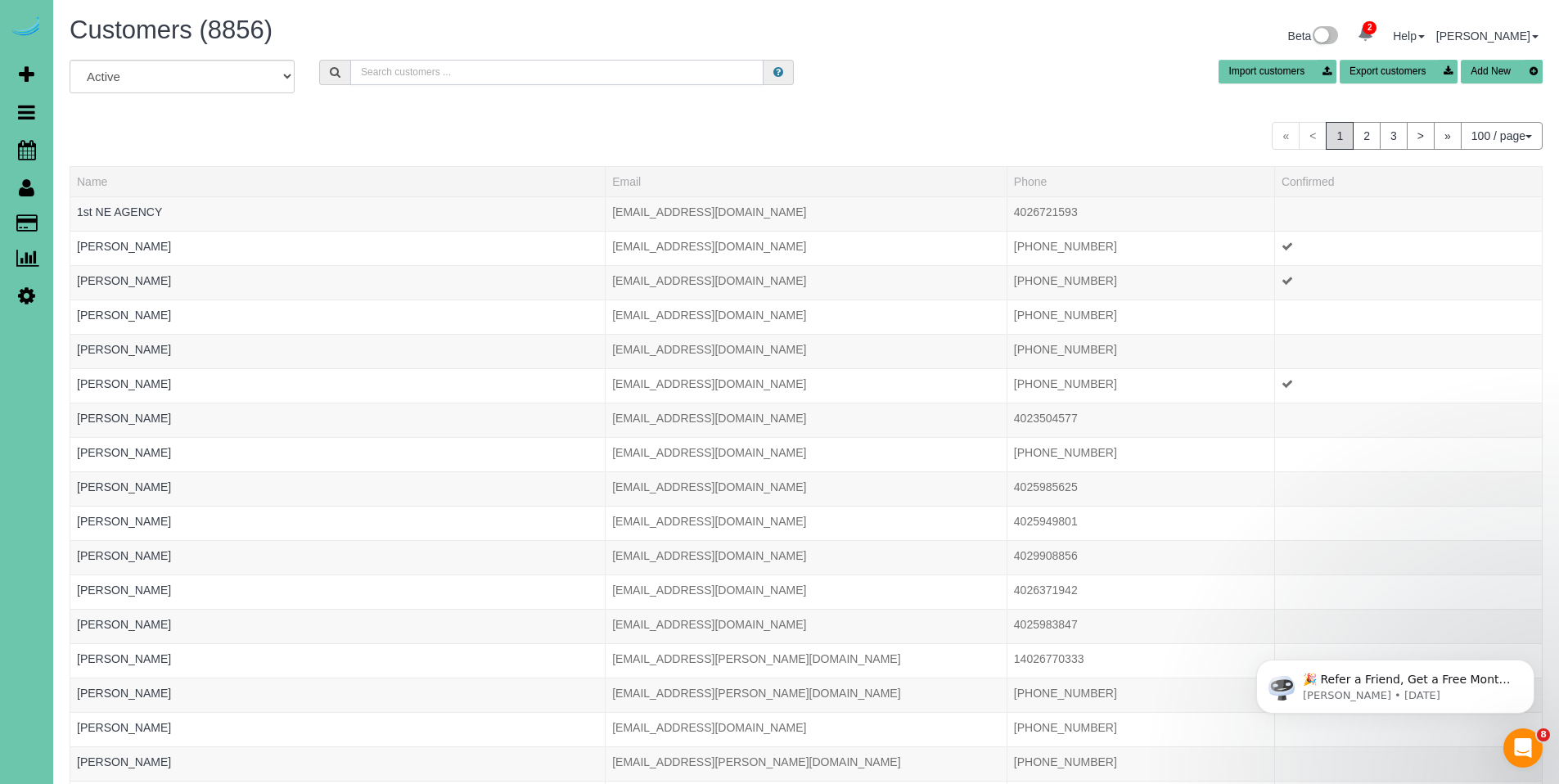
click at [403, 73] on input "text" at bounding box center [557, 73] width 414 height 26
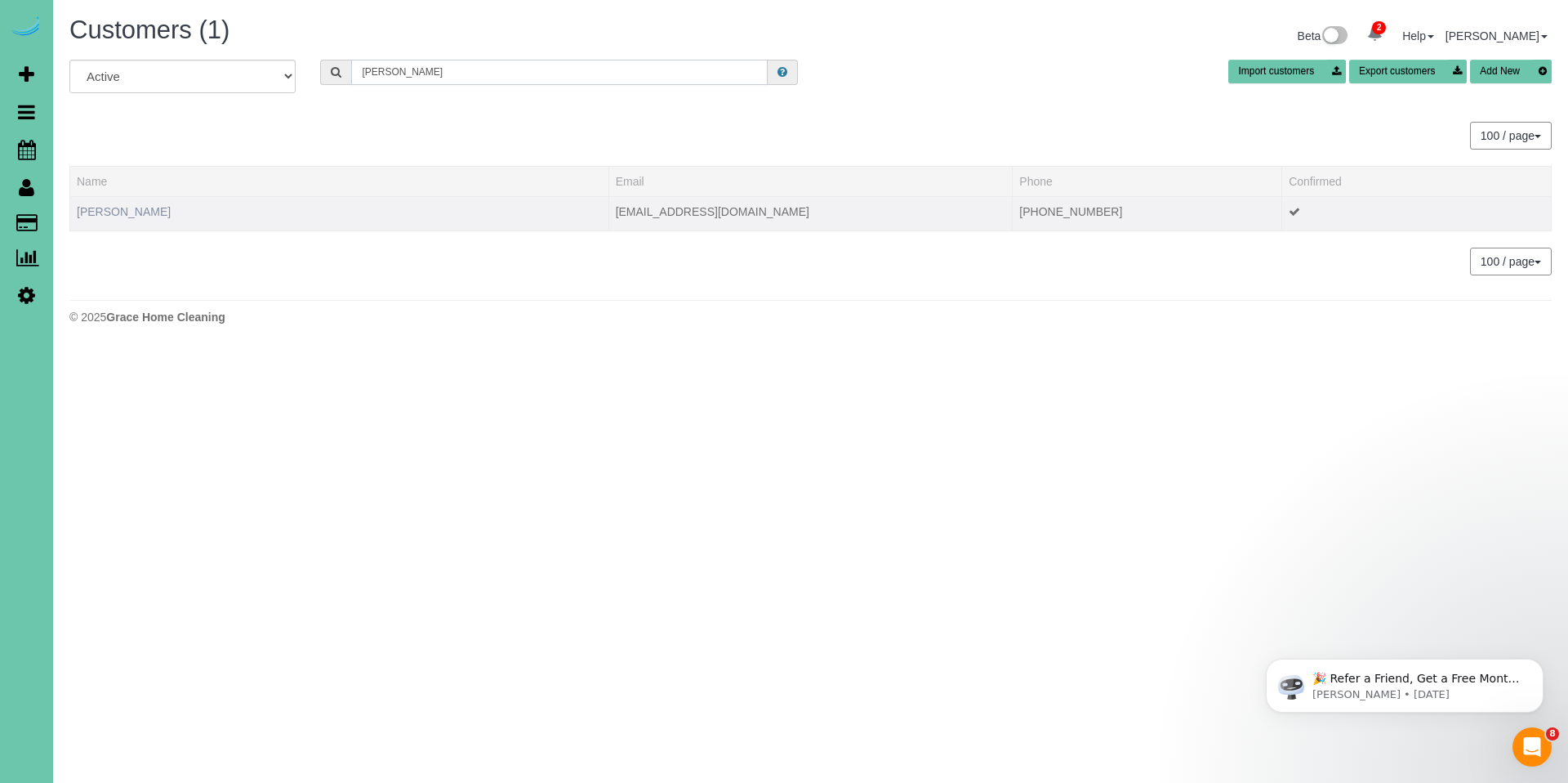
type input "andrea mehl"
click at [122, 210] on link "Andrea Mehlhaff" at bounding box center [123, 211] width 94 height 13
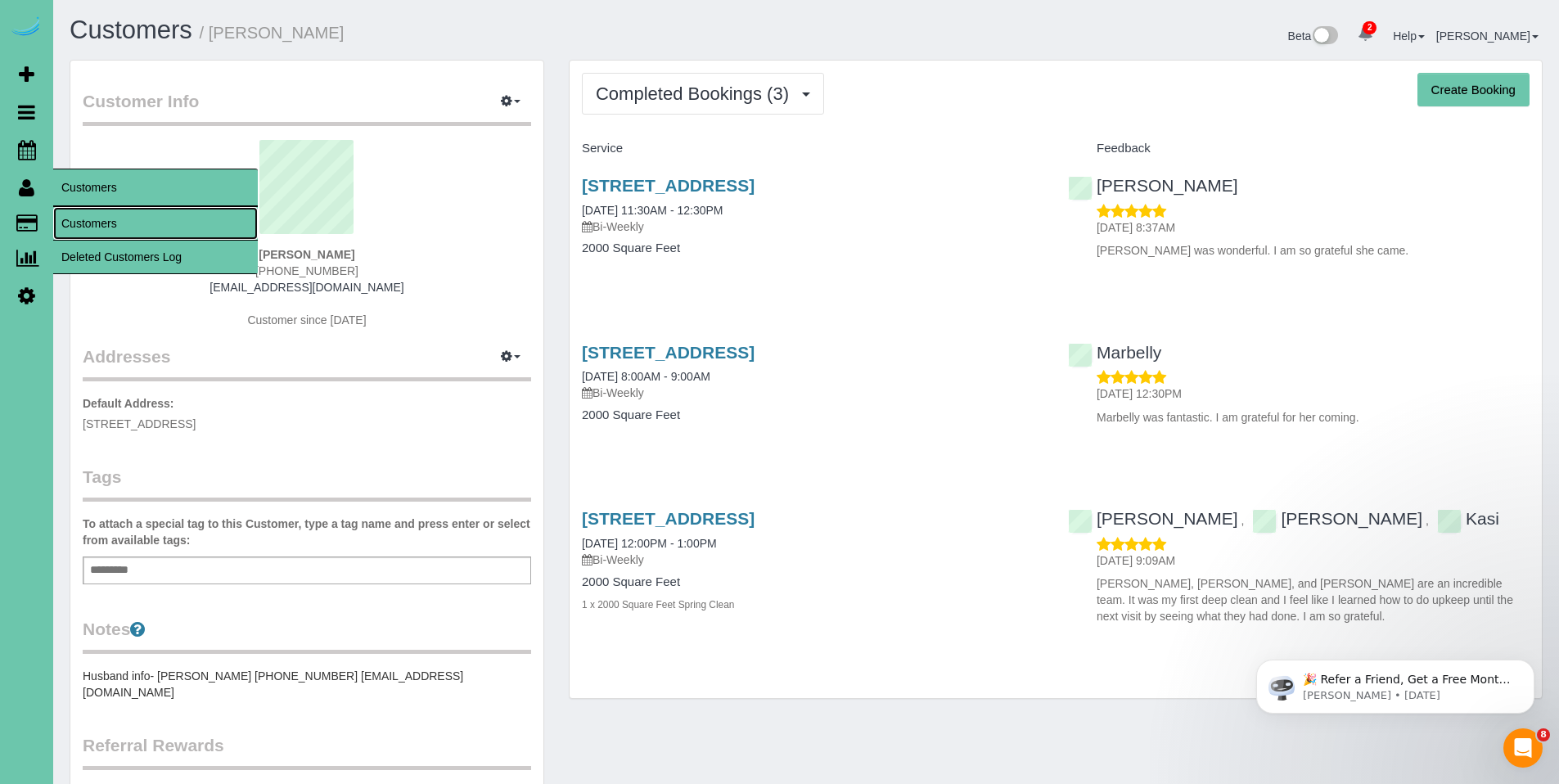
click at [80, 220] on link "Customers" at bounding box center [156, 223] width 205 height 33
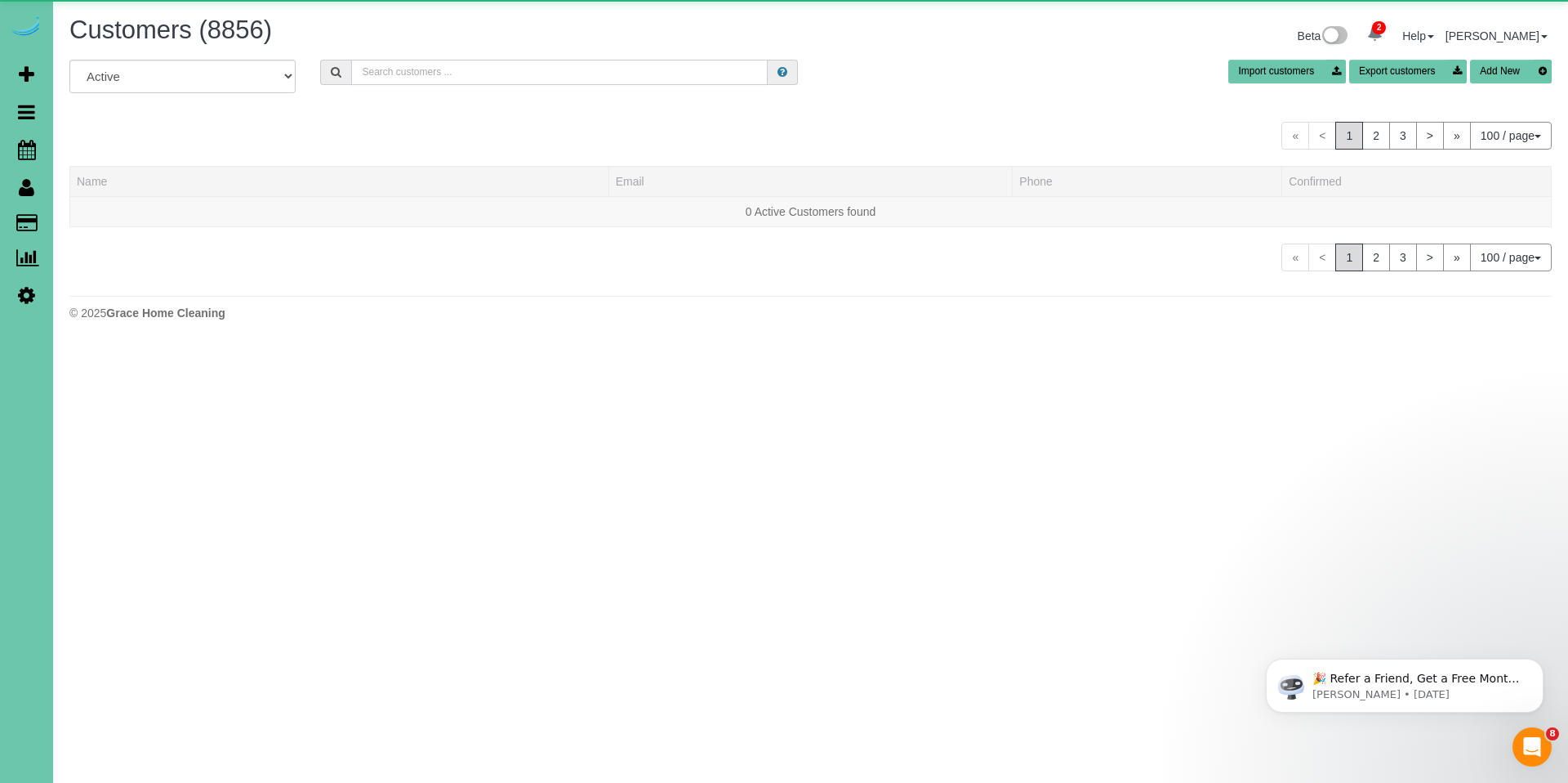
click at [423, 78] on input "text" at bounding box center [560, 72] width 417 height 26
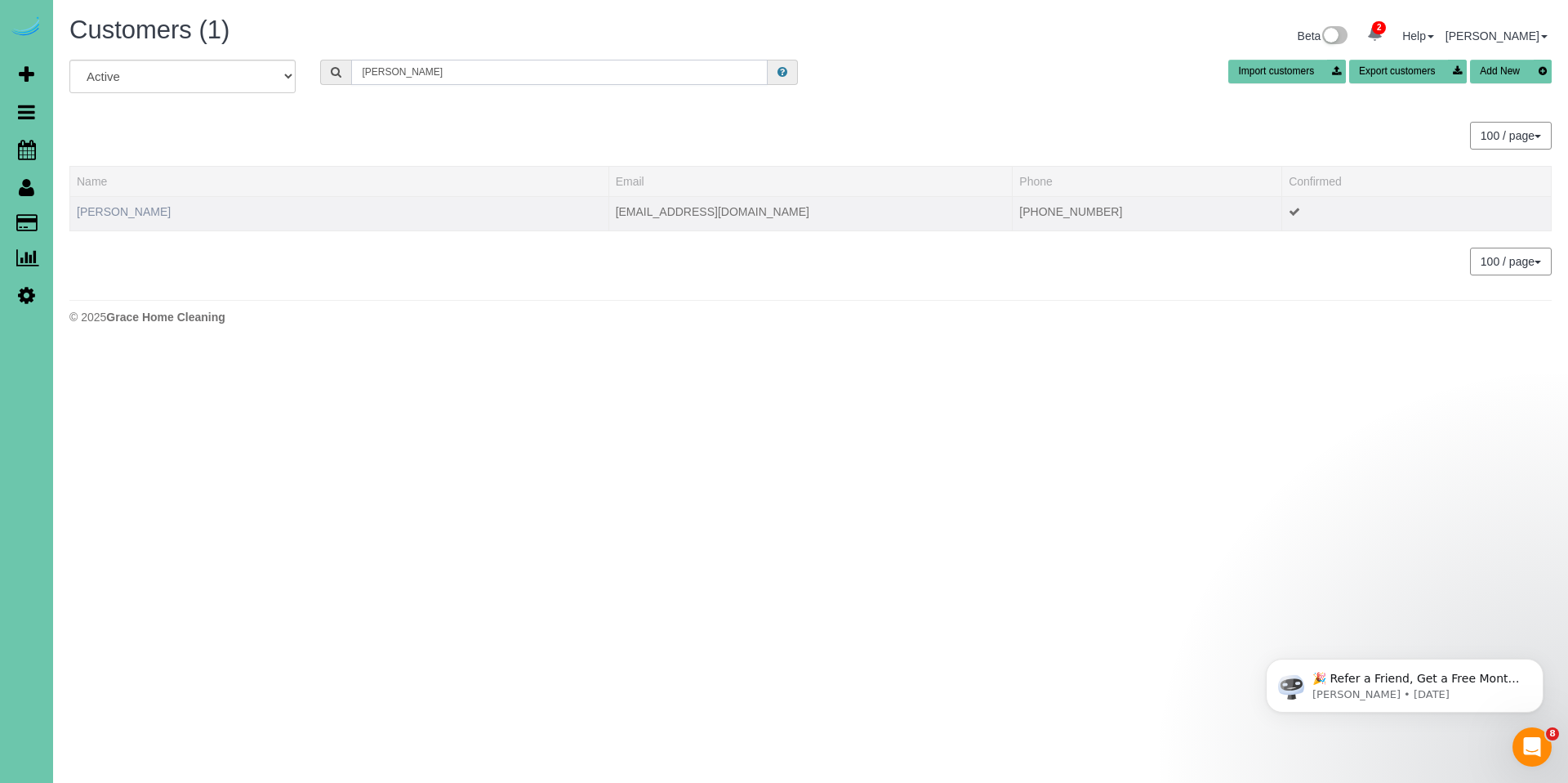
type input "karen johnson"
click at [126, 210] on link "Karen Johnson" at bounding box center [123, 211] width 94 height 13
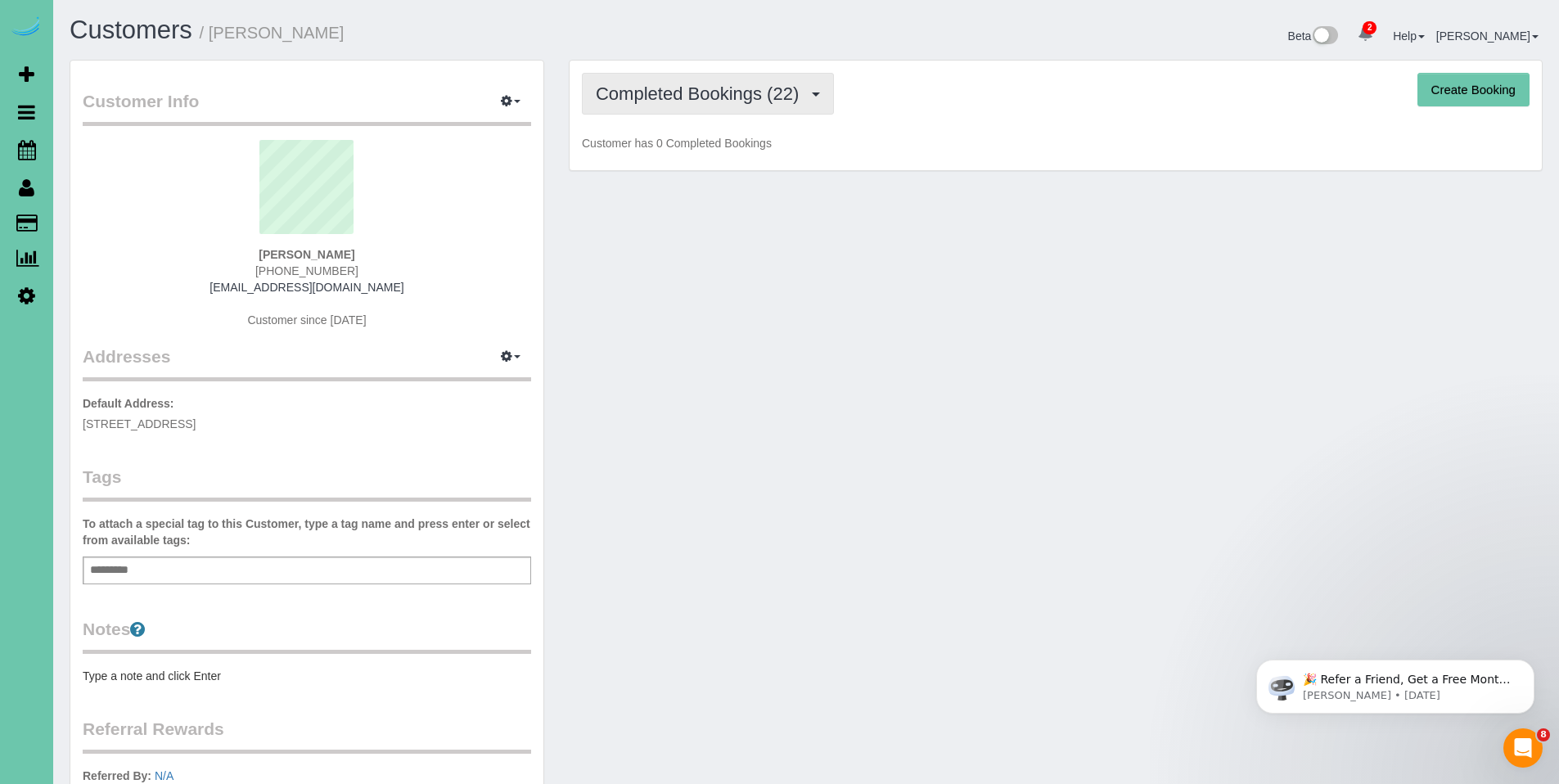
click at [732, 104] on button "Completed Bookings (22)" at bounding box center [708, 93] width 253 height 42
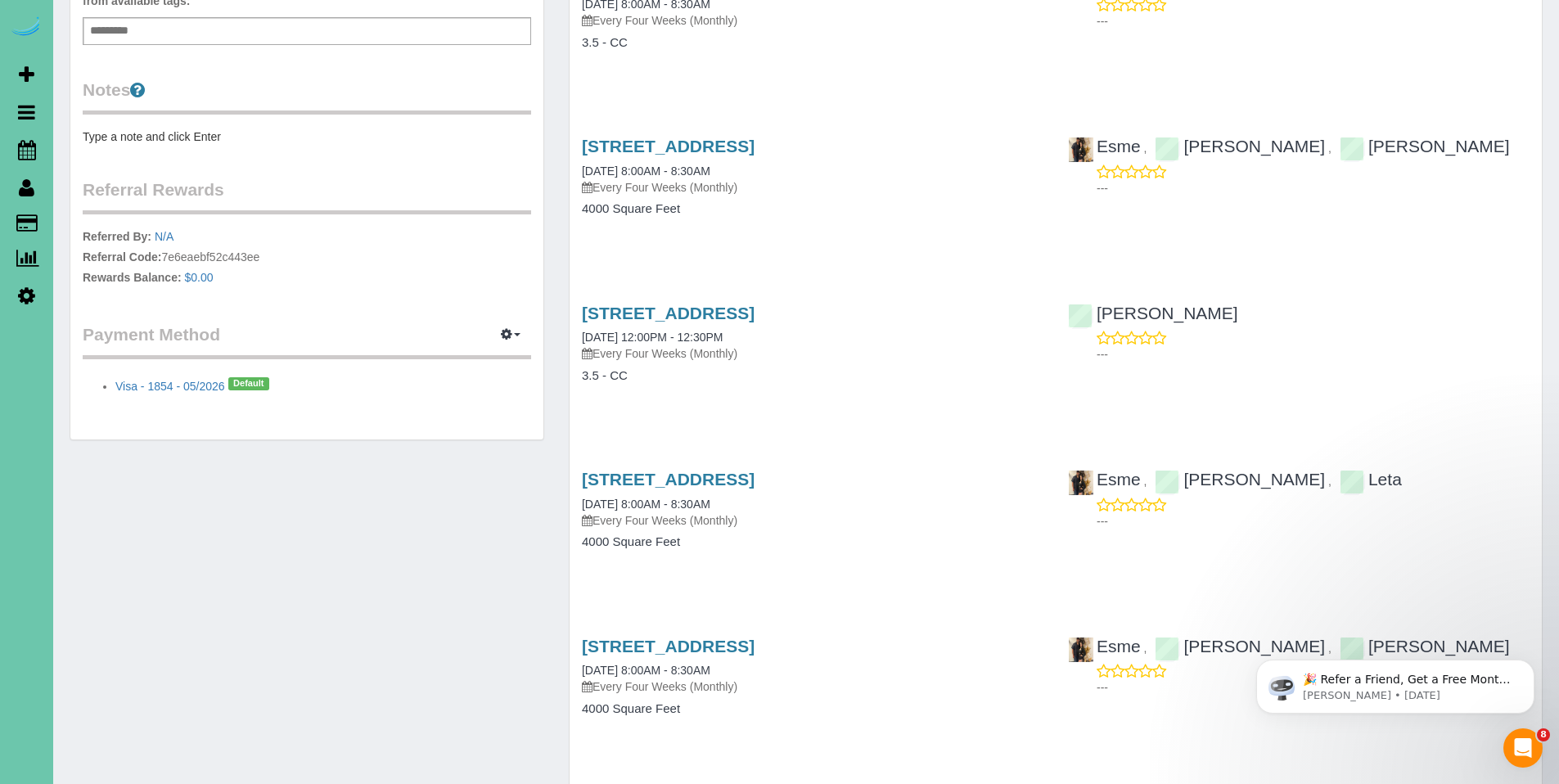
scroll to position [546, 0]
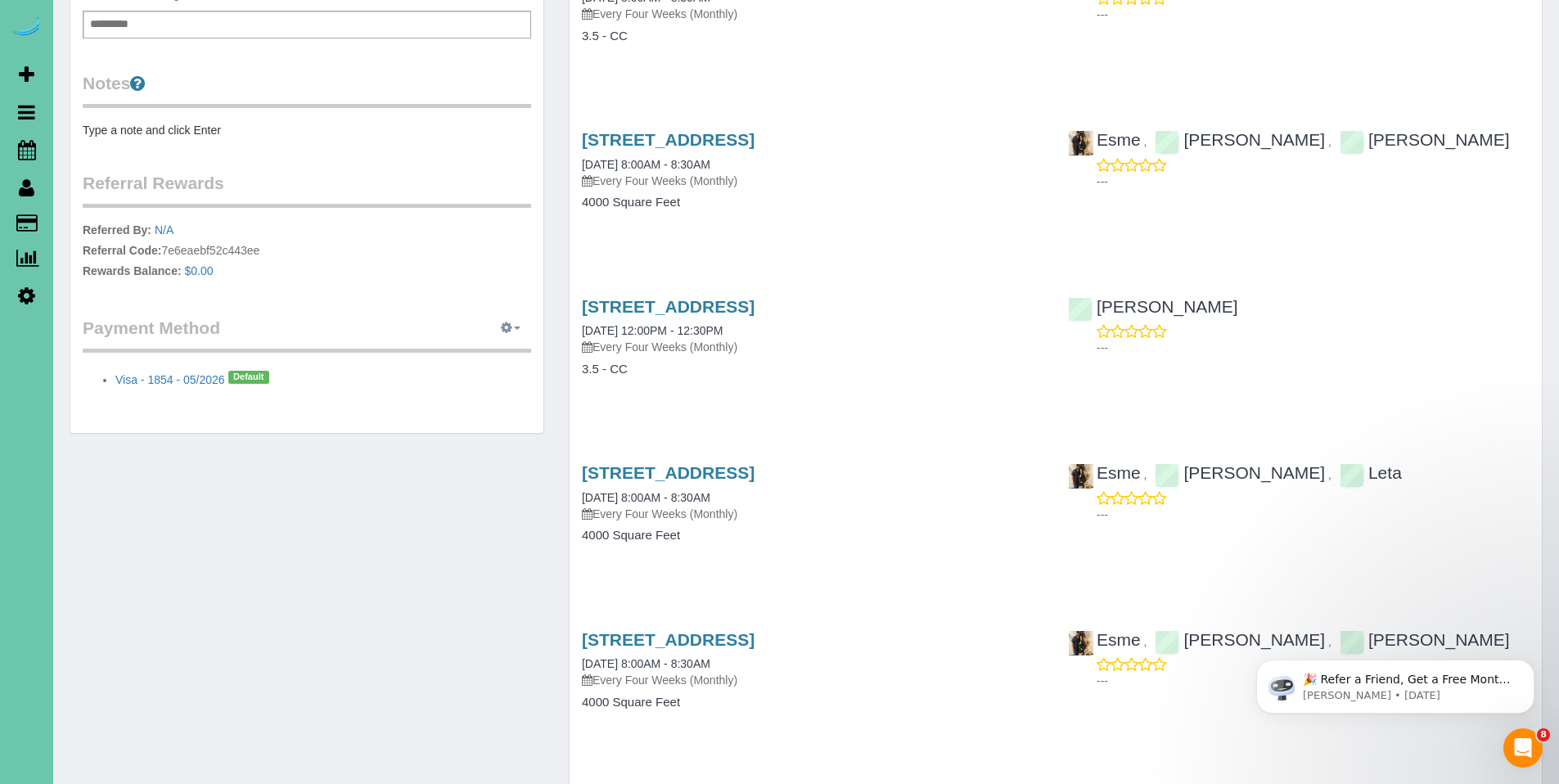
click at [504, 323] on icon "button" at bounding box center [507, 327] width 12 height 10
click at [471, 387] on link "Add Credit/Debit Card" at bounding box center [453, 379] width 153 height 21
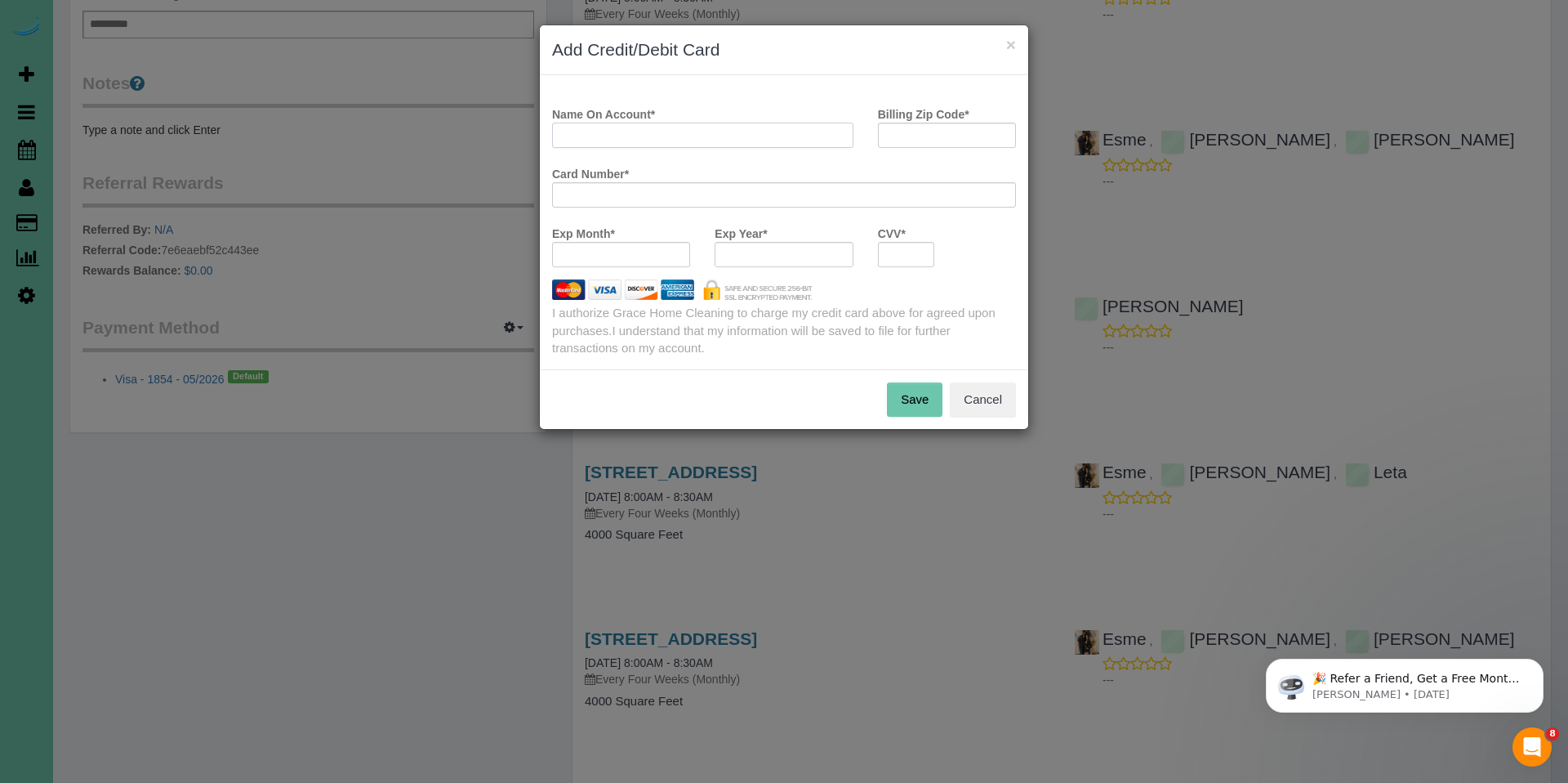
click at [792, 138] on input "Name On Account *" at bounding box center [703, 135] width 302 height 26
type input "Karen Johnson"
type input "68028"
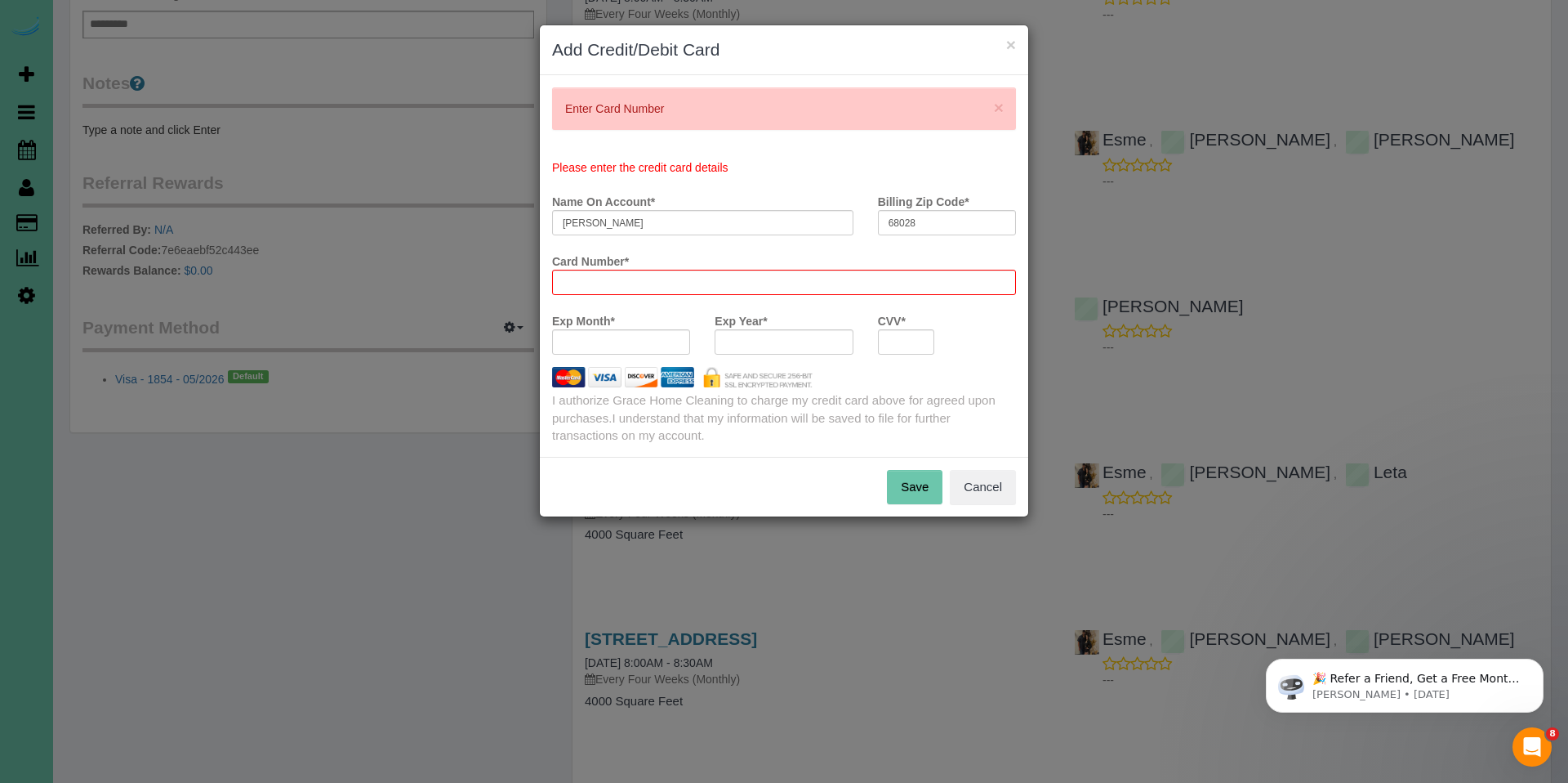
click at [632, 333] on div "Please enter the credit card details Name On Account * Karen Johnson Billing Zi…" at bounding box center [784, 302] width 464 height 285
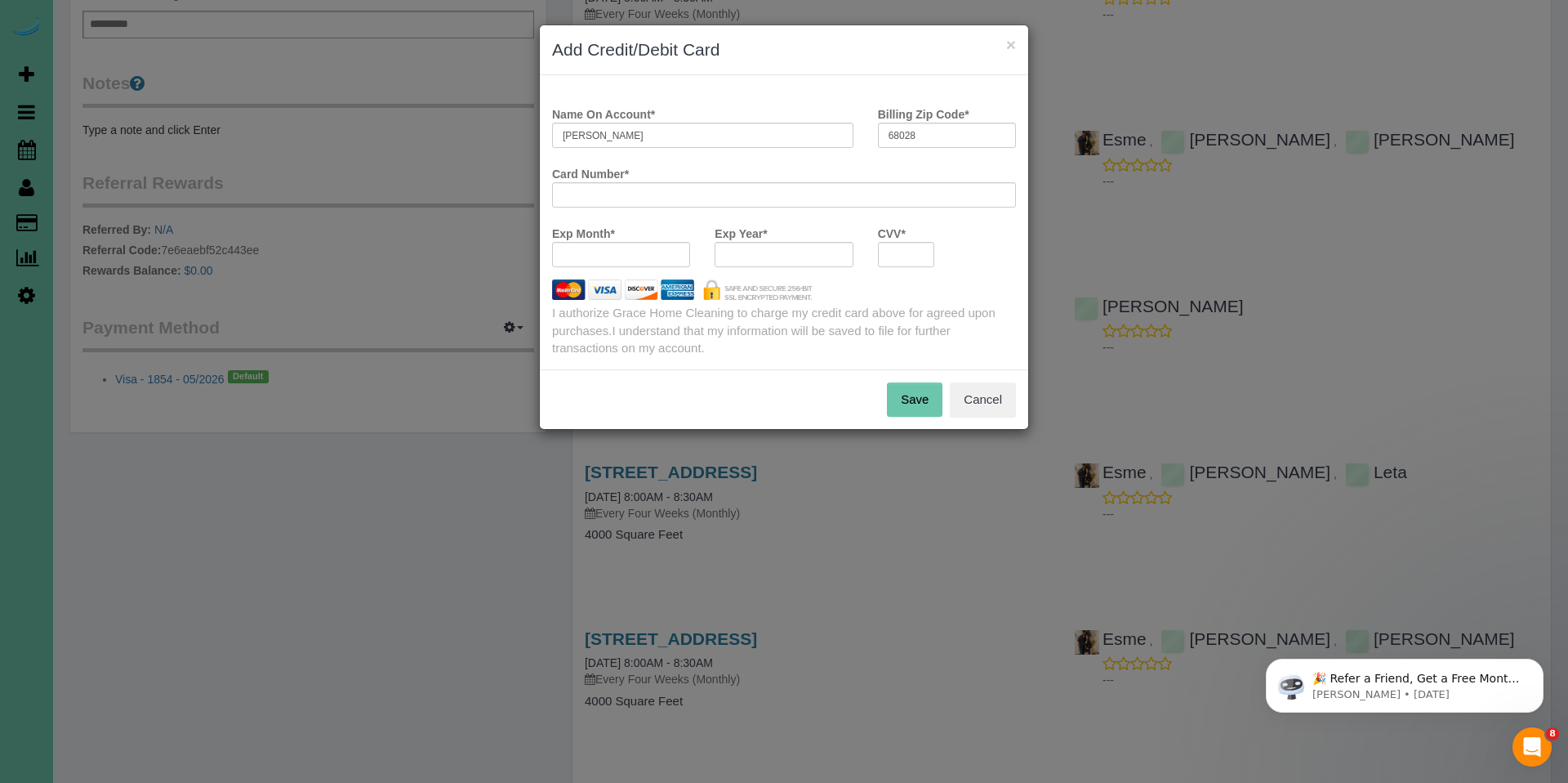
click at [635, 265] on div at bounding box center [620, 255] width 138 height 26
click at [920, 410] on button "Save" at bounding box center [915, 399] width 56 height 35
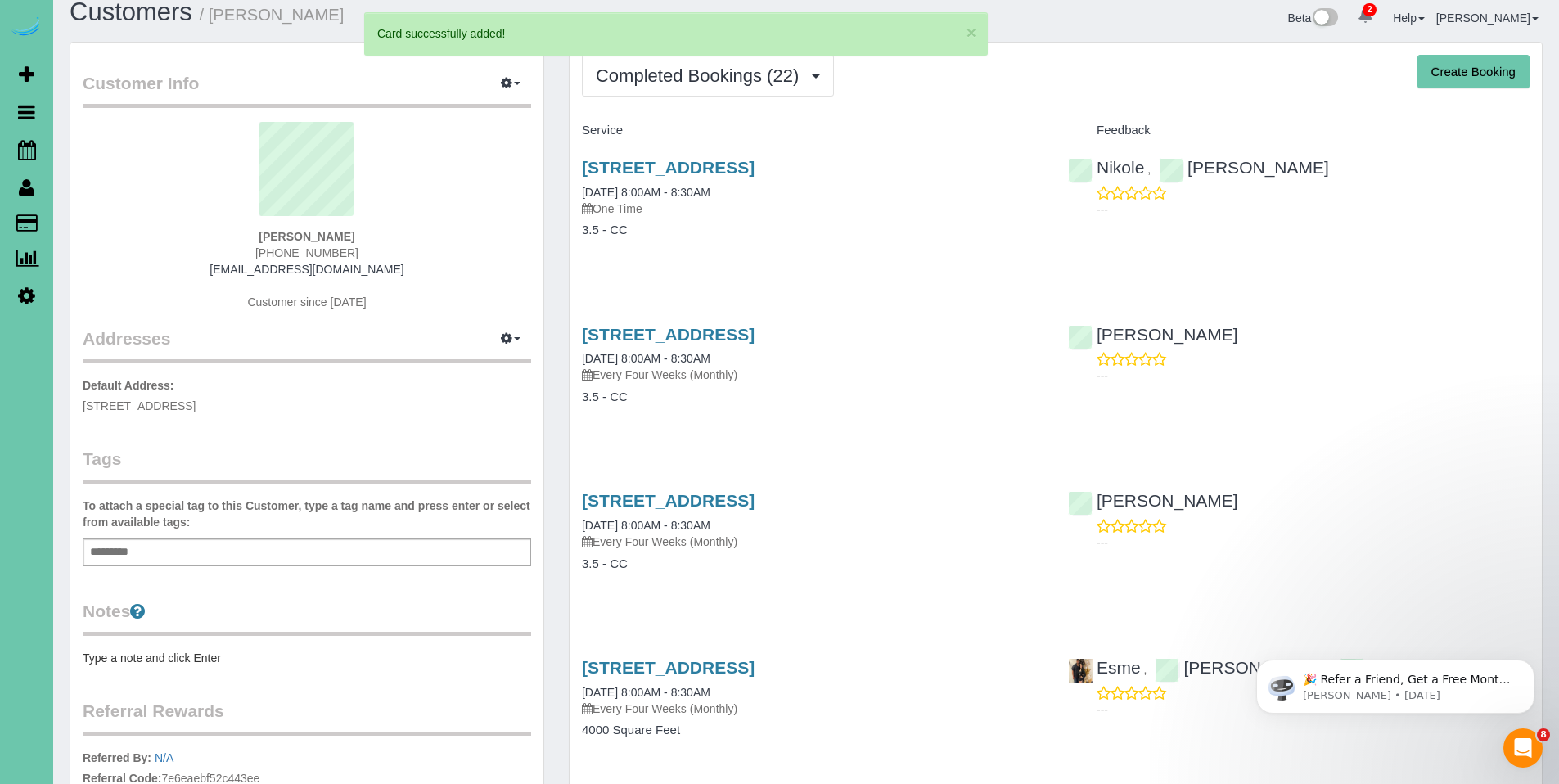
scroll to position [0, 0]
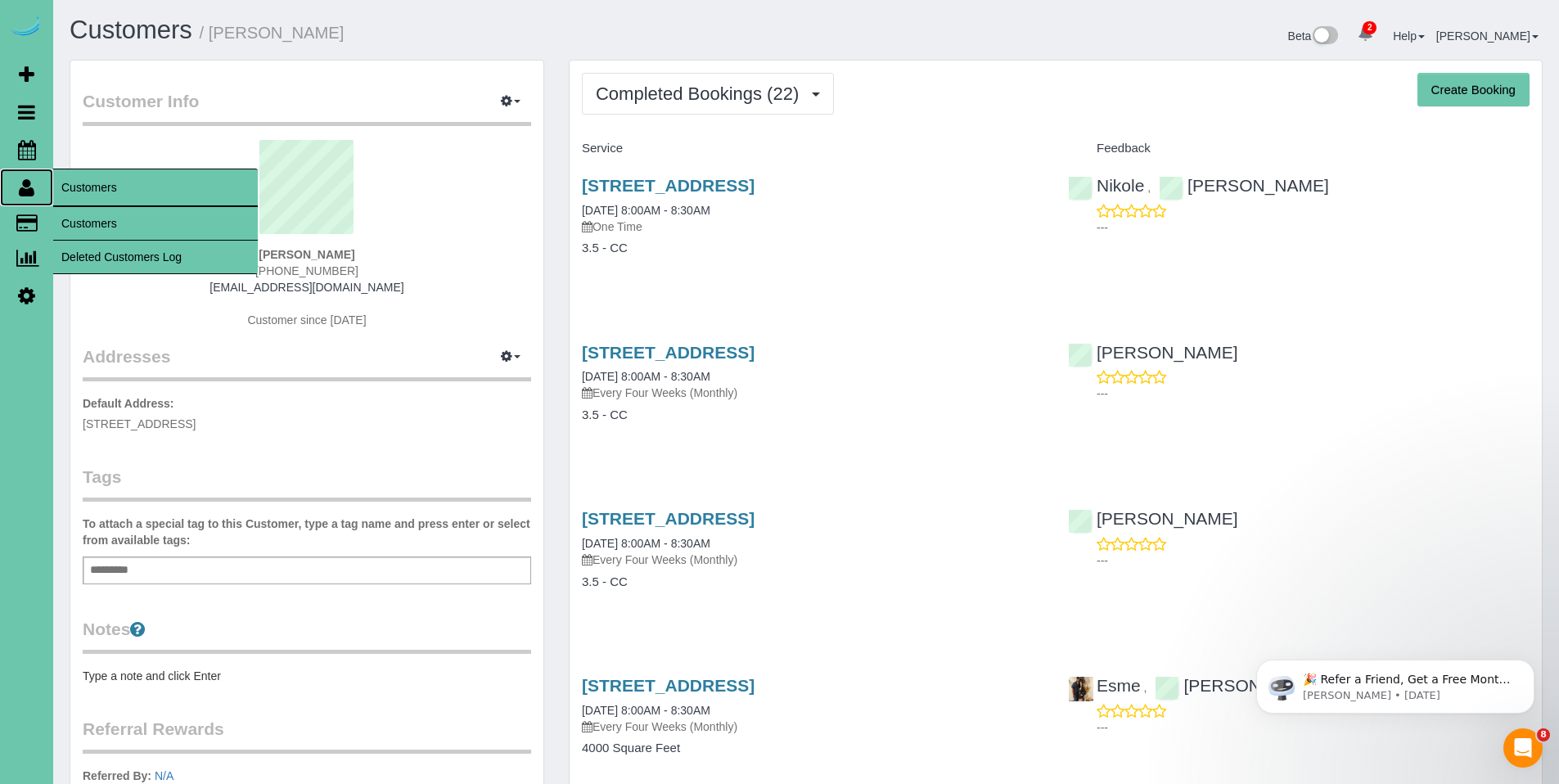
click at [30, 184] on icon at bounding box center [27, 188] width 16 height 20
click at [98, 220] on link "Customers" at bounding box center [156, 223] width 205 height 33
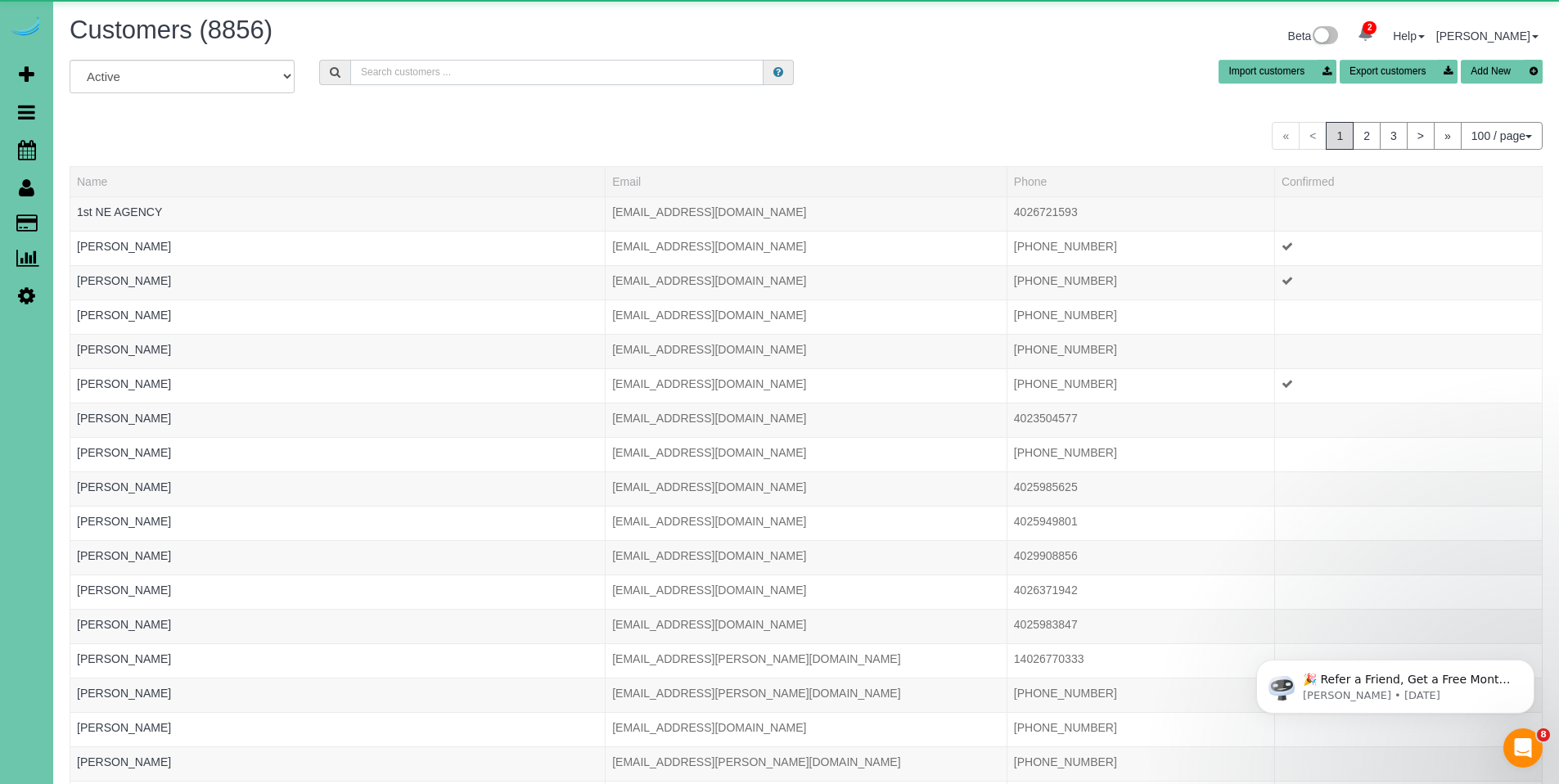
click at [484, 68] on input "text" at bounding box center [557, 73] width 414 height 26
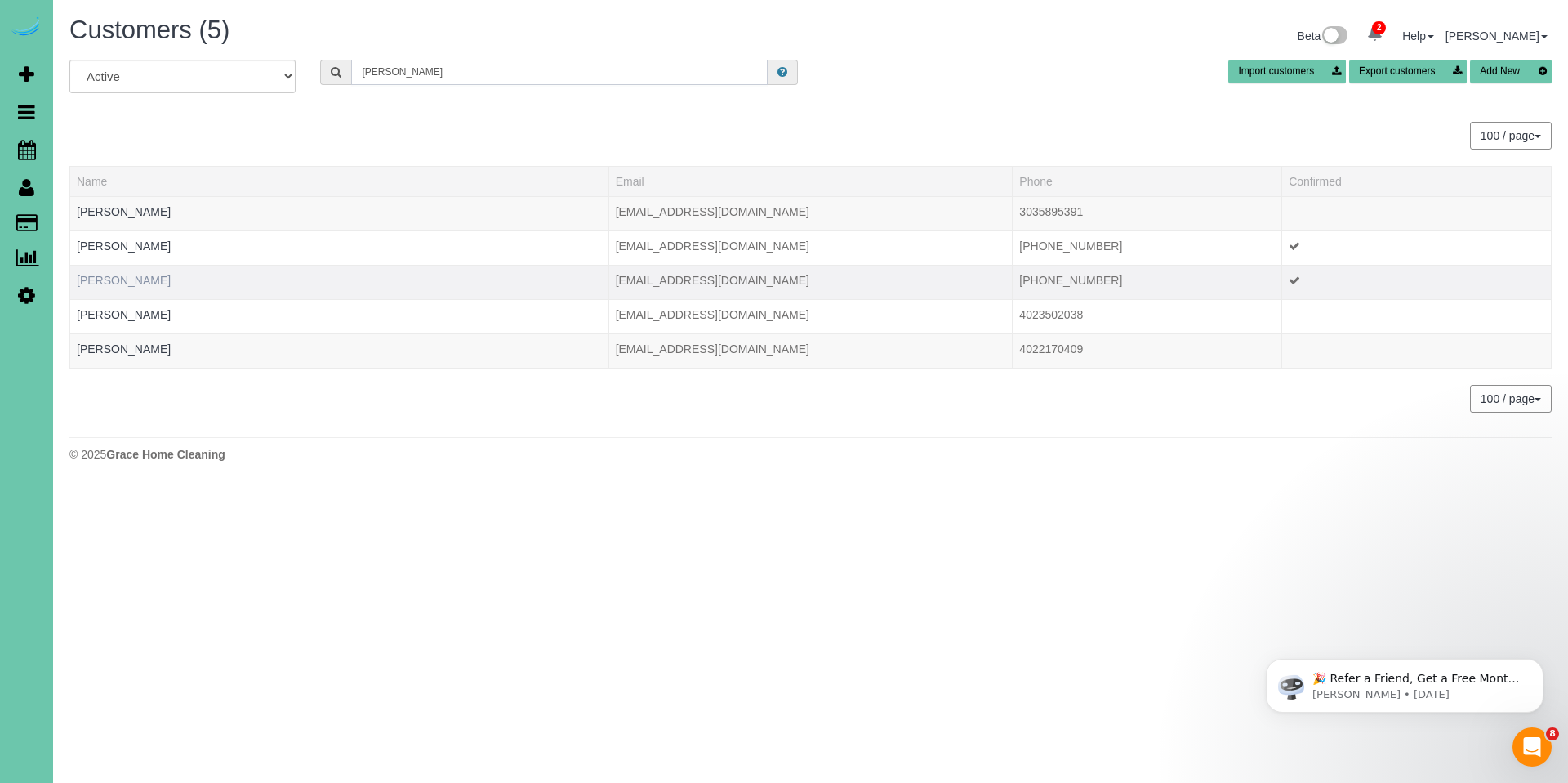
type input "Andrea m"
click at [147, 280] on link "Andrea Mehlhaff" at bounding box center [123, 280] width 94 height 13
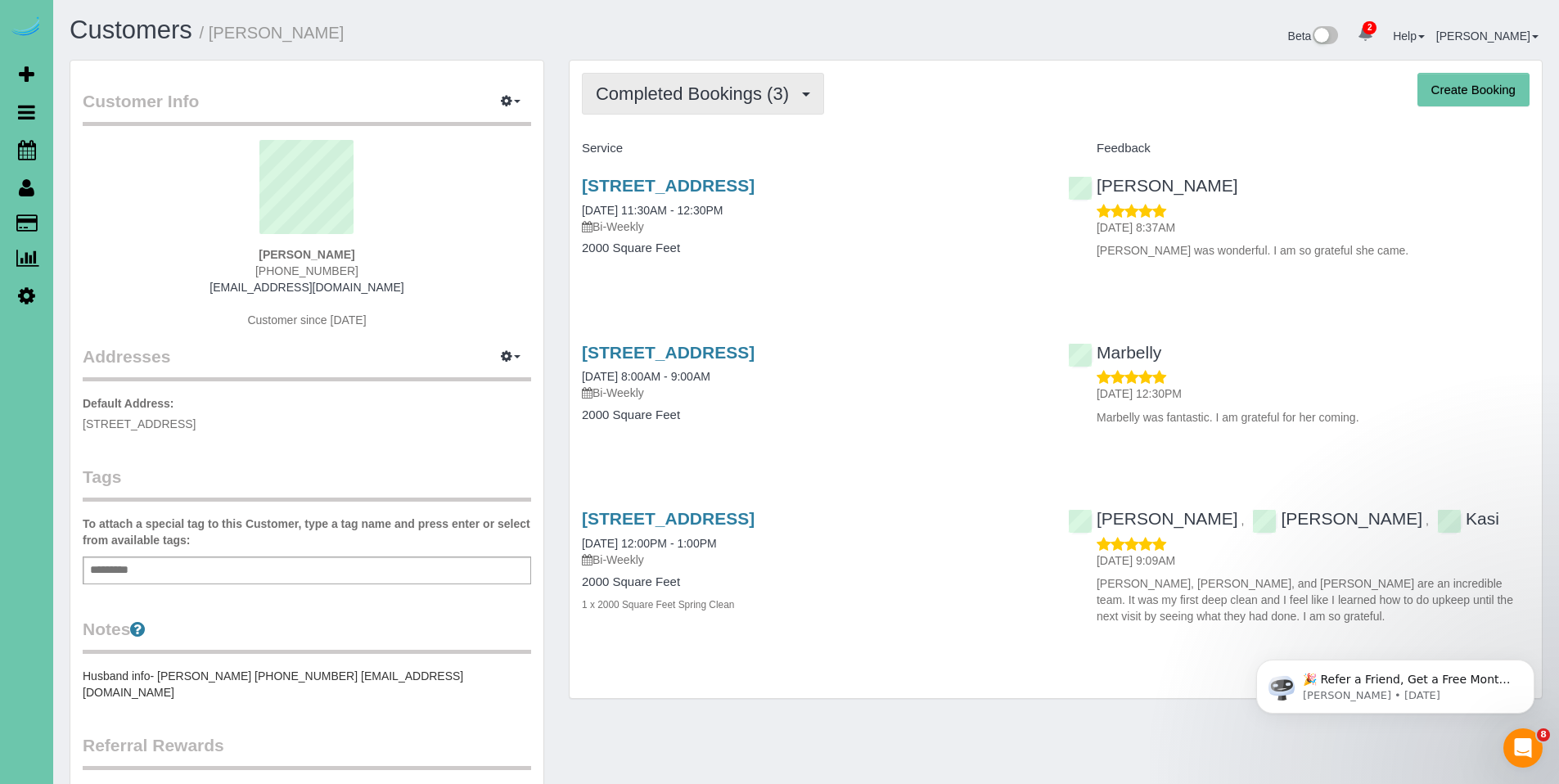
click at [698, 102] on span "Completed Bookings (3)" at bounding box center [696, 93] width 201 height 21
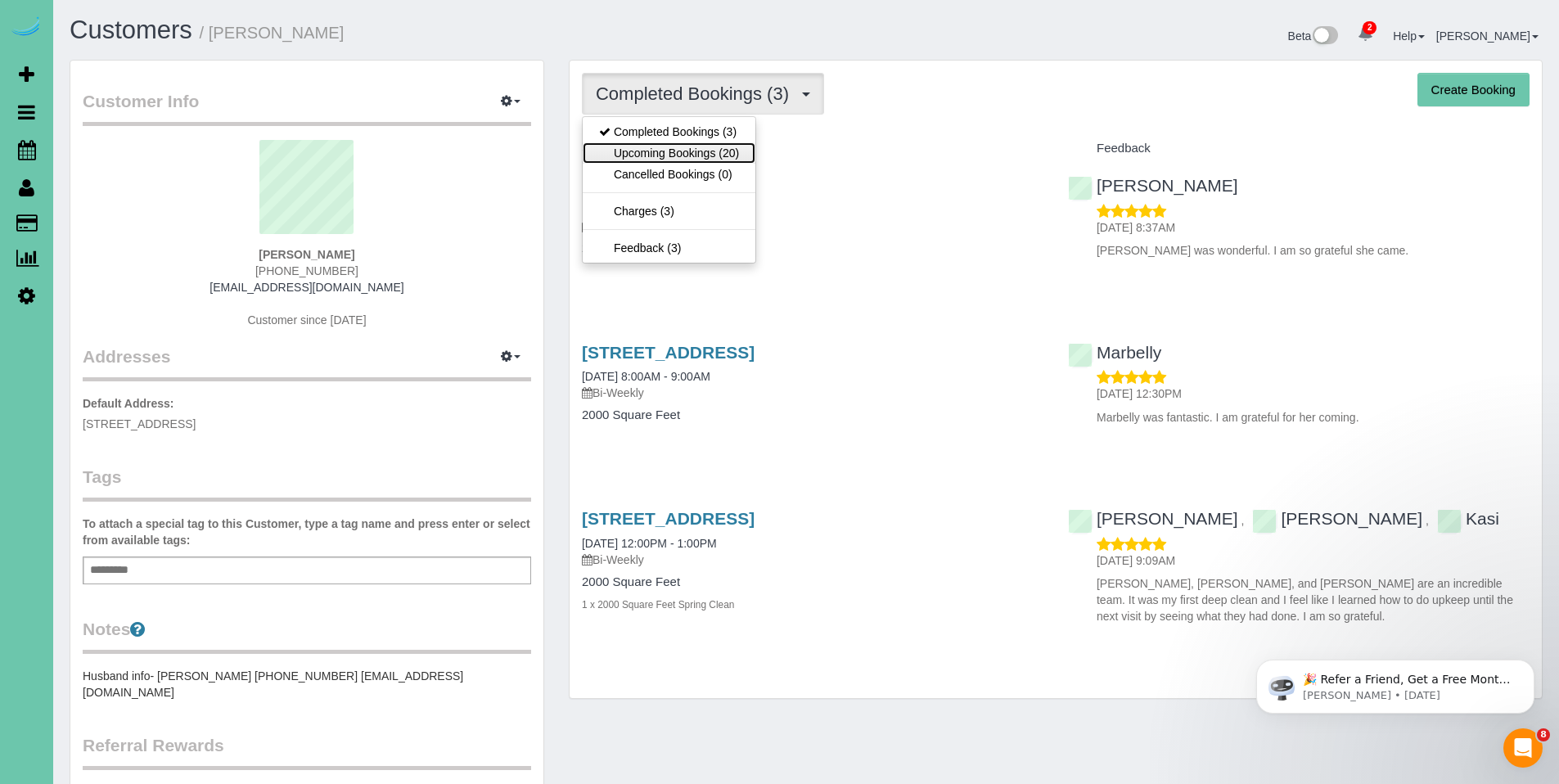
click at [680, 158] on link "Upcoming Bookings (20)" at bounding box center [669, 152] width 173 height 21
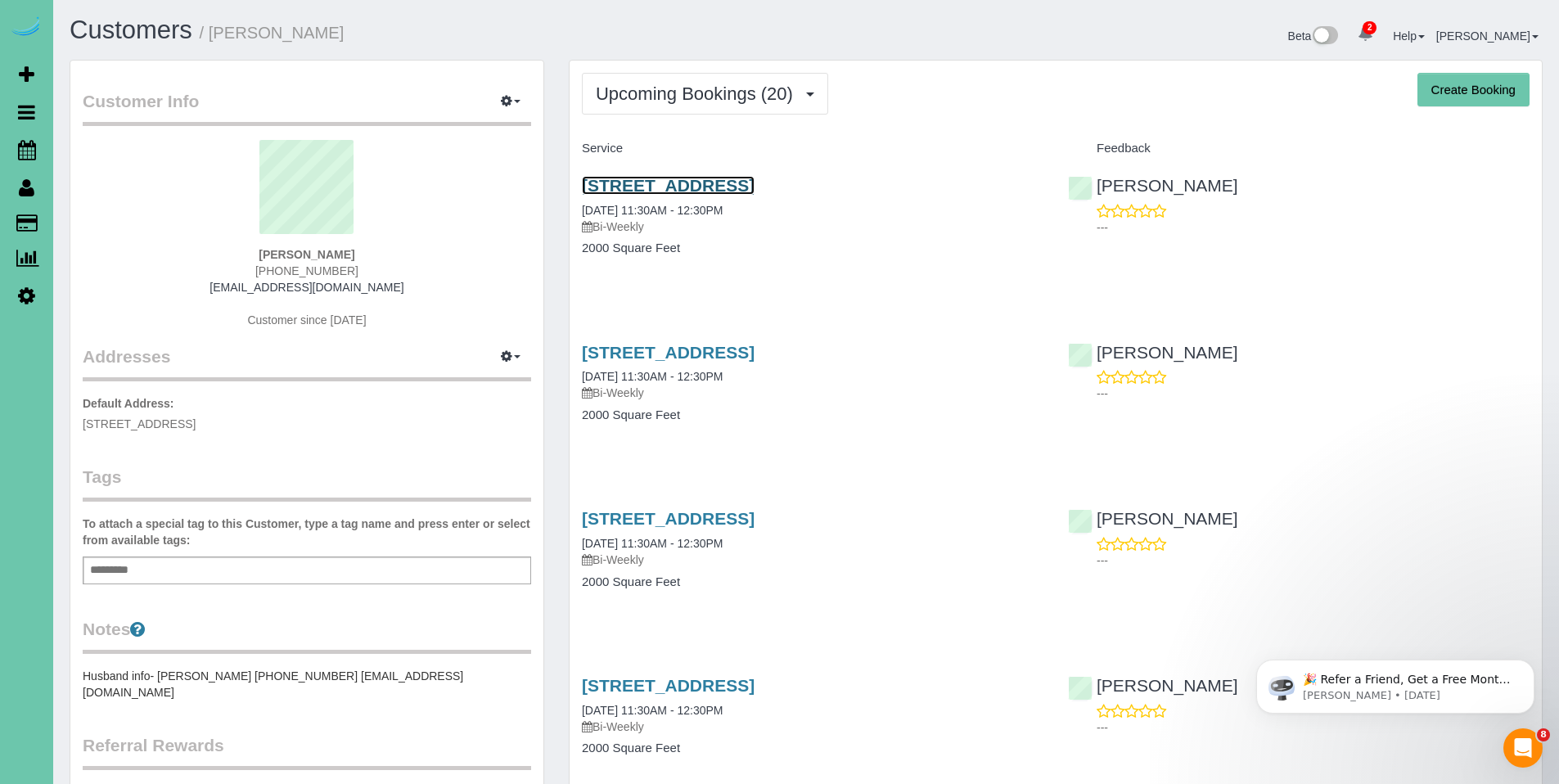
click at [680, 183] on link "630 S 57th St, Omaha, NE 68106" at bounding box center [668, 185] width 173 height 19
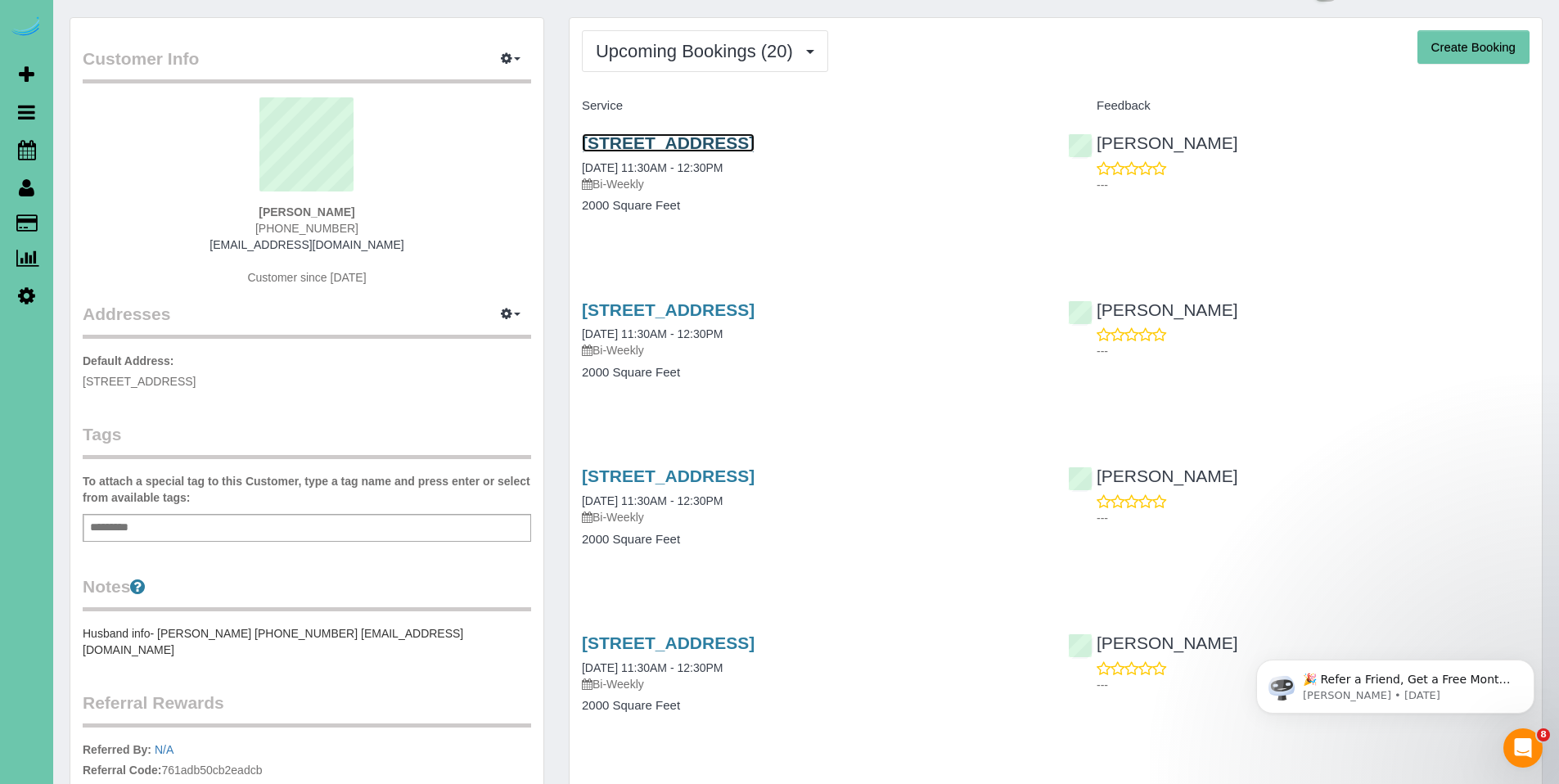
scroll to position [127, 0]
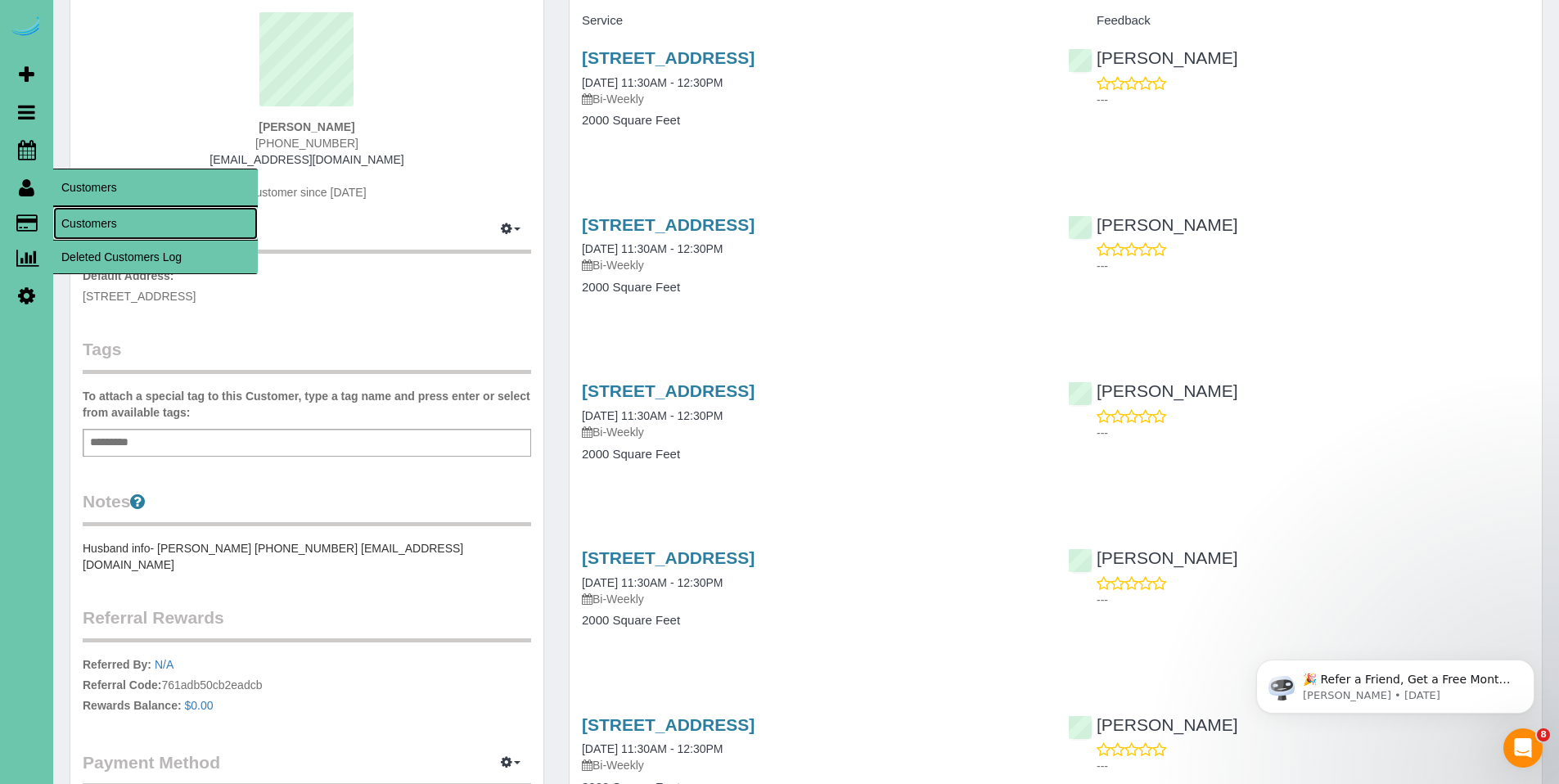
click at [104, 220] on link "Customers" at bounding box center [156, 223] width 205 height 33
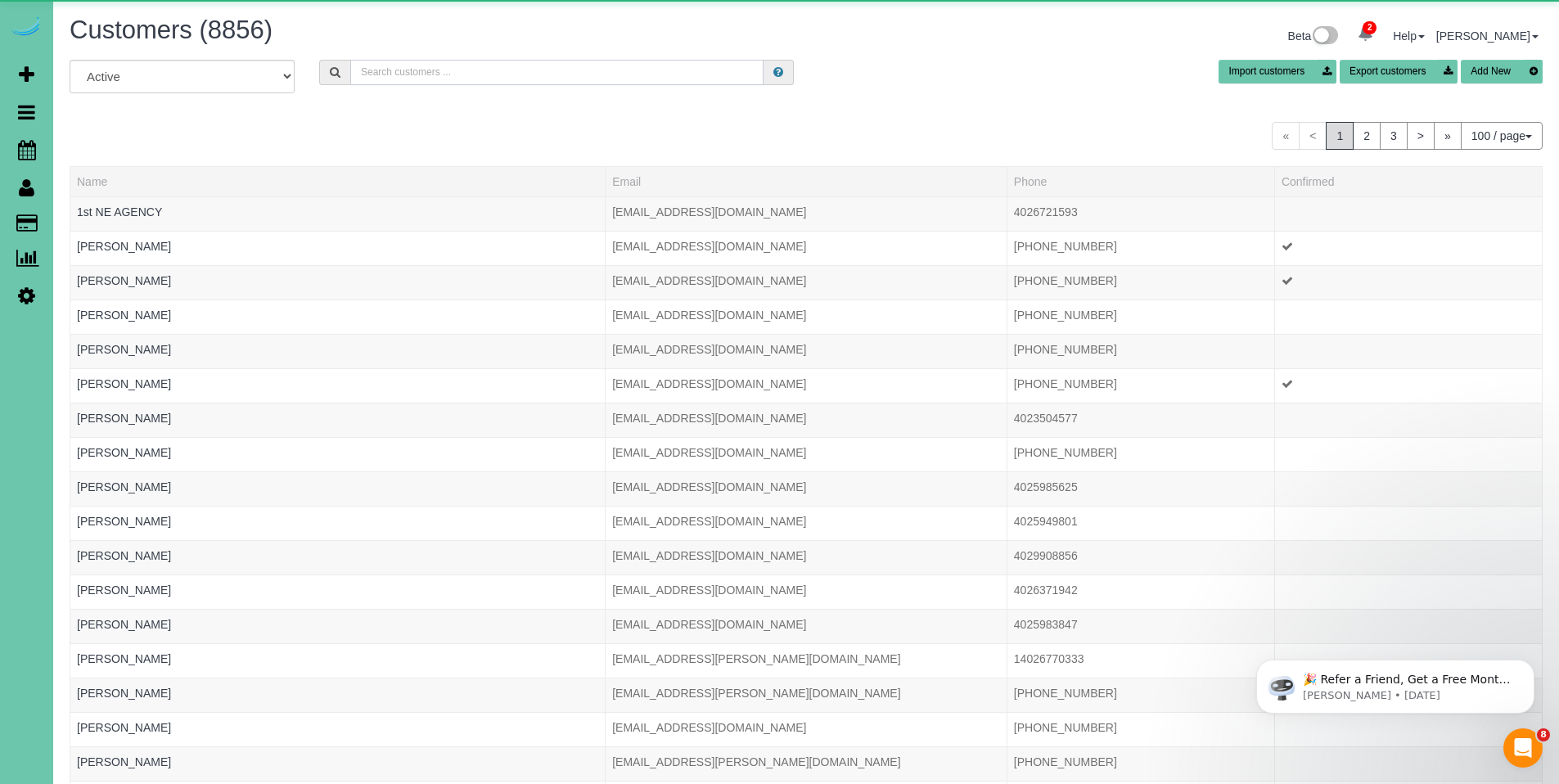
click at [490, 72] on input "text" at bounding box center [557, 73] width 414 height 26
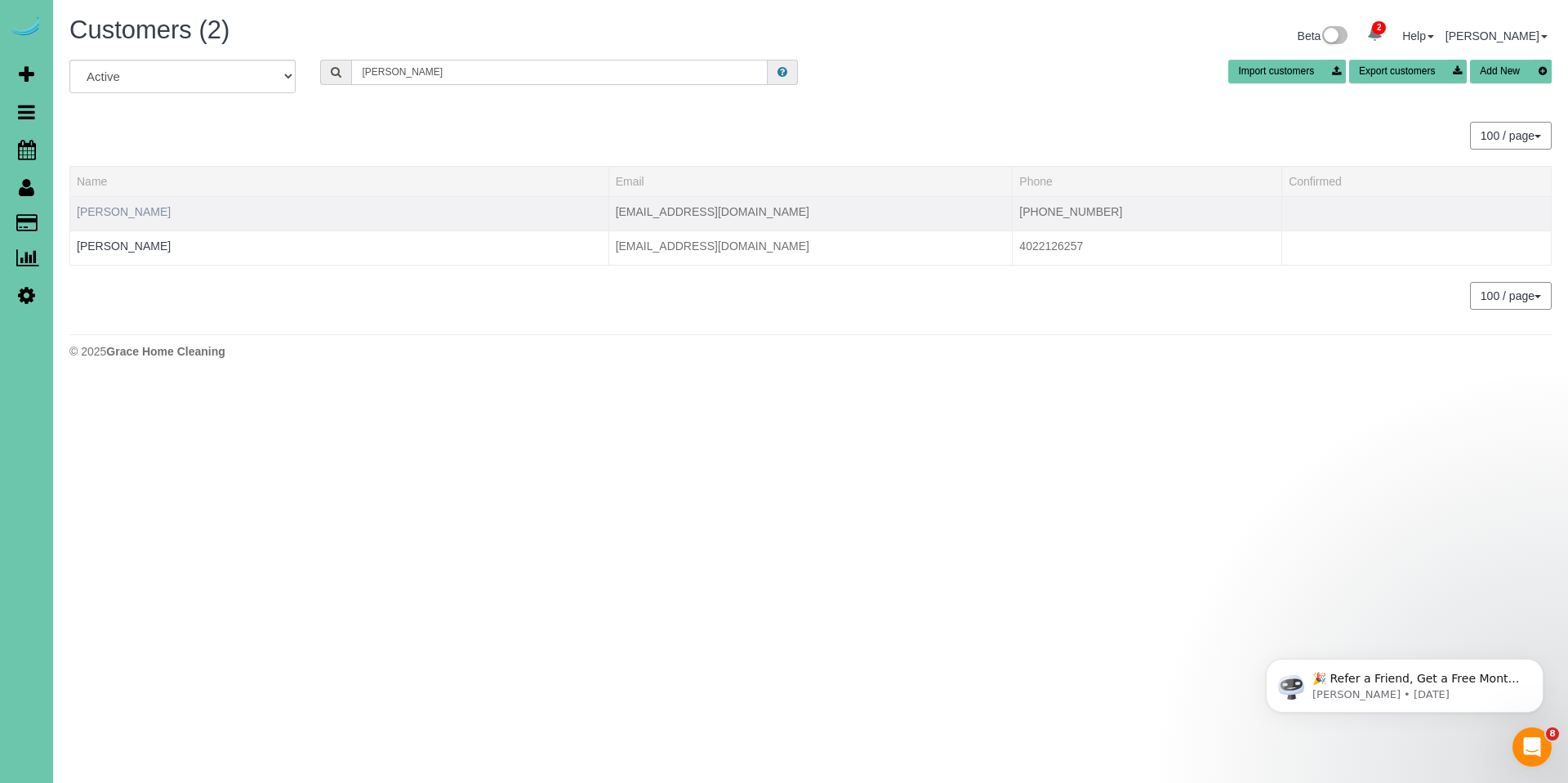
type input "yolanda"
click at [133, 206] on link "[PERSON_NAME]" at bounding box center [123, 211] width 94 height 13
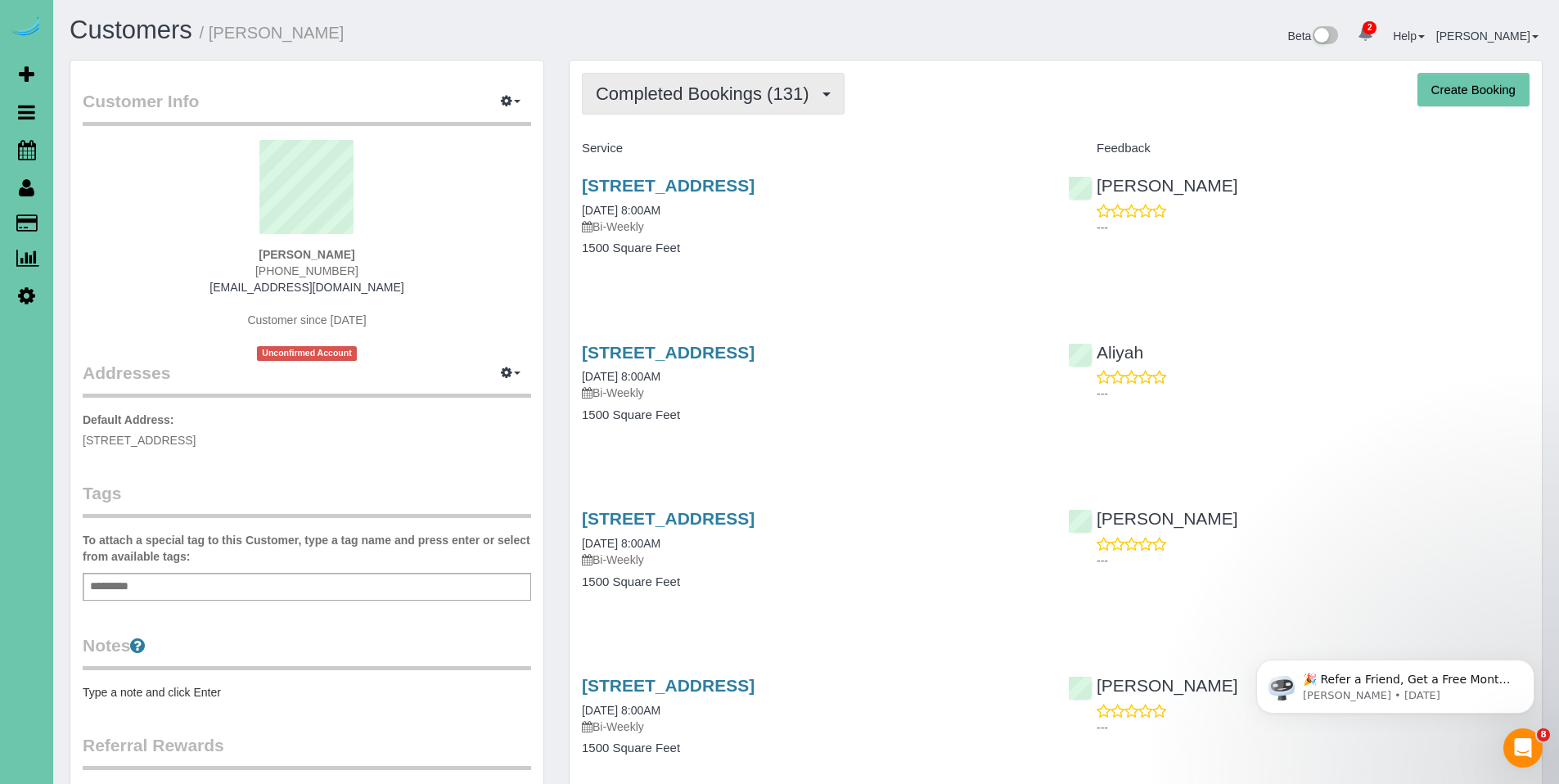
click at [701, 99] on span "Completed Bookings (131)" at bounding box center [706, 93] width 221 height 21
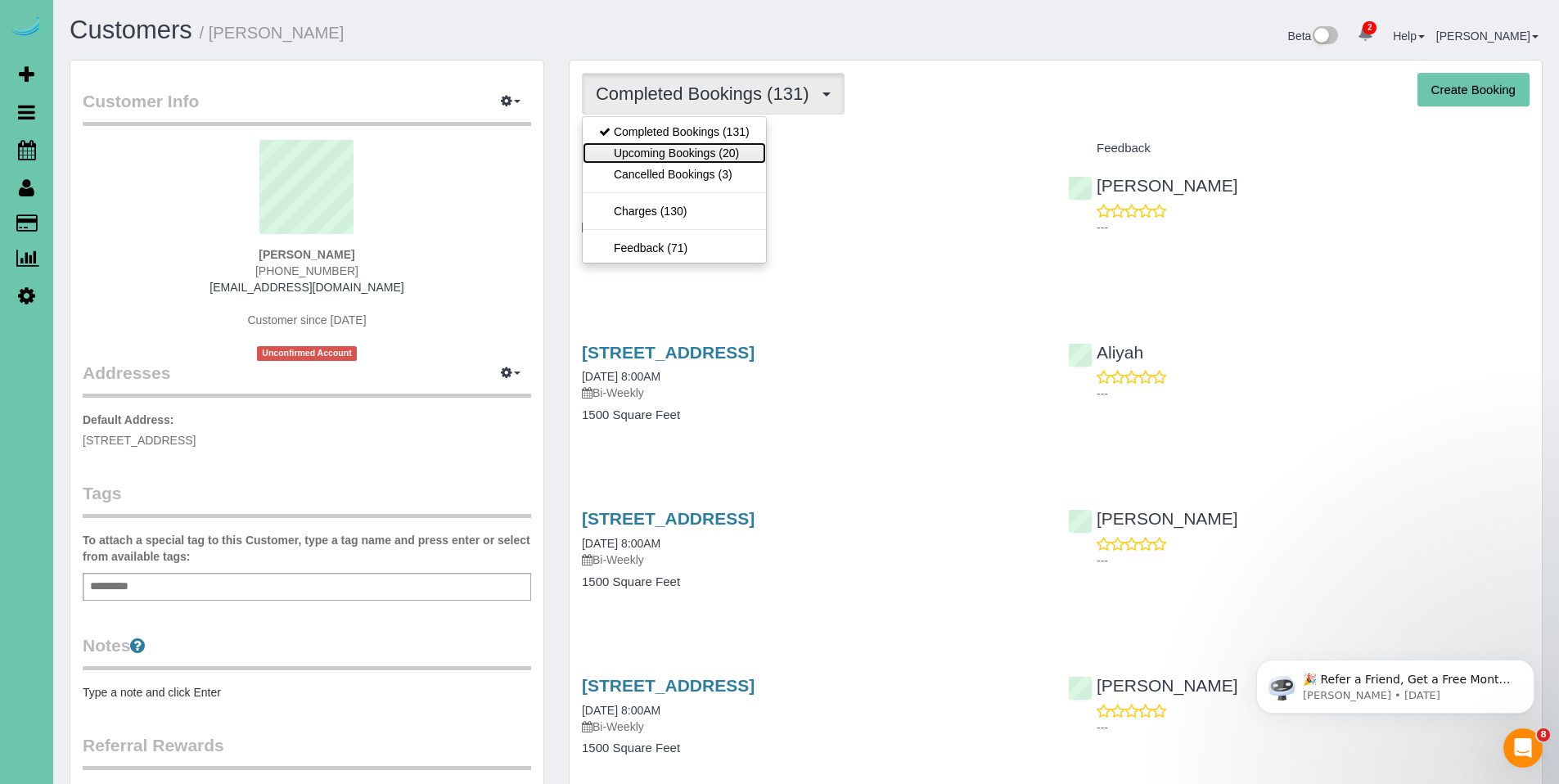
click at [696, 154] on link "Upcoming Bookings (20)" at bounding box center [674, 152] width 183 height 21
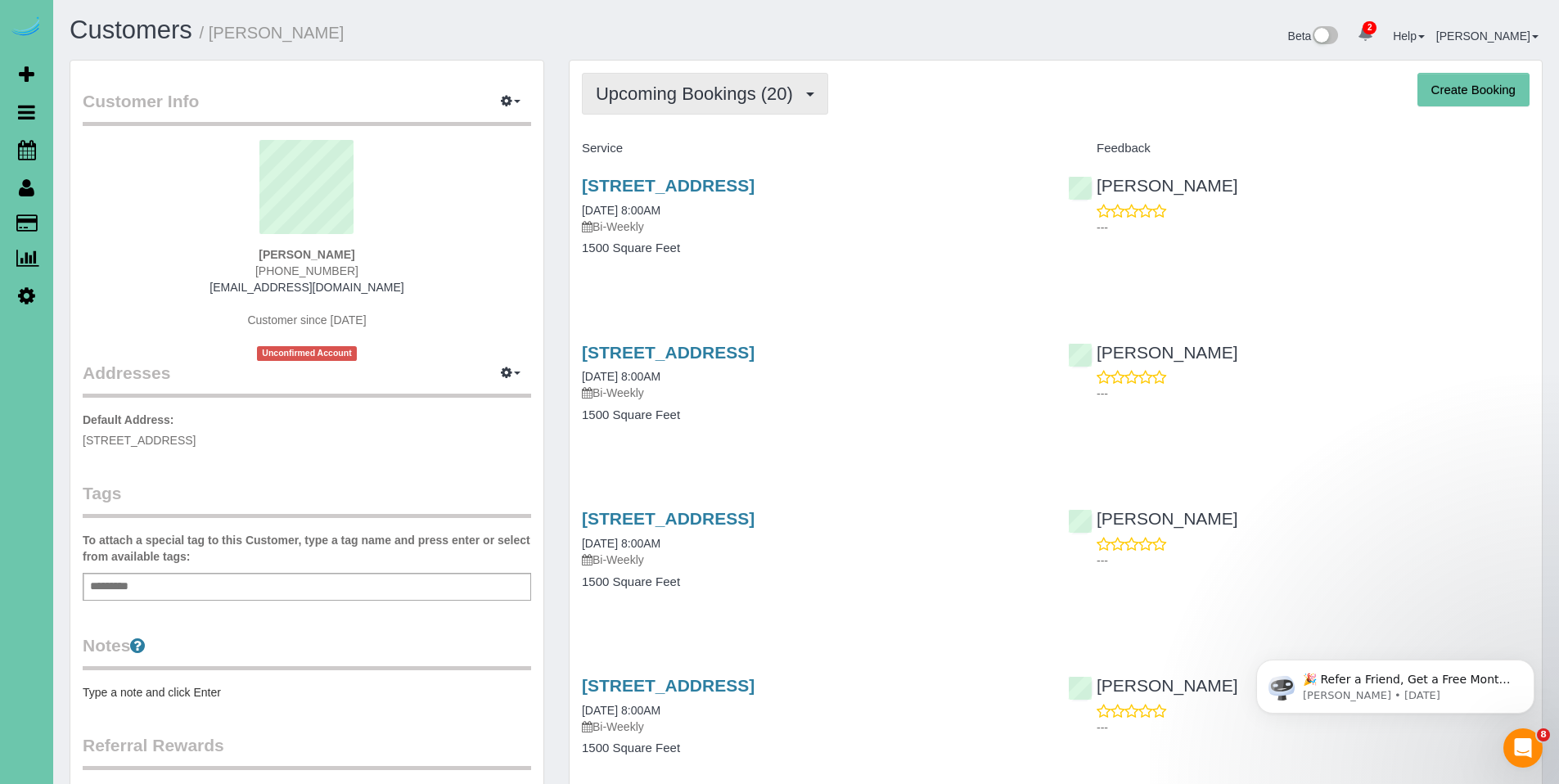
click at [670, 102] on span "Upcoming Bookings (20)" at bounding box center [698, 93] width 206 height 21
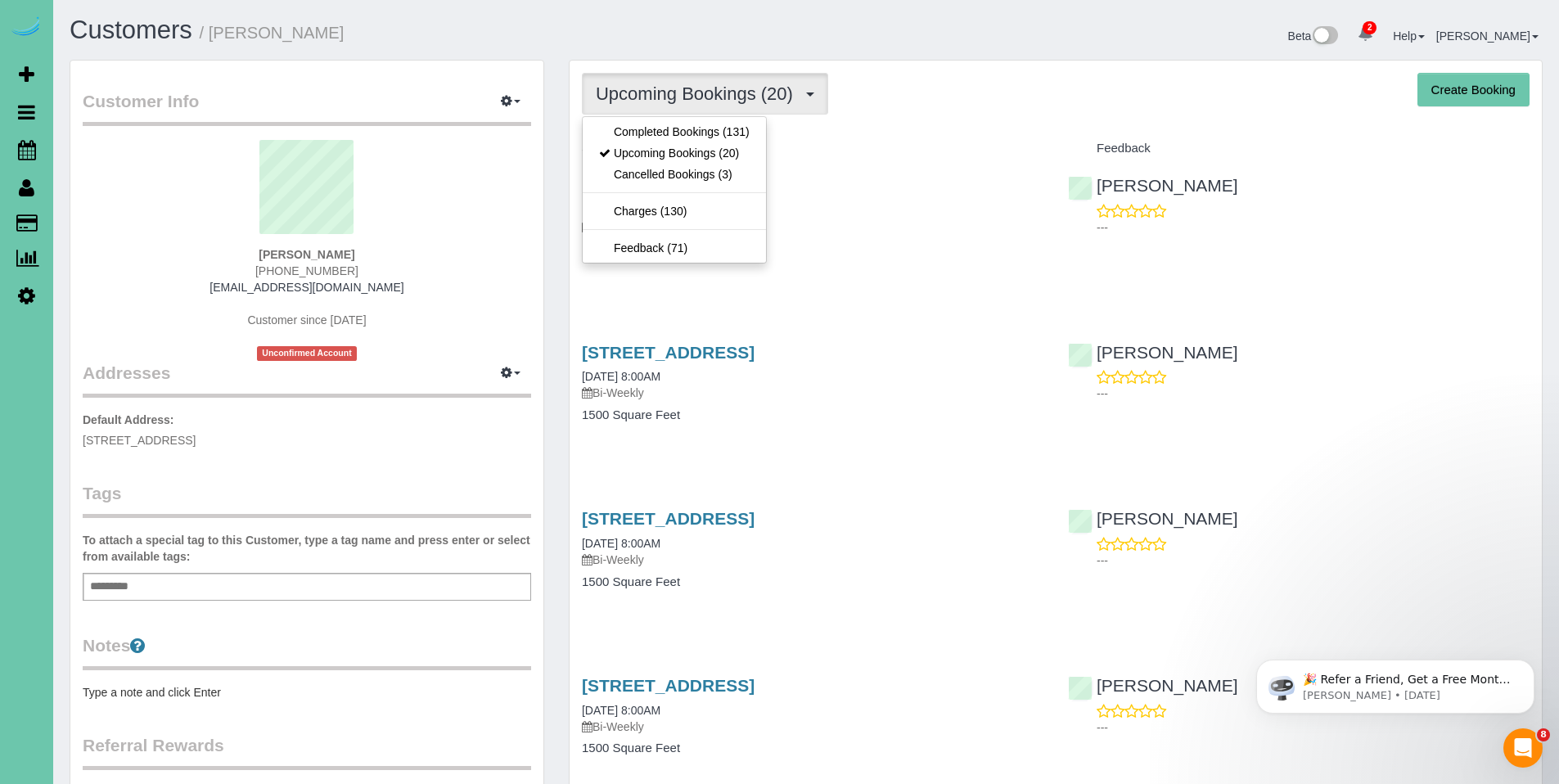
click at [670, 102] on span "Upcoming Bookings (20)" at bounding box center [698, 93] width 206 height 21
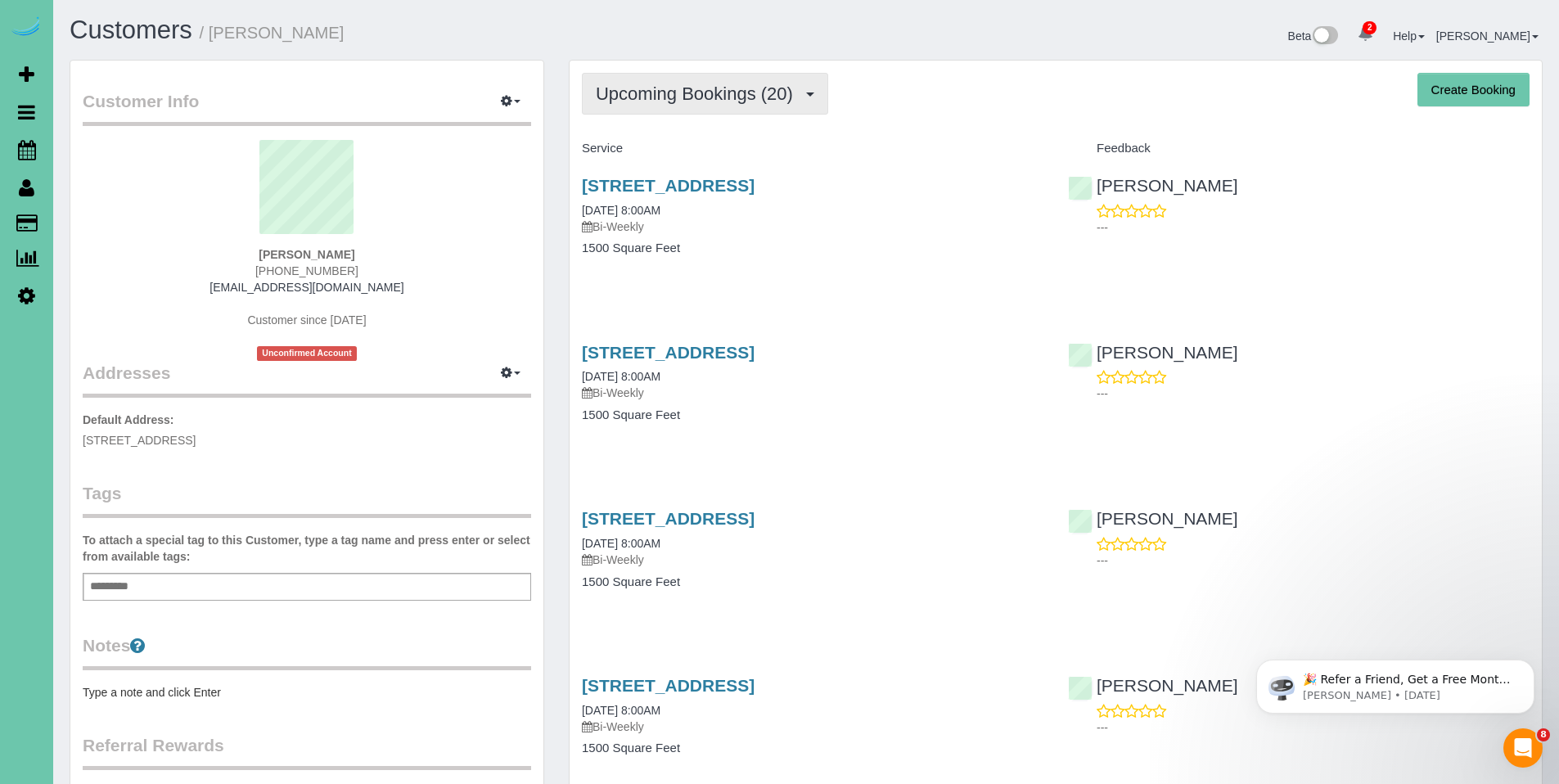
click at [670, 104] on button "Upcoming Bookings (20)" at bounding box center [705, 93] width 247 height 42
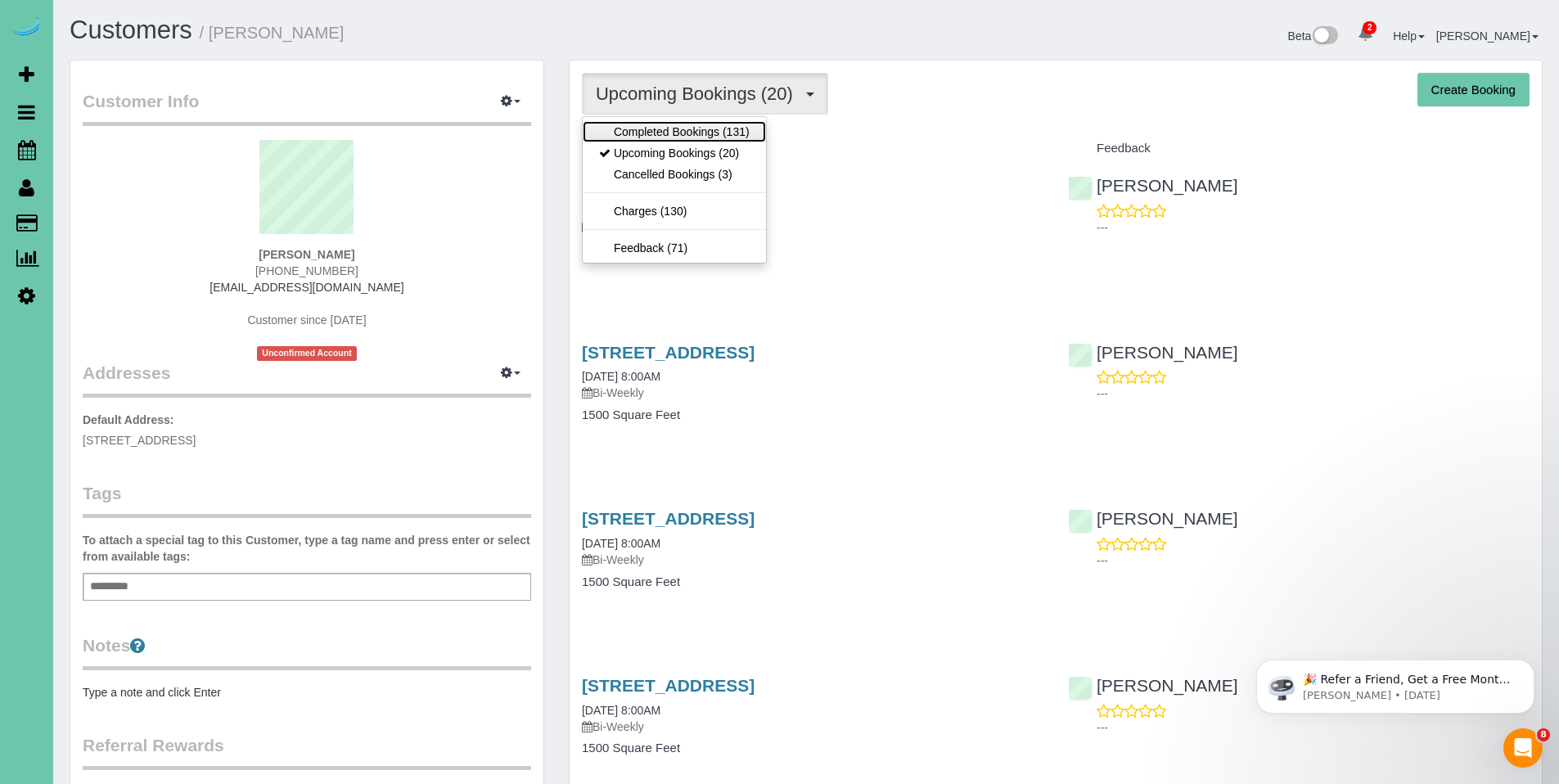
click at [671, 136] on link "Completed Bookings (131)" at bounding box center [674, 131] width 183 height 21
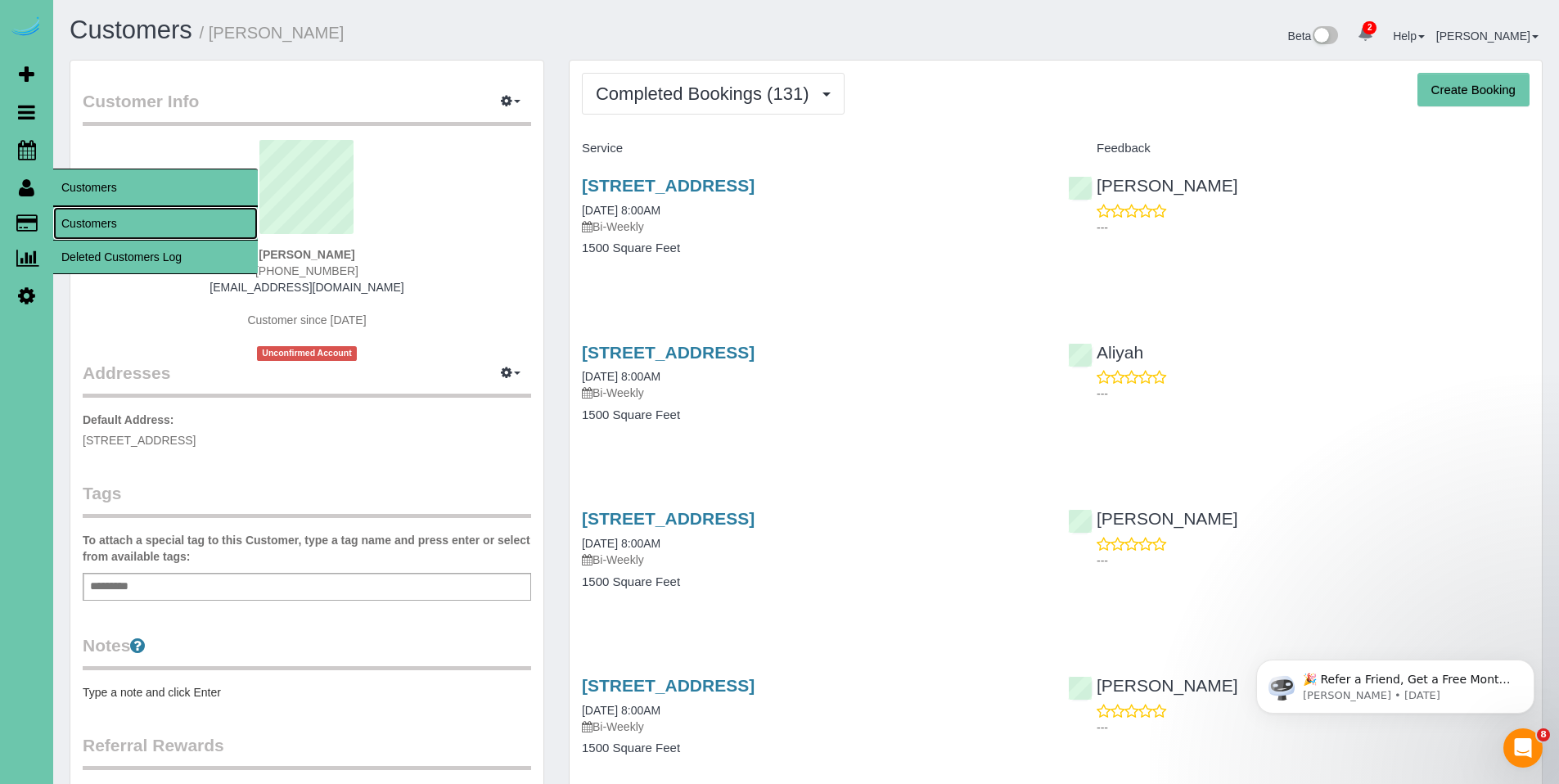
click at [96, 225] on link "Customers" at bounding box center [156, 223] width 205 height 33
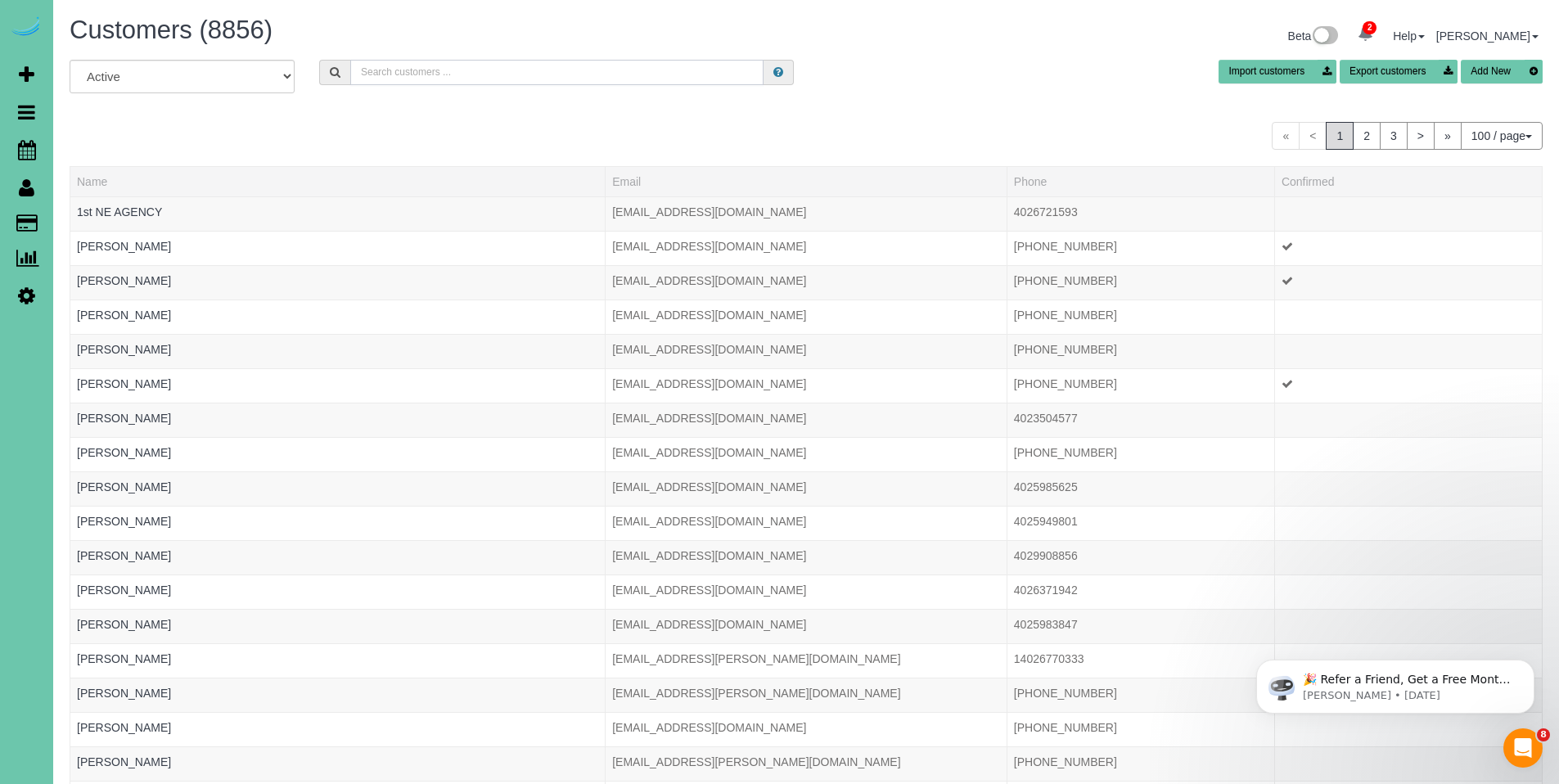
click at [458, 75] on input "text" at bounding box center [557, 73] width 414 height 26
click at [518, 75] on input "text" at bounding box center [557, 73] width 414 height 26
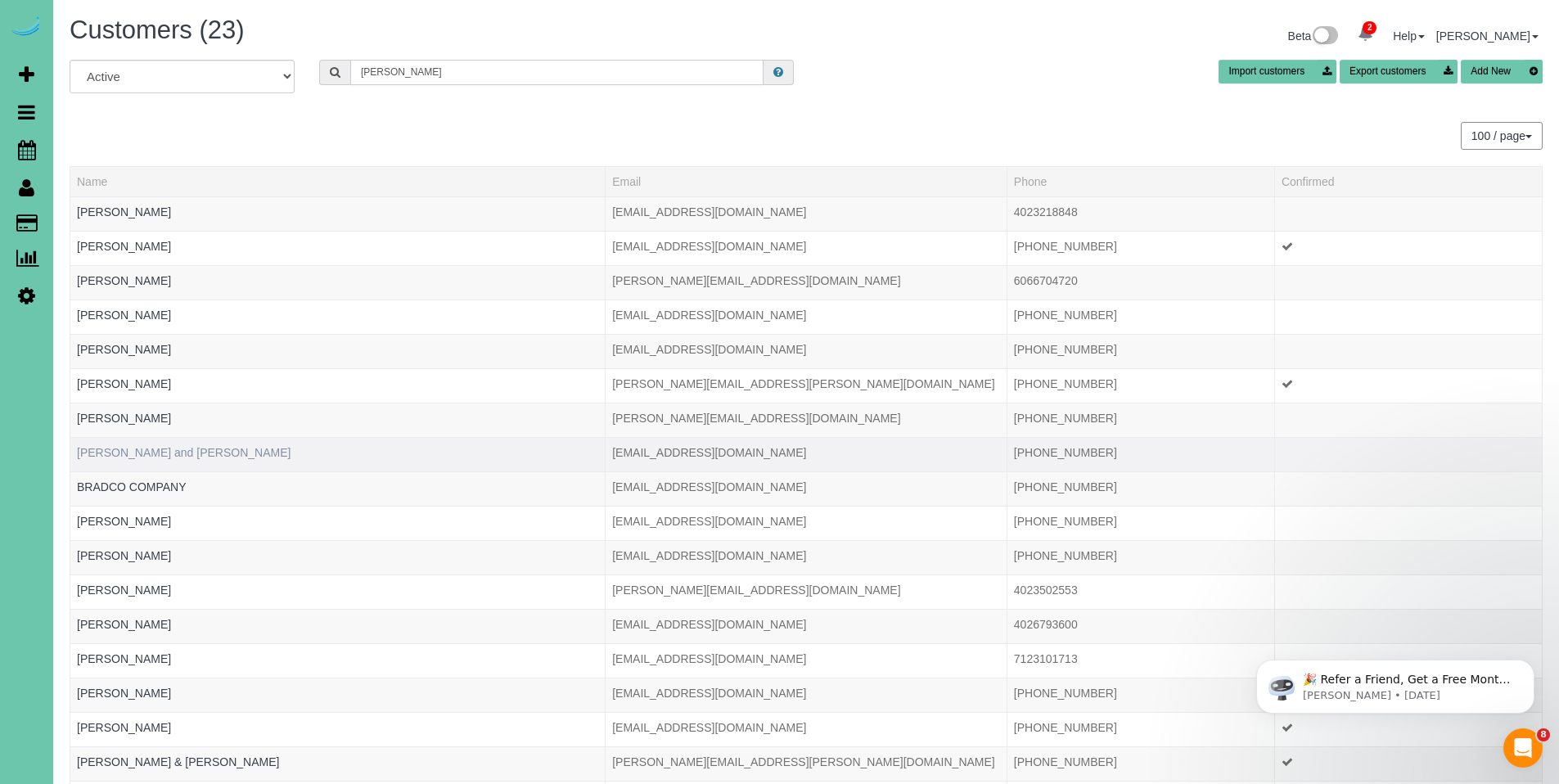
type input "brad"
click at [183, 448] on link "Brad and Kelly Blessen" at bounding box center [183, 452] width 214 height 13
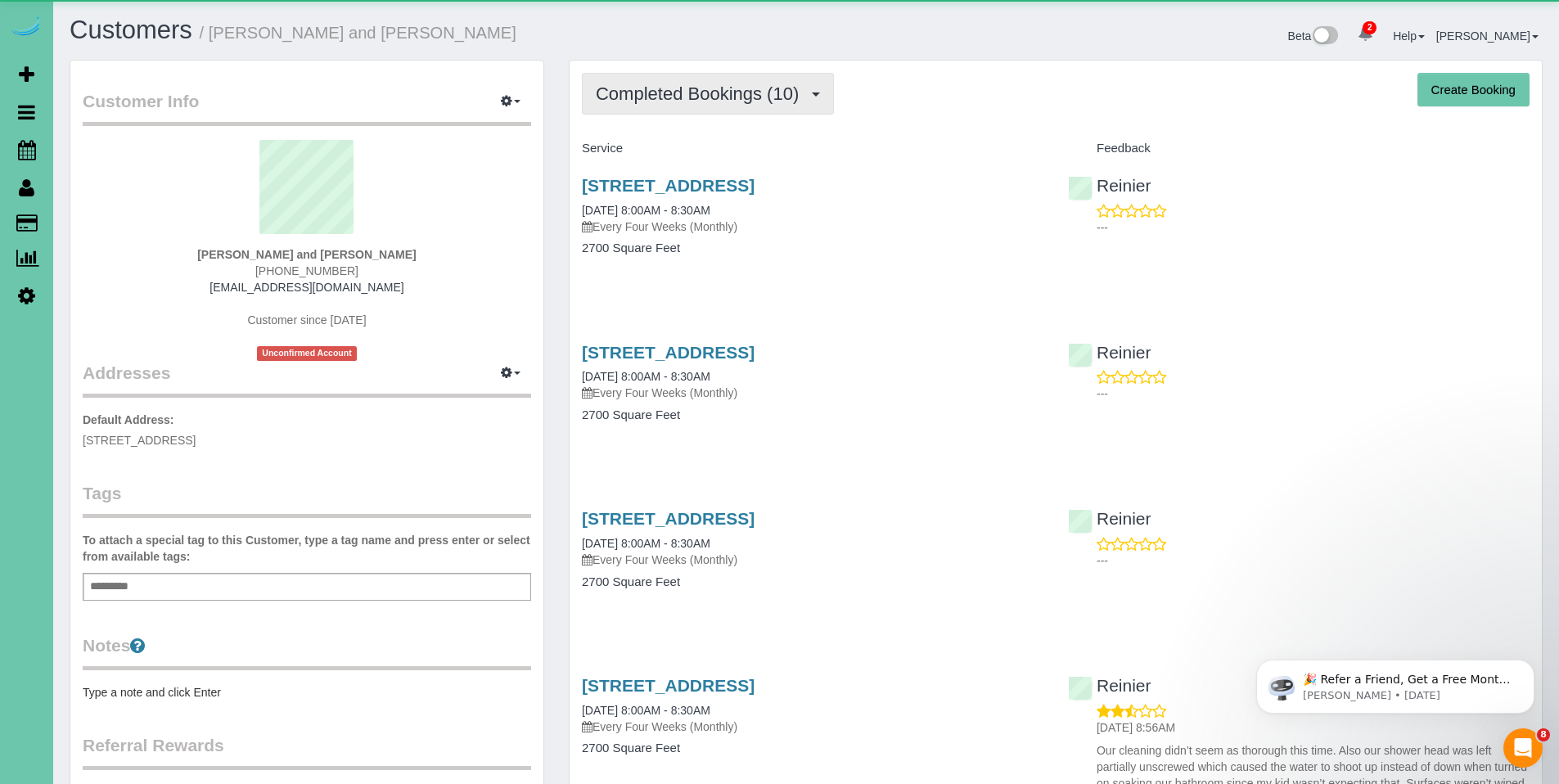
click at [728, 74] on button "Completed Bookings (10)" at bounding box center [708, 93] width 253 height 42
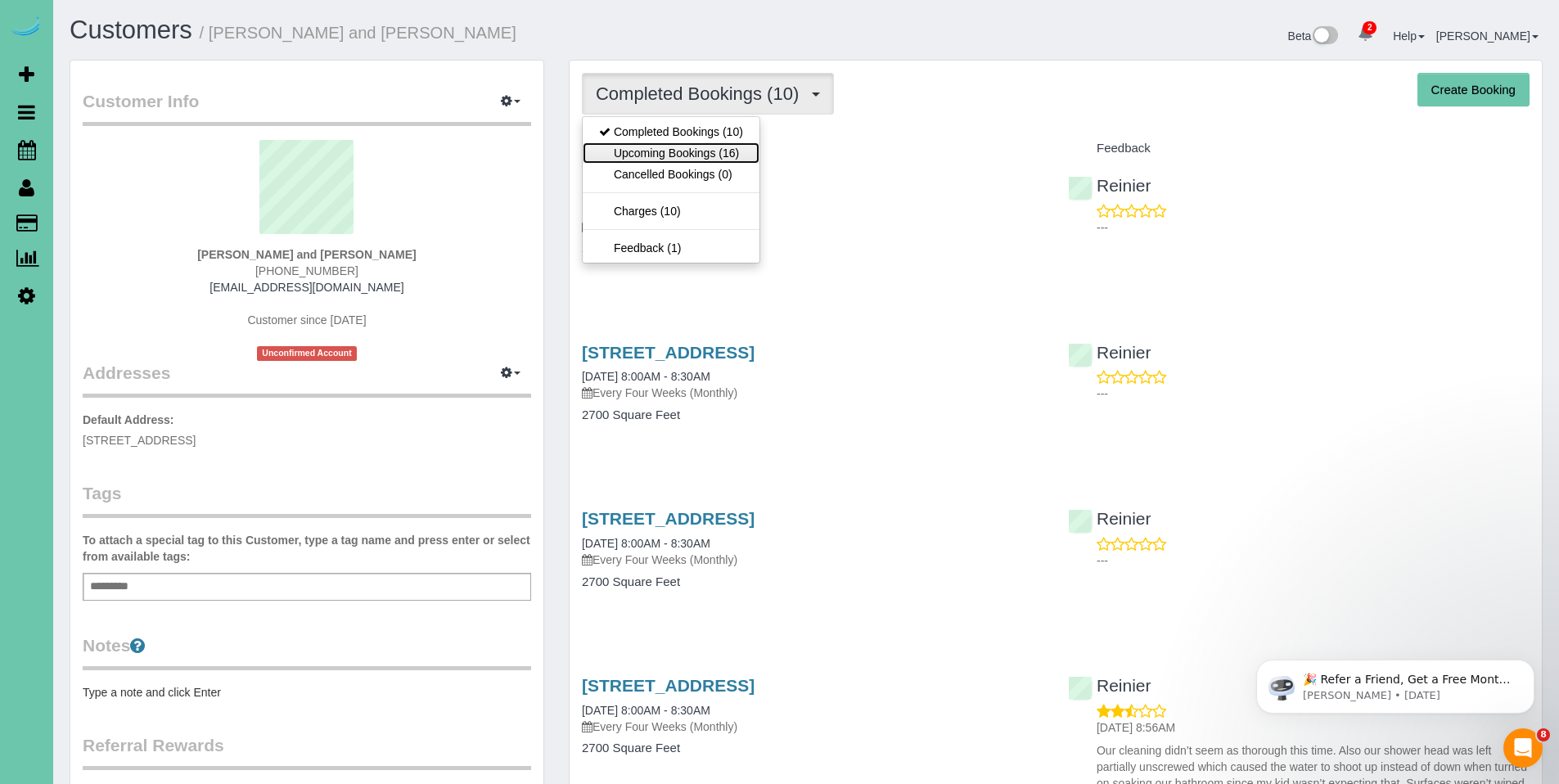
click at [661, 151] on link "Upcoming Bookings (16)" at bounding box center [671, 152] width 177 height 21
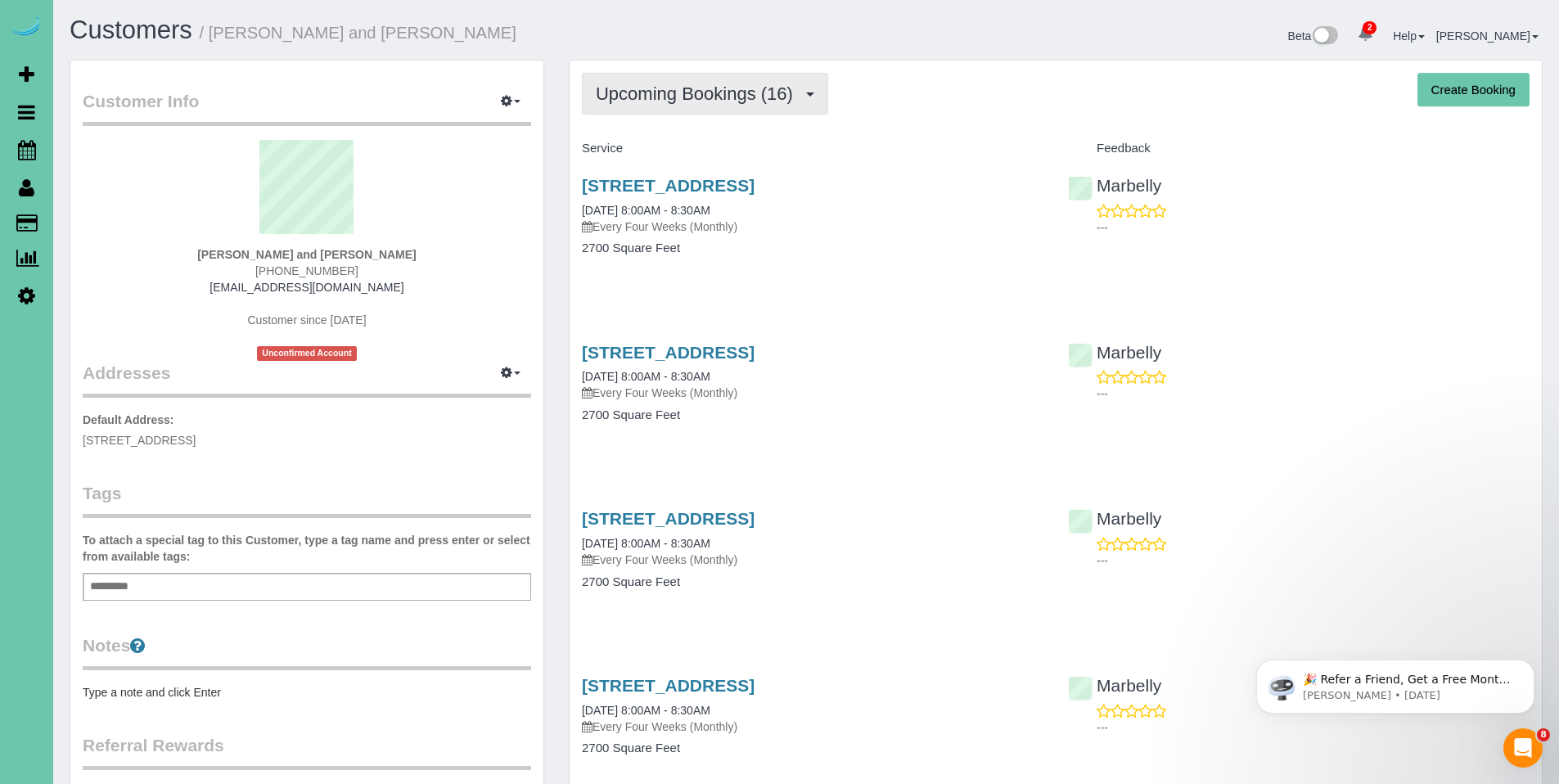
click at [694, 80] on button "Upcoming Bookings (16)" at bounding box center [705, 93] width 247 height 42
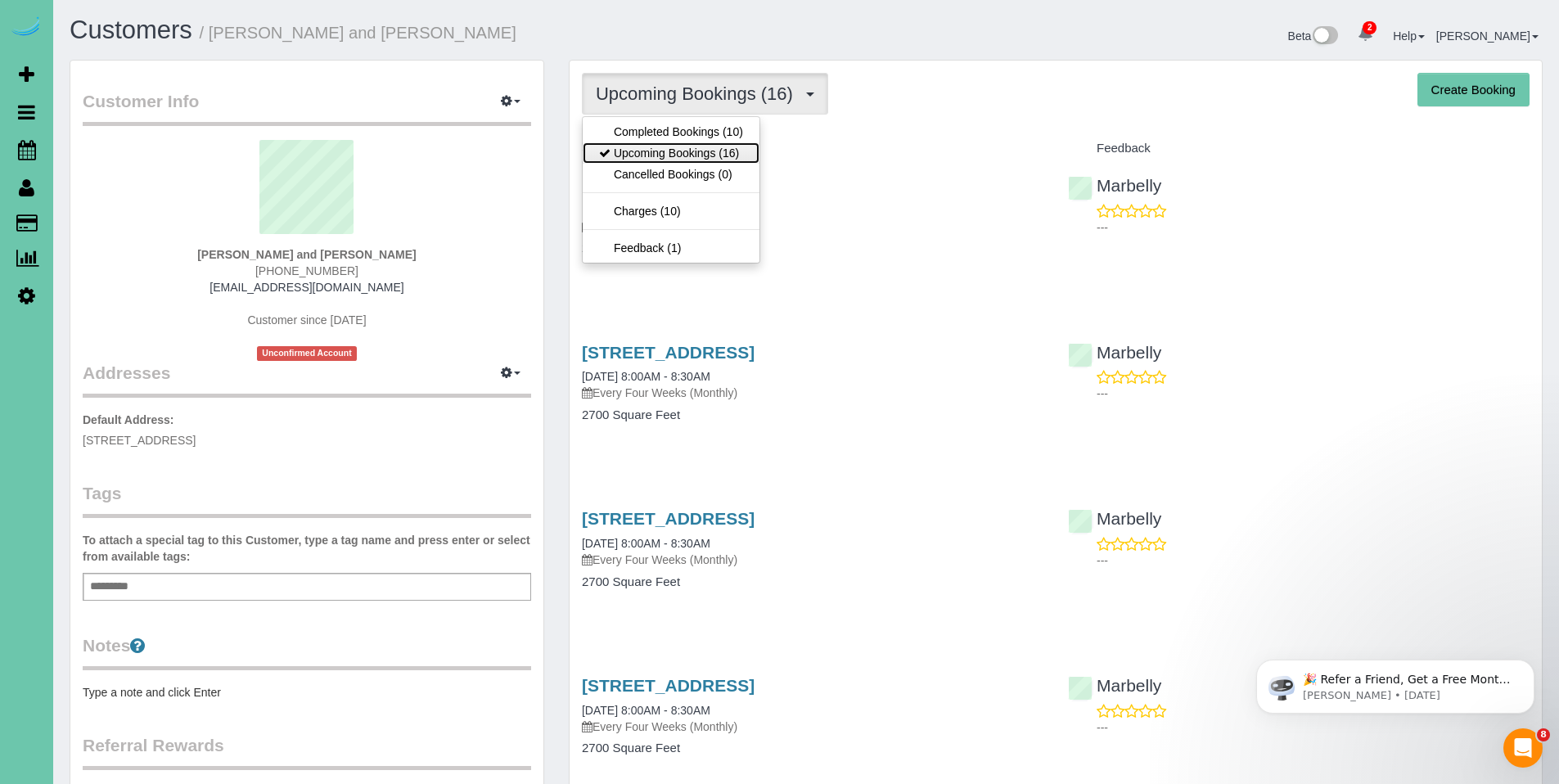
click at [699, 152] on link "Upcoming Bookings (16)" at bounding box center [671, 152] width 177 height 21
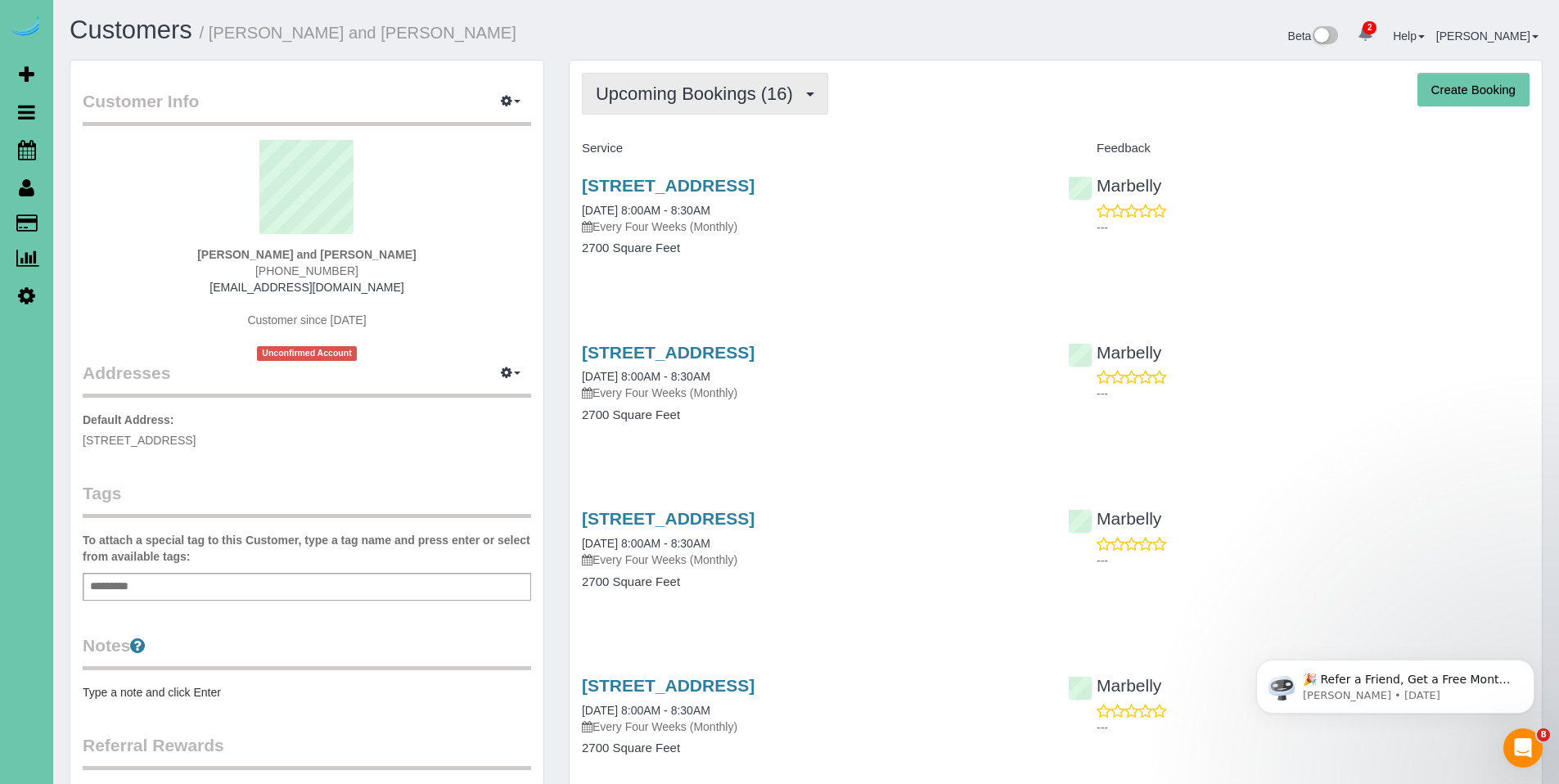
click at [683, 83] on span "Upcoming Bookings (16)" at bounding box center [698, 93] width 206 height 21
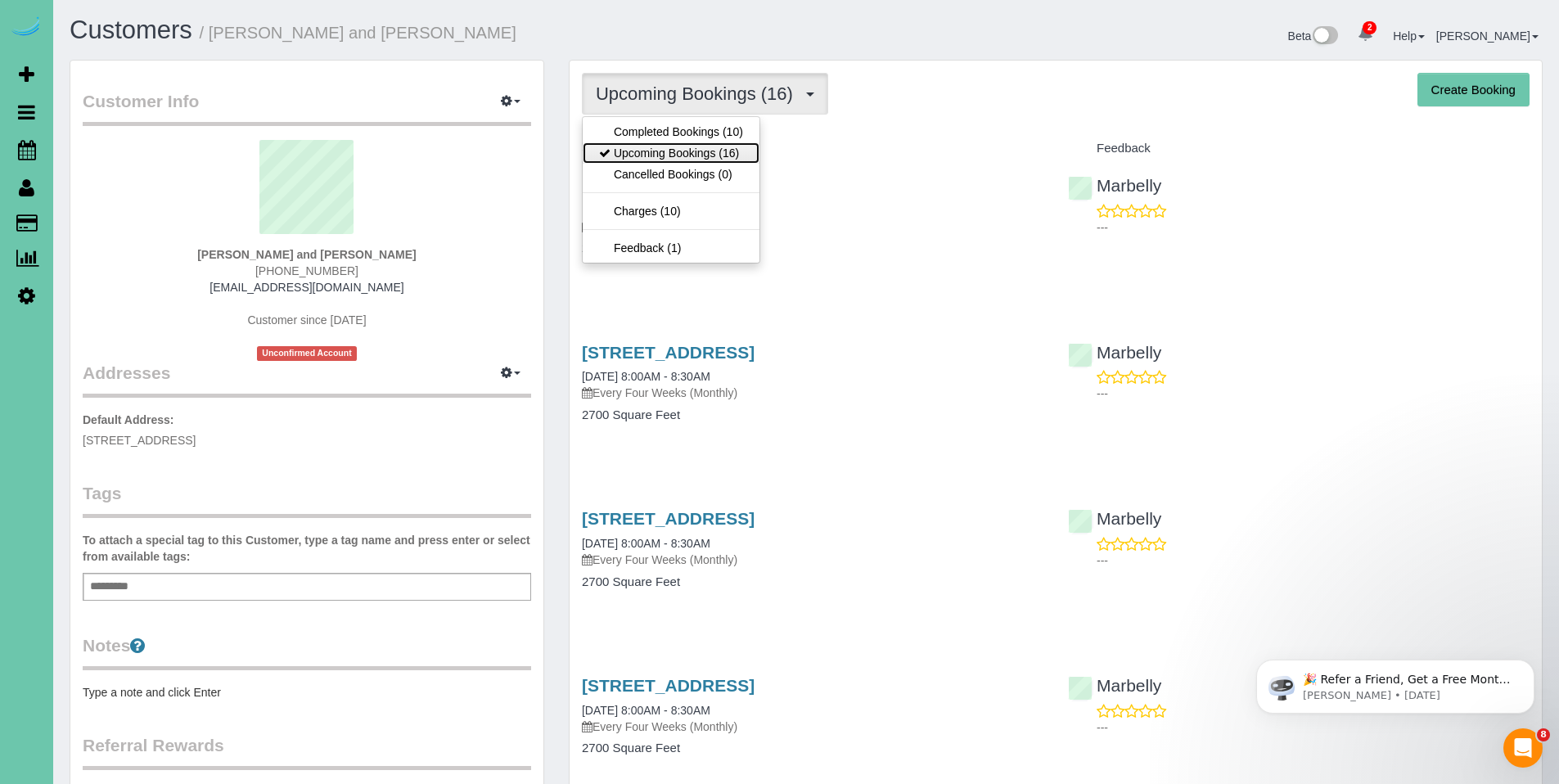
click at [682, 149] on link "Upcoming Bookings (16)" at bounding box center [671, 152] width 177 height 21
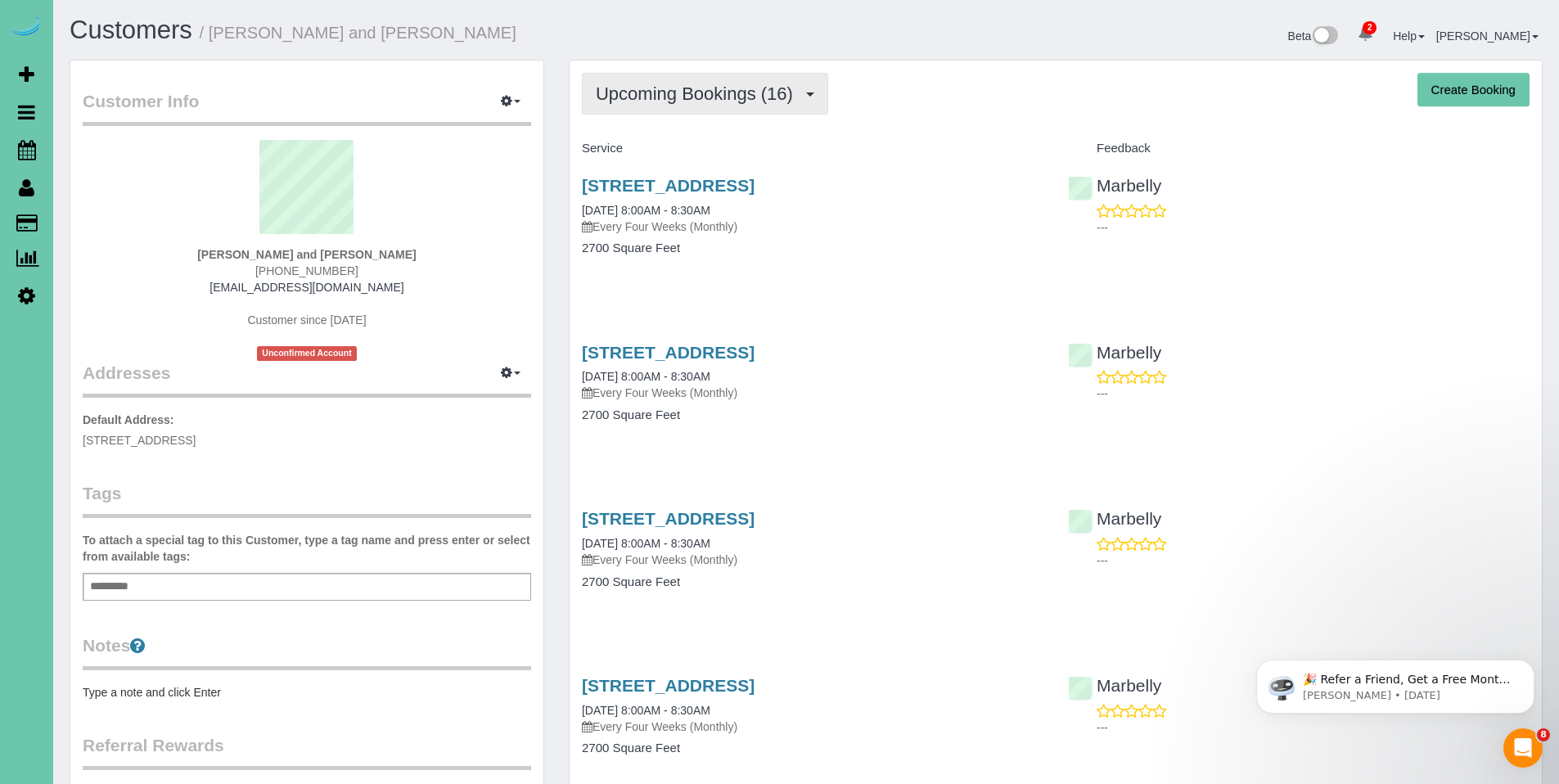
click at [688, 84] on span "Upcoming Bookings (16)" at bounding box center [698, 93] width 206 height 21
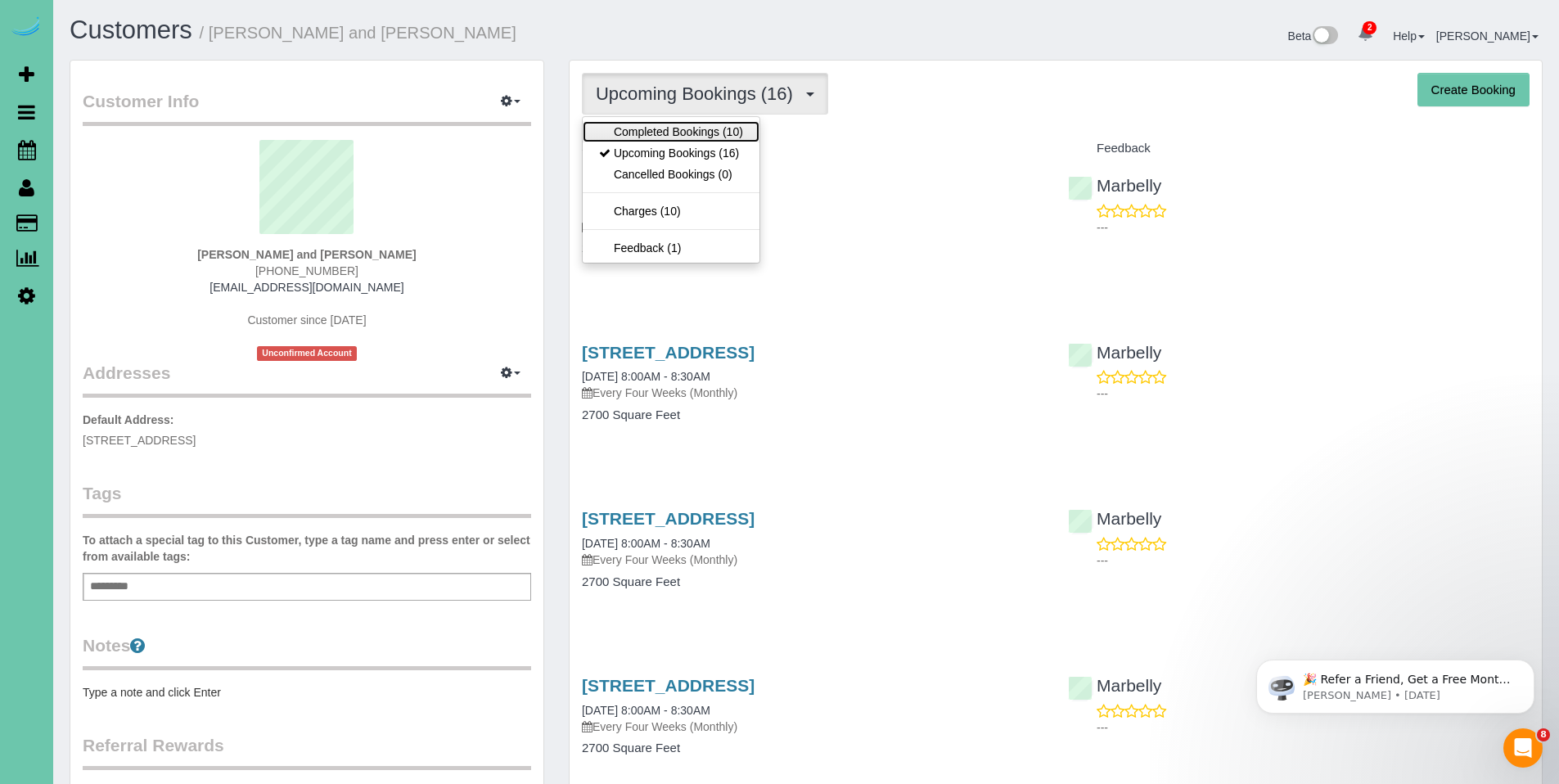
click at [691, 129] on link "Completed Bookings (10)" at bounding box center [671, 131] width 177 height 21
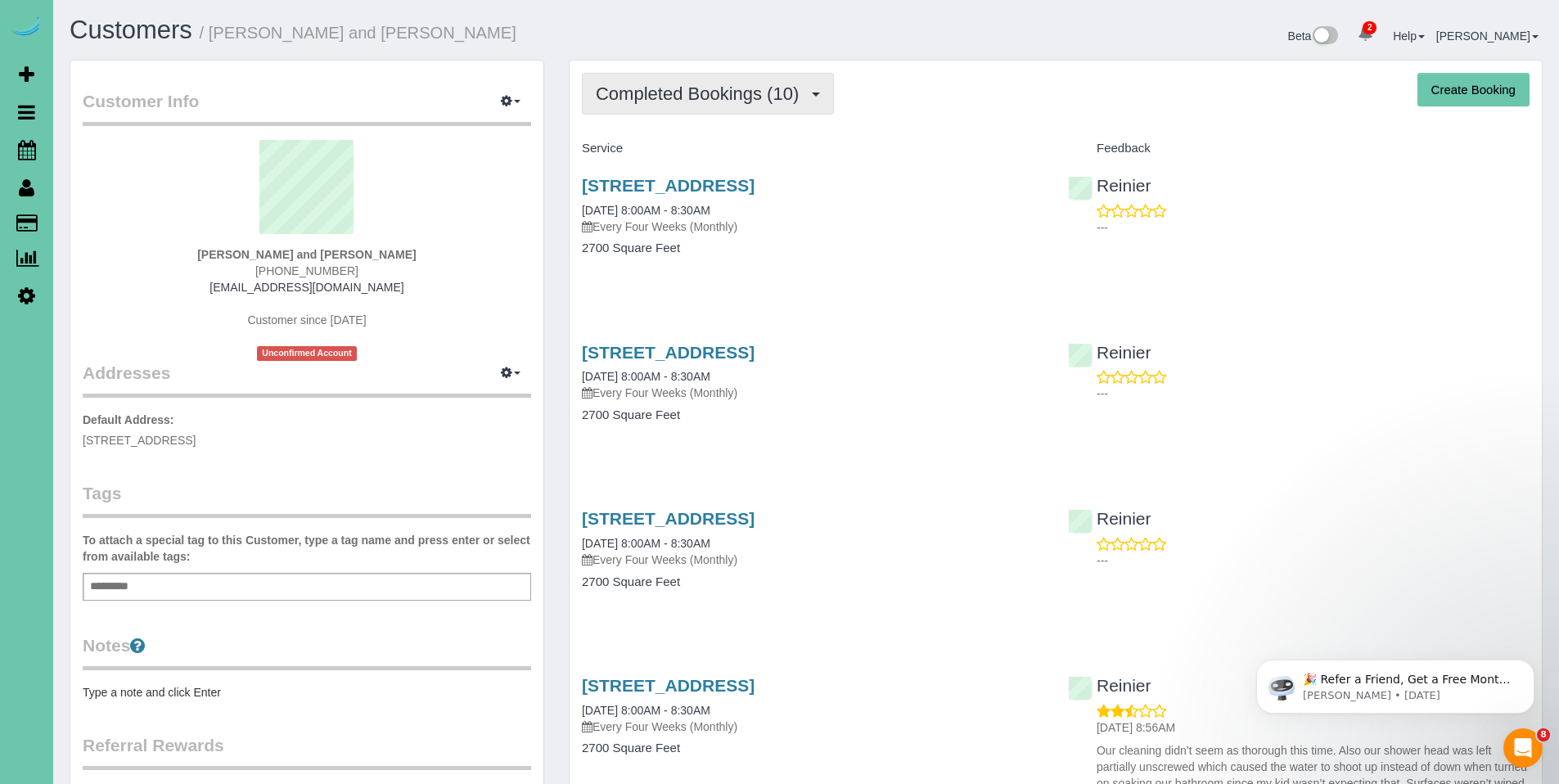
click at [672, 104] on button "Completed Bookings (10)" at bounding box center [708, 93] width 253 height 42
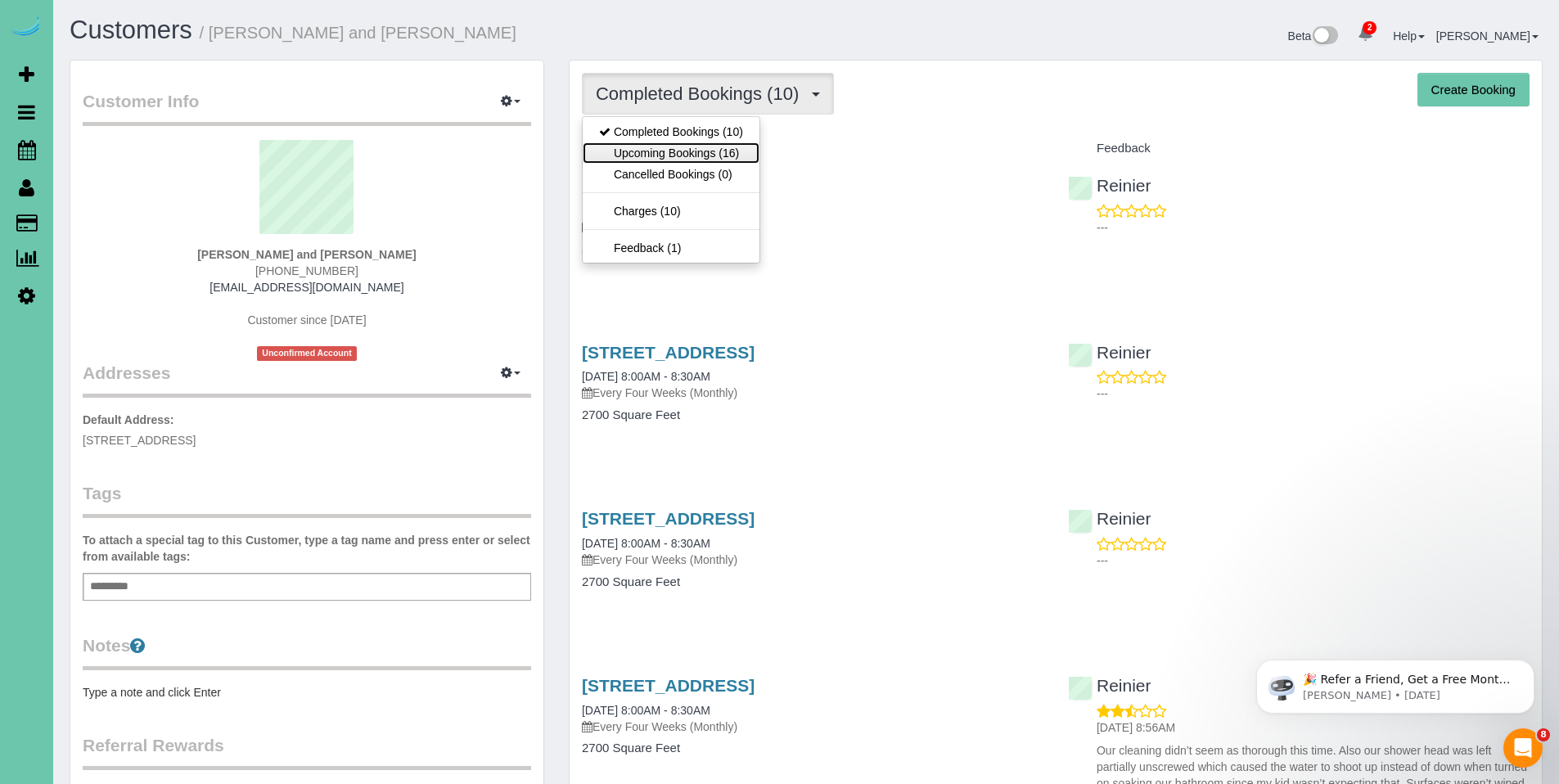
click at [673, 150] on link "Upcoming Bookings (16)" at bounding box center [671, 152] width 177 height 21
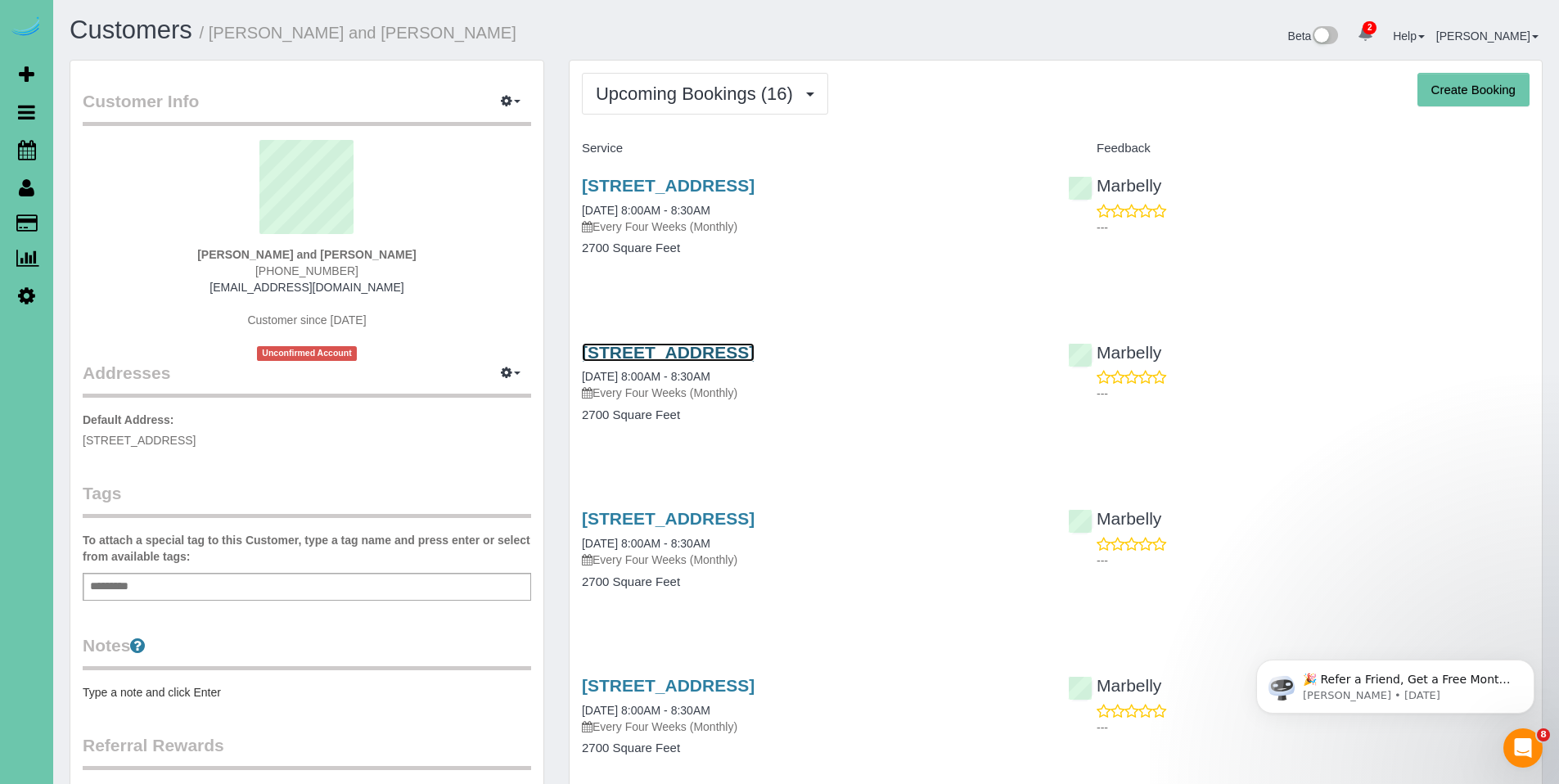
click at [743, 348] on link "11275 S 200th Ave, Gretna, NE 68028" at bounding box center [668, 352] width 173 height 19
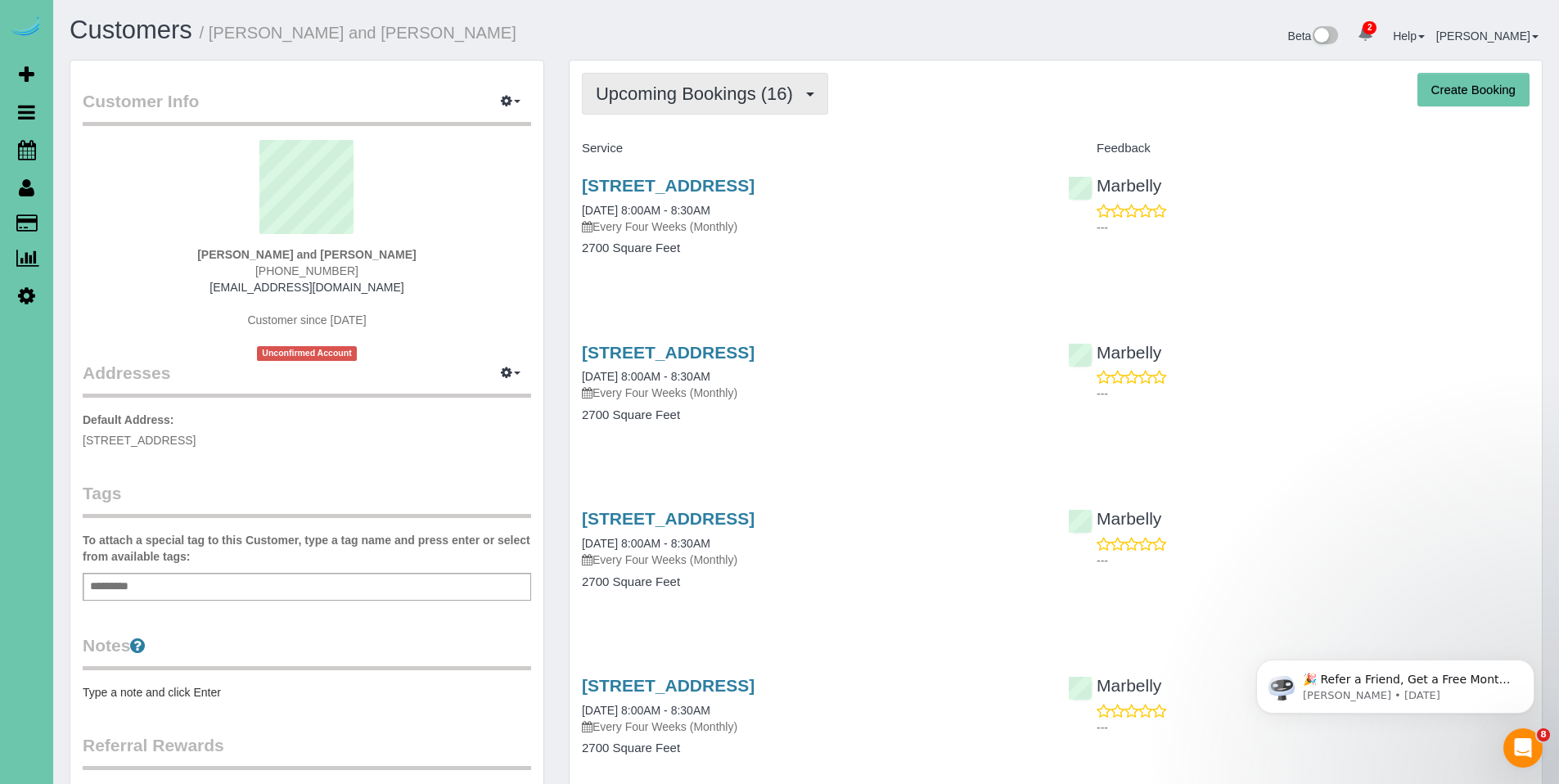
click at [695, 87] on span "Upcoming Bookings (16)" at bounding box center [698, 93] width 206 height 21
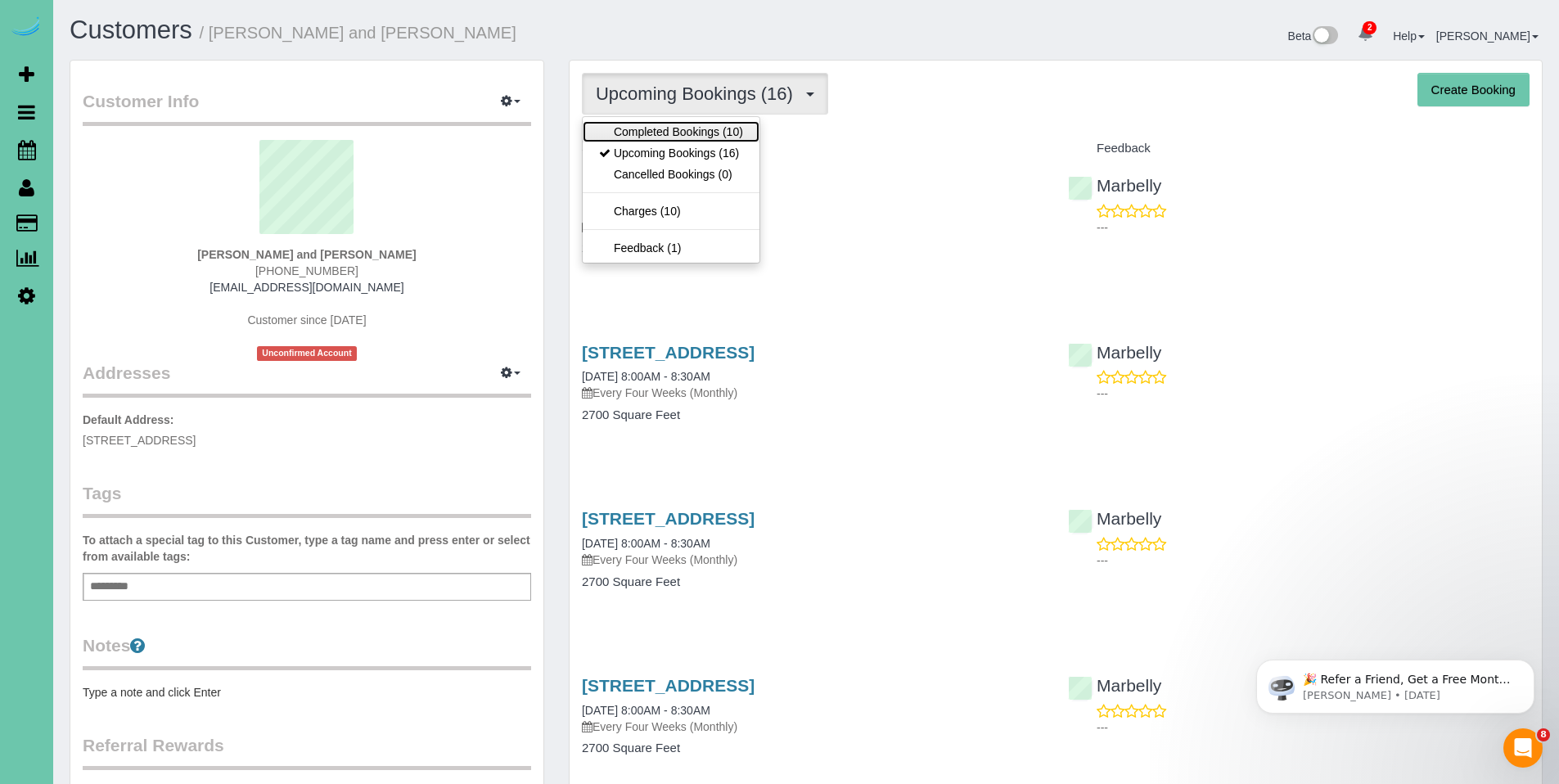
click at [678, 134] on link "Completed Bookings (10)" at bounding box center [671, 131] width 177 height 21
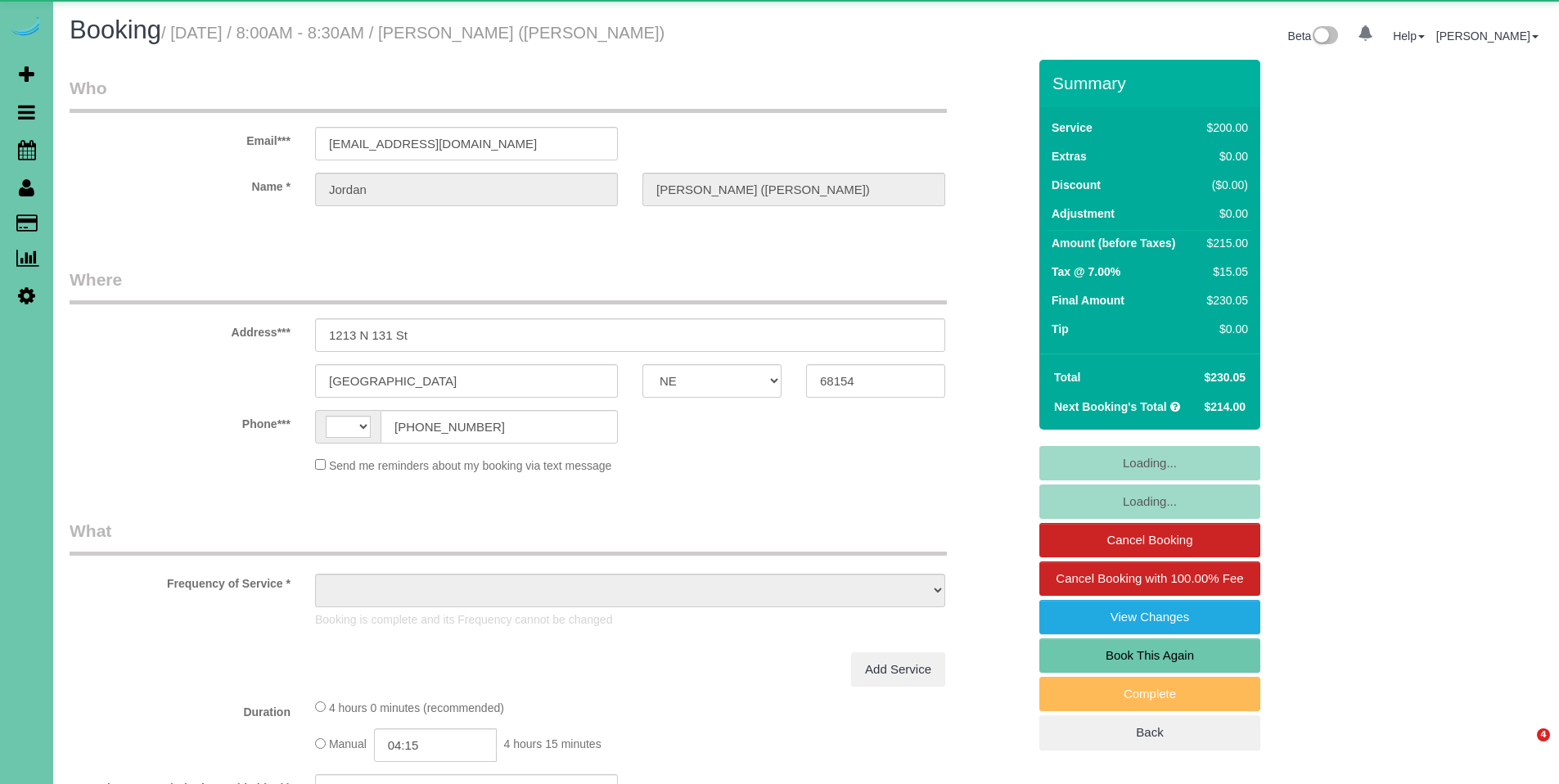
select select "NE"
select select "string:[GEOGRAPHIC_DATA]"
select select "object:730"
select select "string:fspay-65b2fa10-09f2-4672-8c3f-2132b914e441"
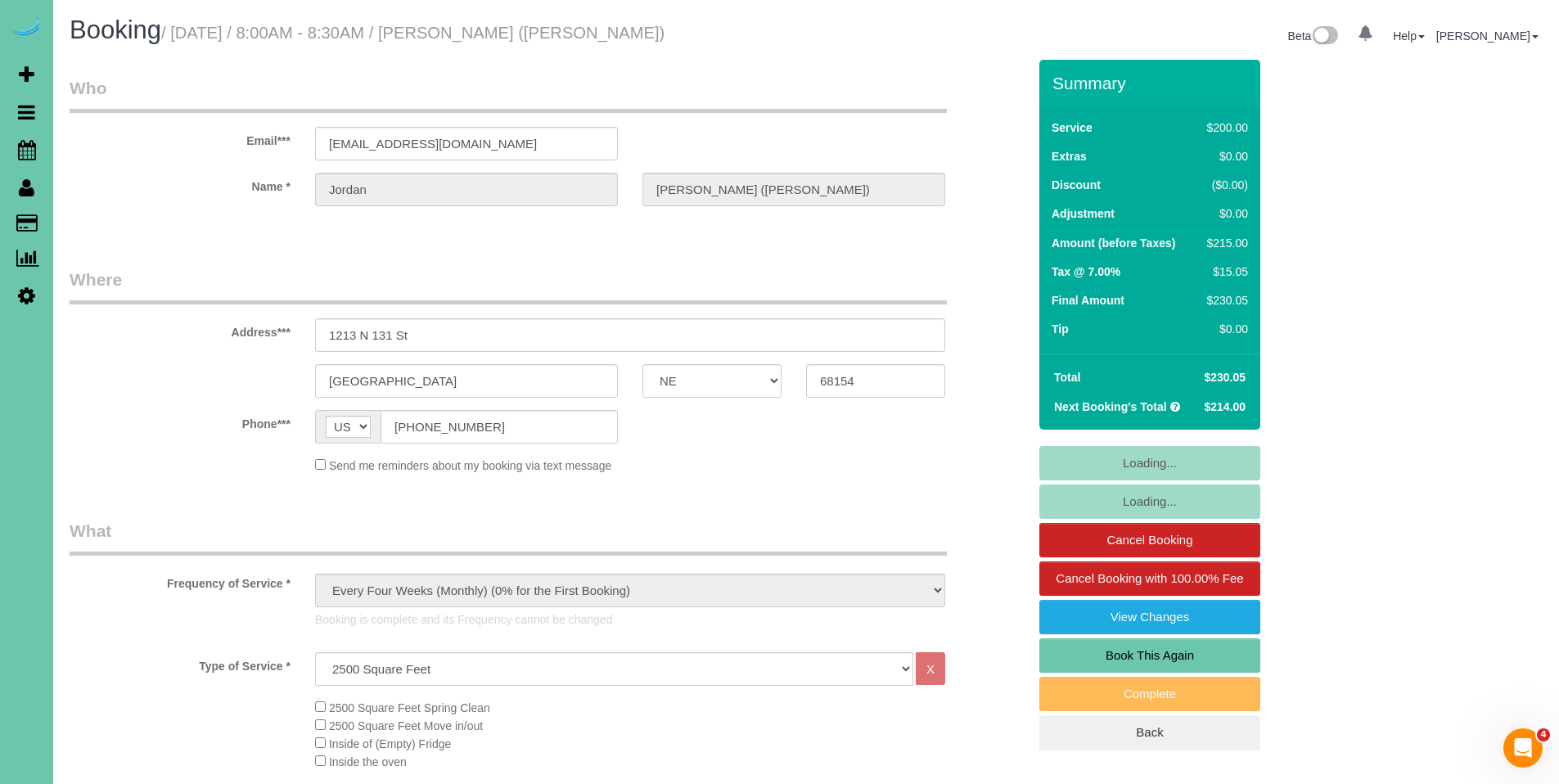
select select "object:936"
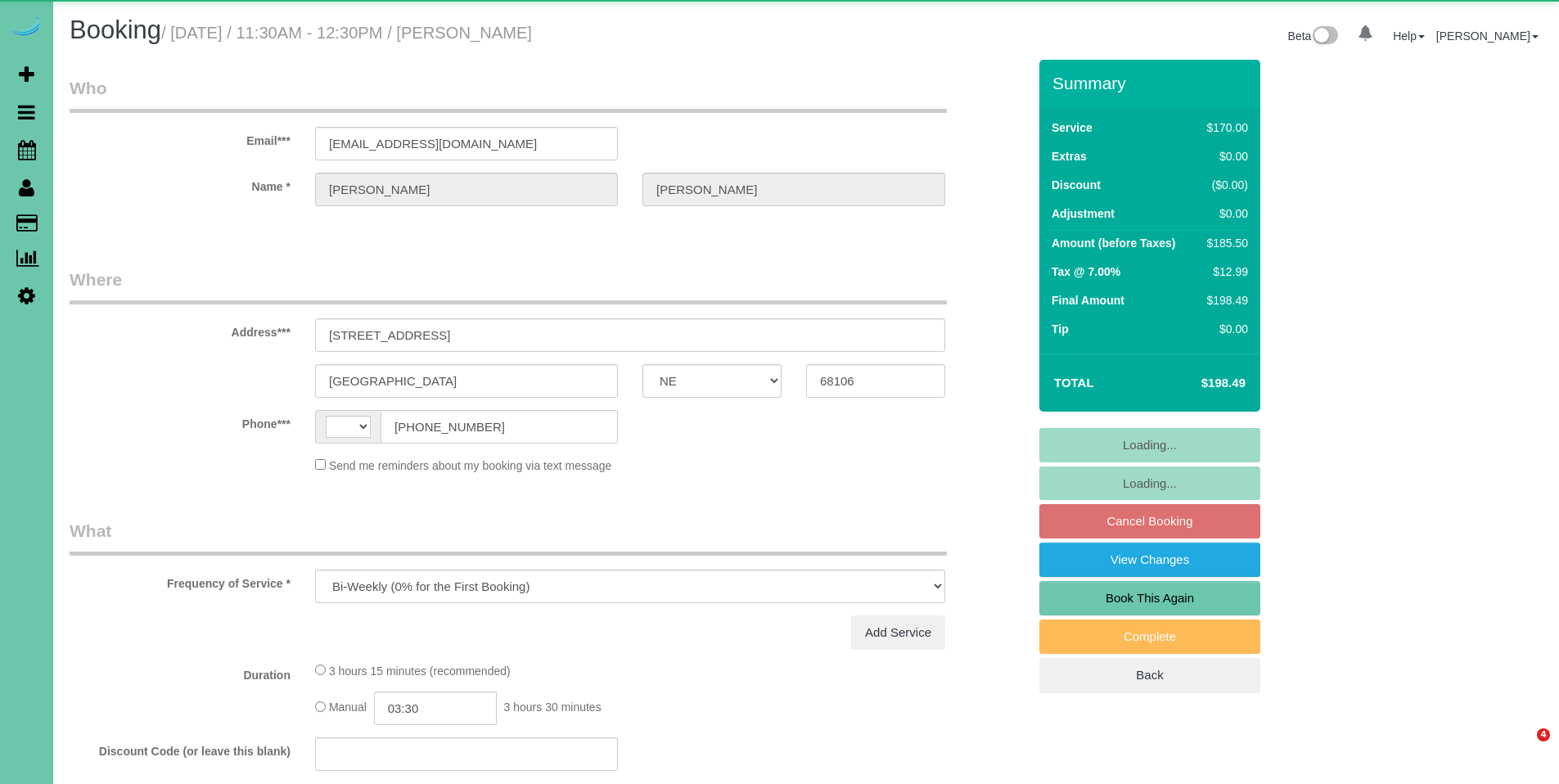
select select "NE"
select select "object:722"
select select "string:[GEOGRAPHIC_DATA]"
select select "string:fspay-7957ca9f-59c9-4eb9-88f4-891e3ede1236"
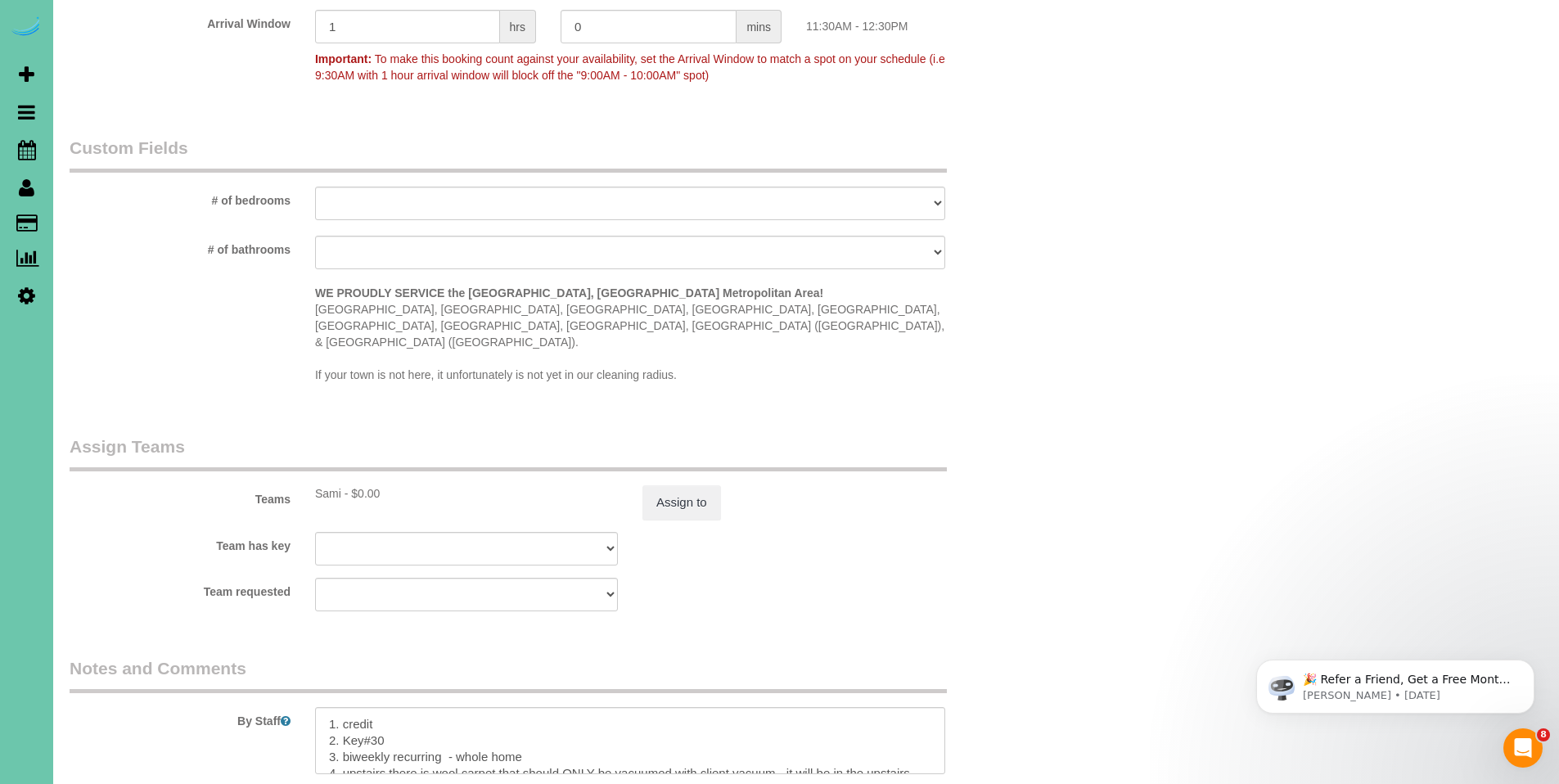
scroll to position [1478, 0]
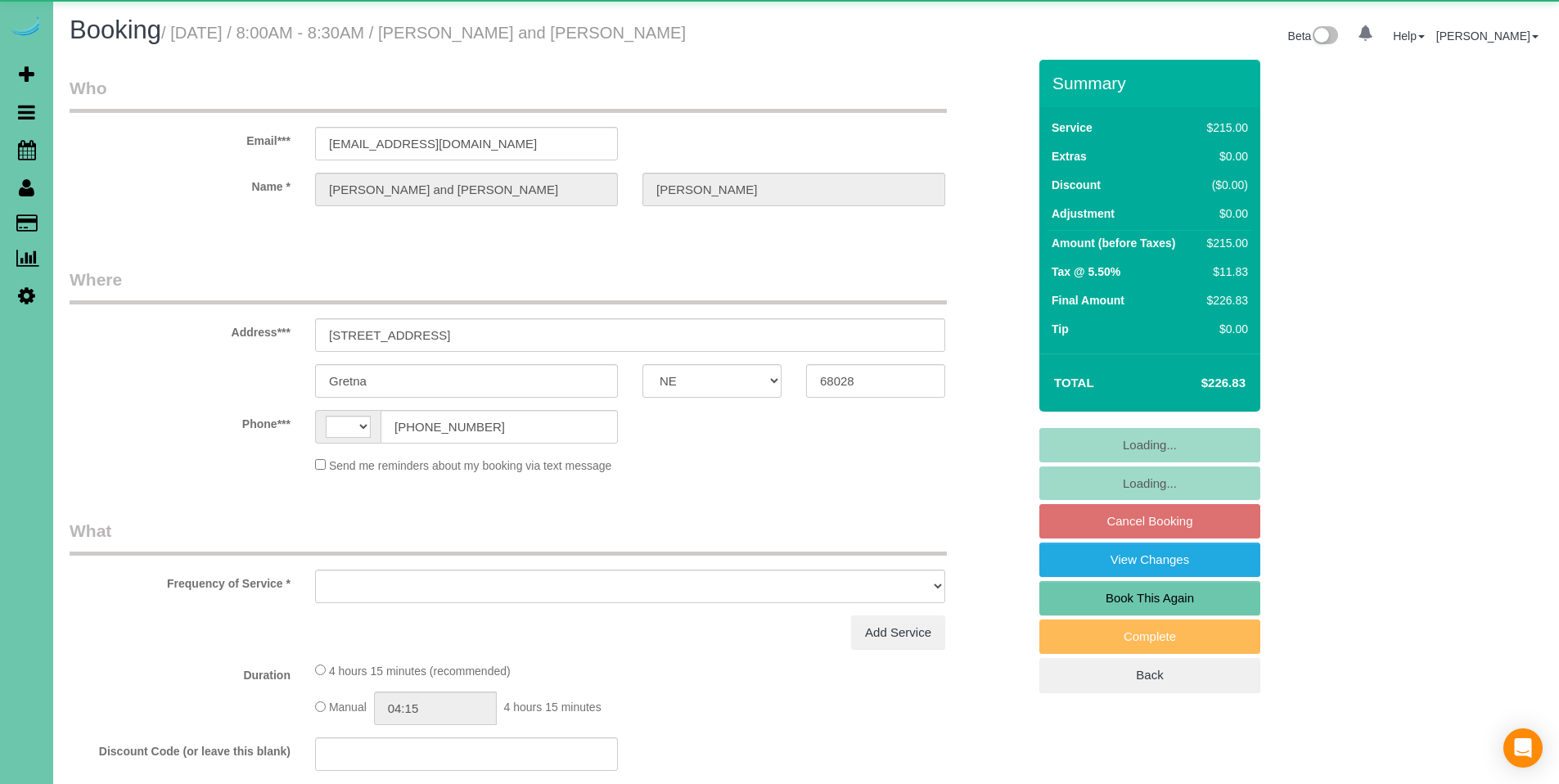
select select "NE"
select select "string:[GEOGRAPHIC_DATA]"
select select "object:635"
select select "string:fspay-2fffb1ea-753d-47a1-a00e-ff2a8abf4cbb"
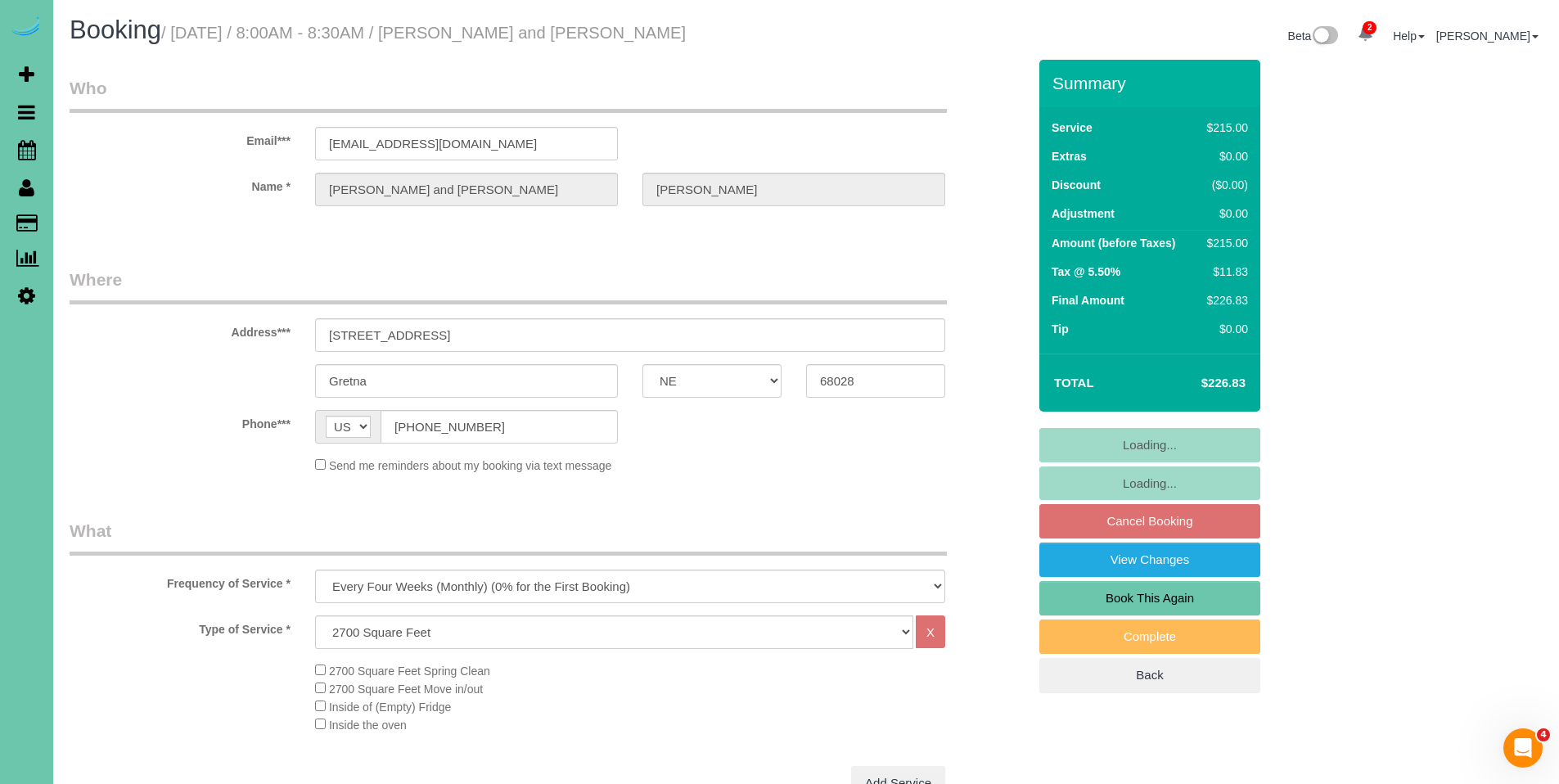
select select "object:668"
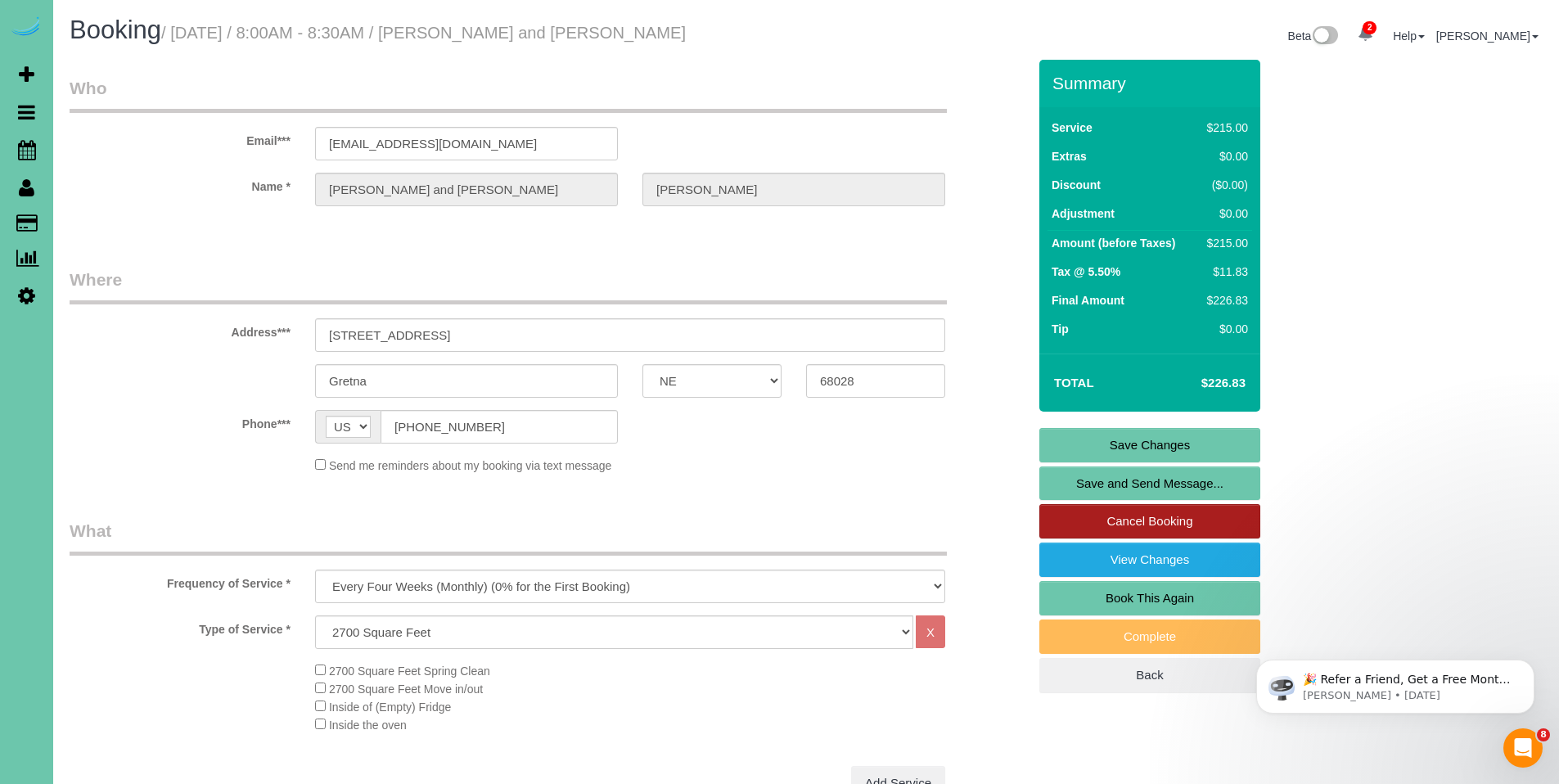
click at [1154, 525] on link "Cancel Booking" at bounding box center [1149, 521] width 221 height 35
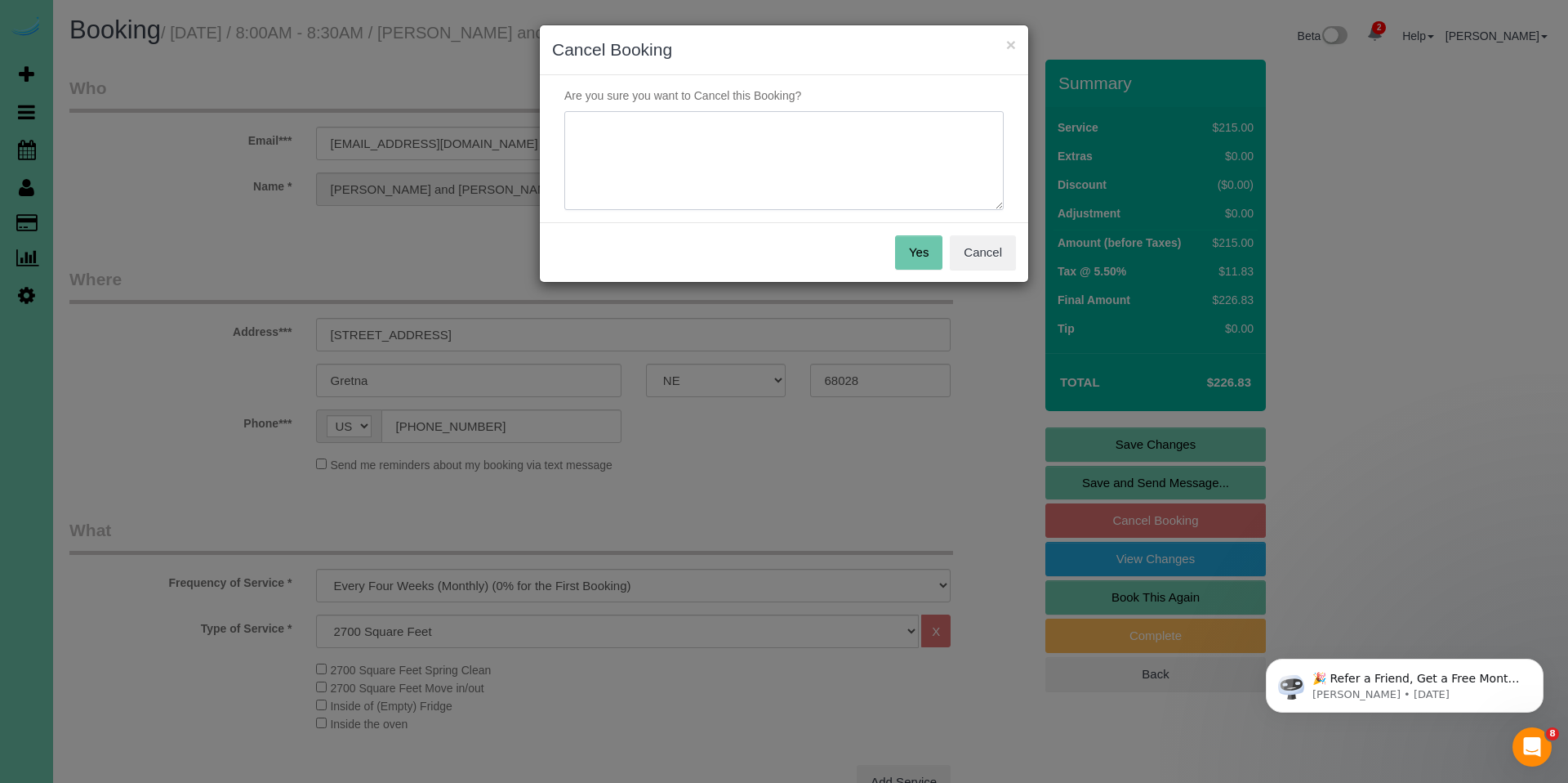
click at [875, 151] on textarea at bounding box center [784, 161] width 440 height 99
click at [690, 148] on textarea at bounding box center [784, 161] width 440 height 99
type textarea "Finances - did tell him about the 2.5 CC"
click at [915, 253] on button "Yes" at bounding box center [919, 252] width 48 height 35
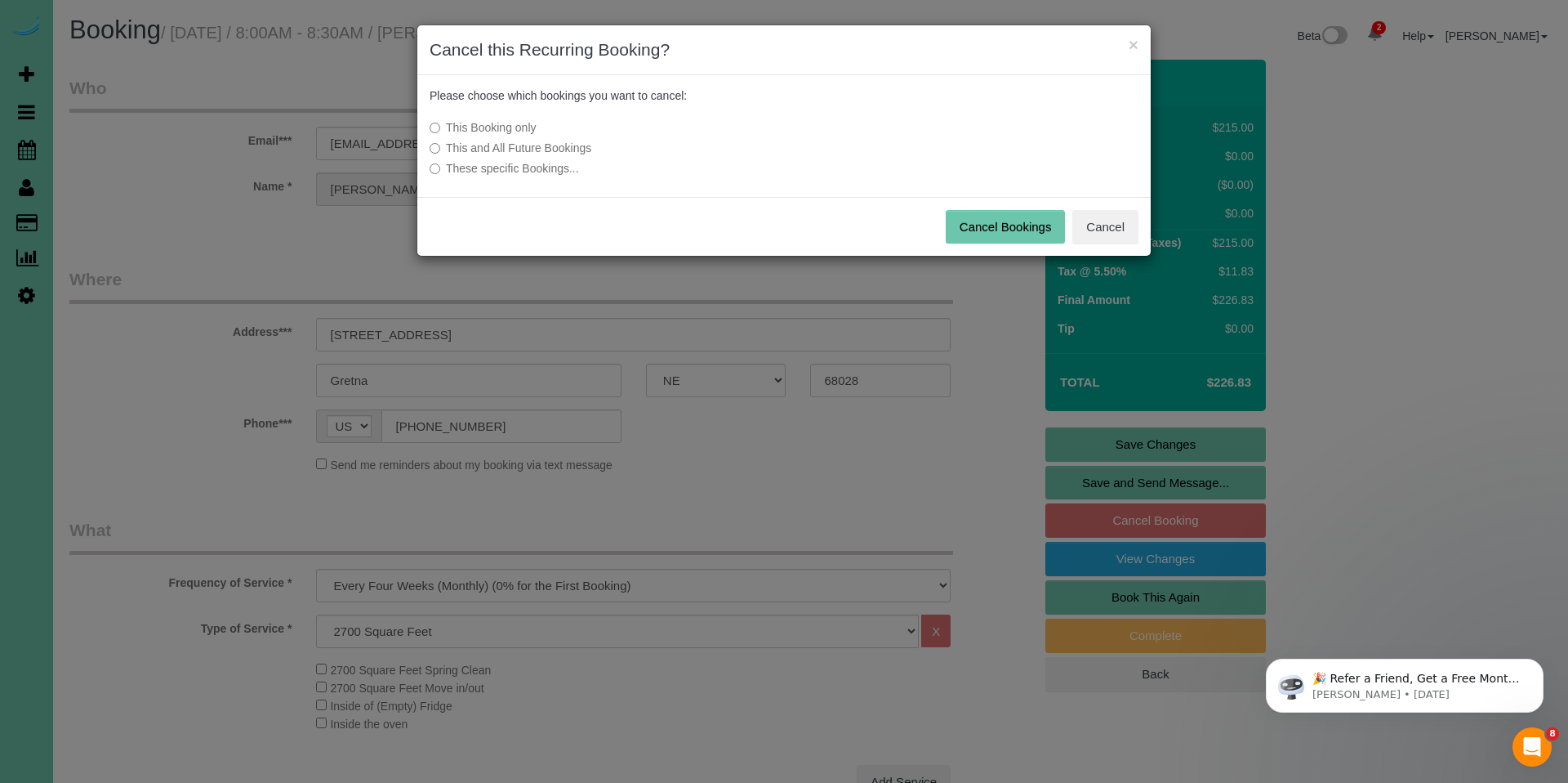
click at [520, 144] on label "This and All Future Bookings" at bounding box center [662, 148] width 464 height 16
click at [1024, 221] on button "Cancel Bookings" at bounding box center [1005, 227] width 120 height 35
